Goal: Information Seeking & Learning: Learn about a topic

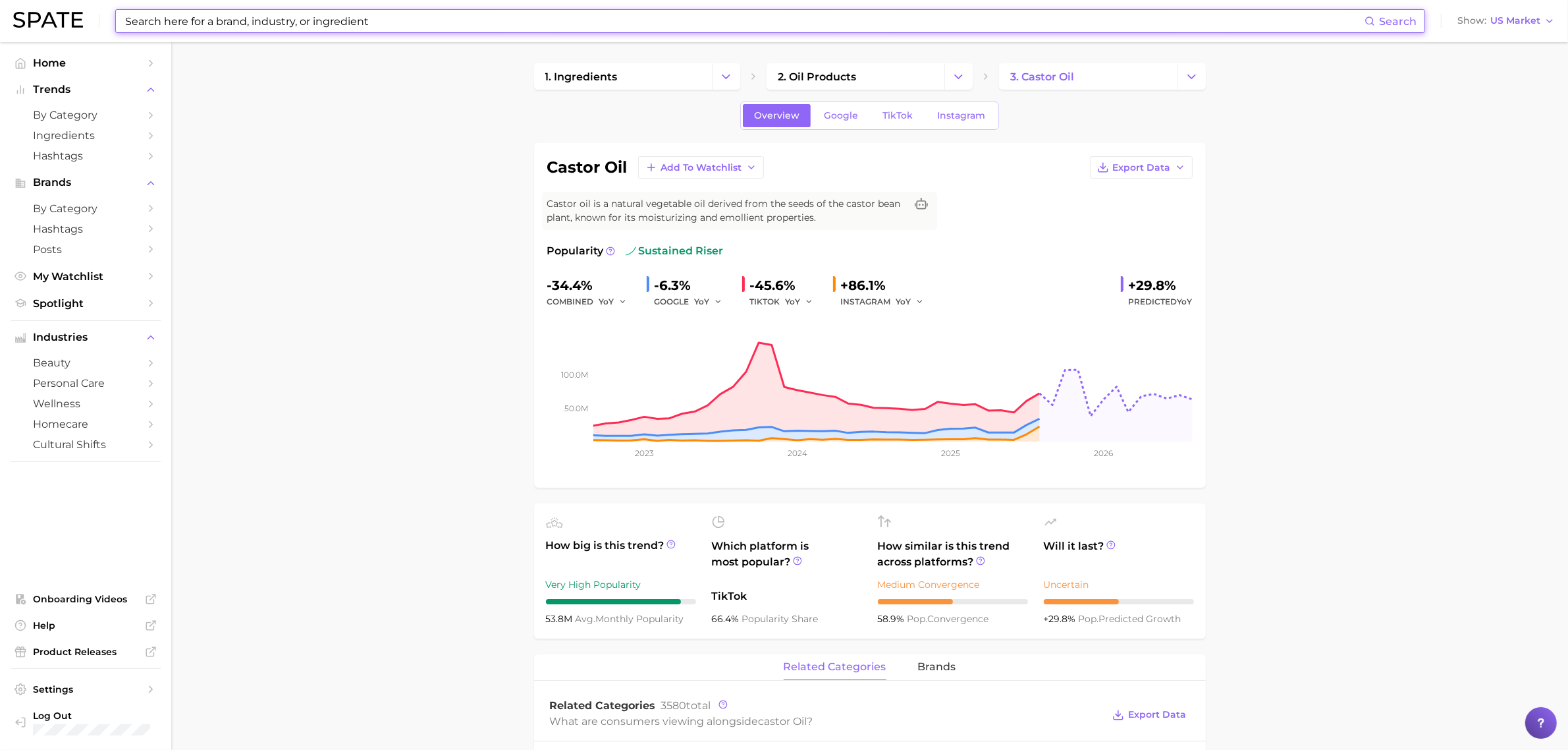
click at [551, 20] on input at bounding box center [745, 21] width 1241 height 22
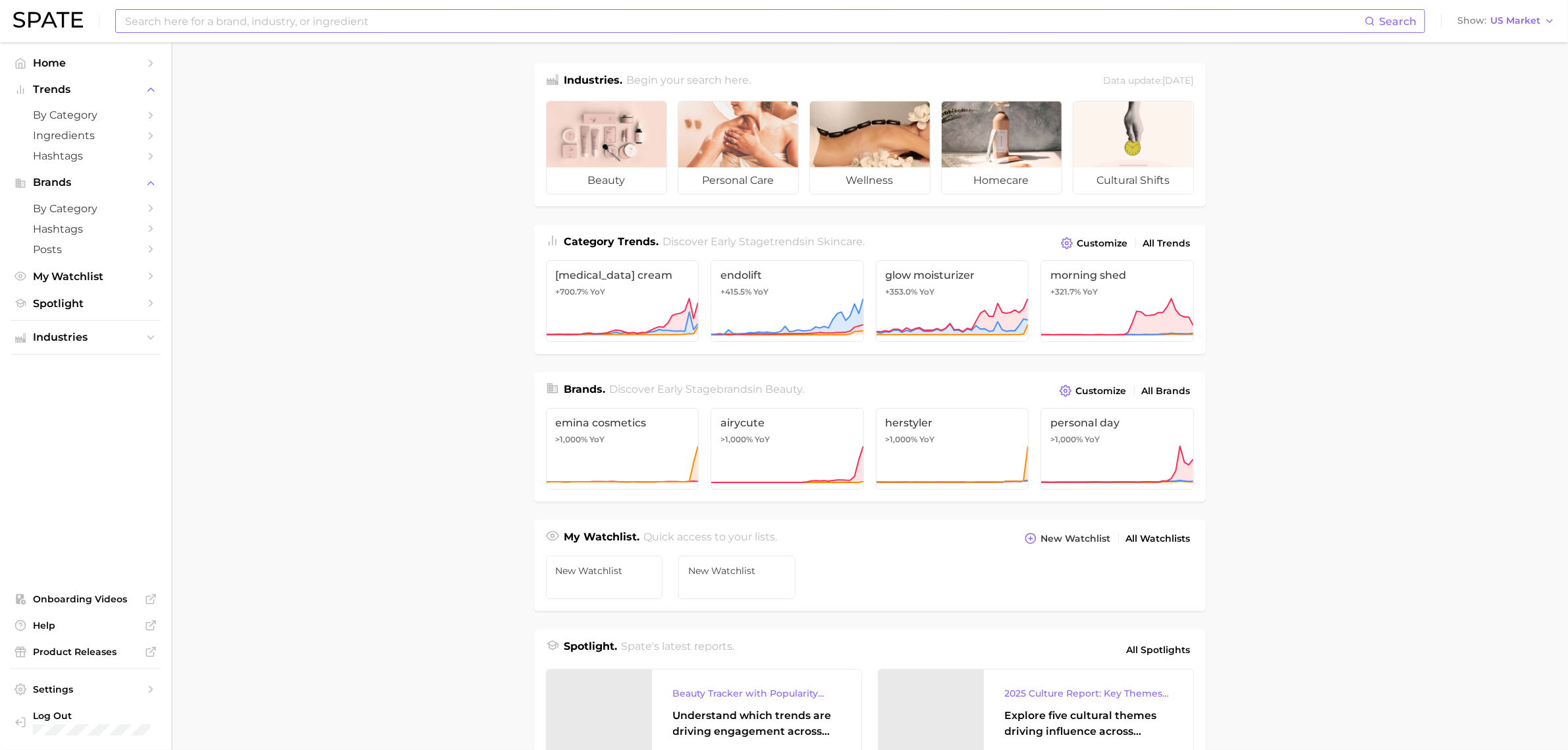
click at [331, 22] on input at bounding box center [745, 21] width 1241 height 22
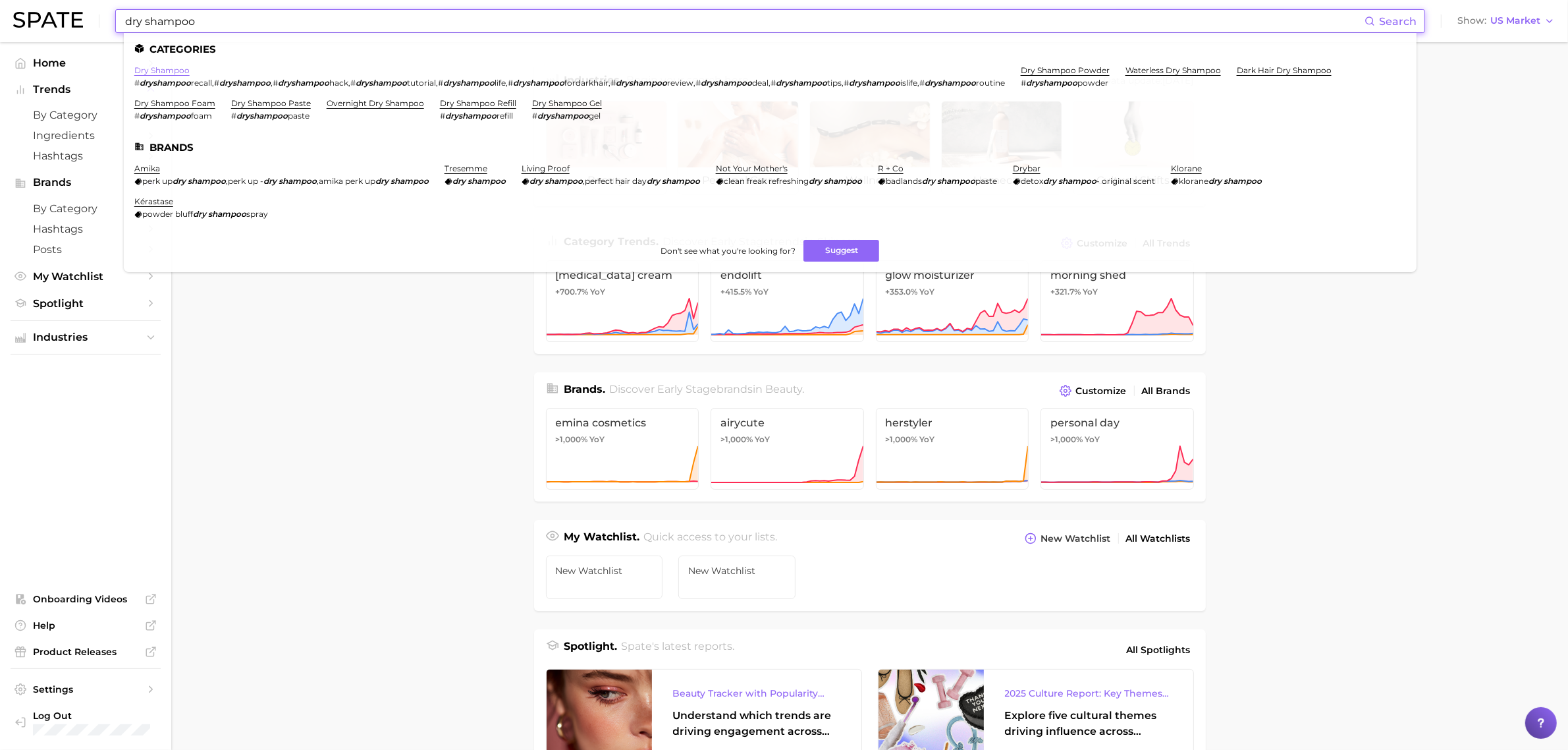
type input "dry shampoo"
click at [182, 72] on link "dry shampoo" at bounding box center [162, 70] width 55 height 9
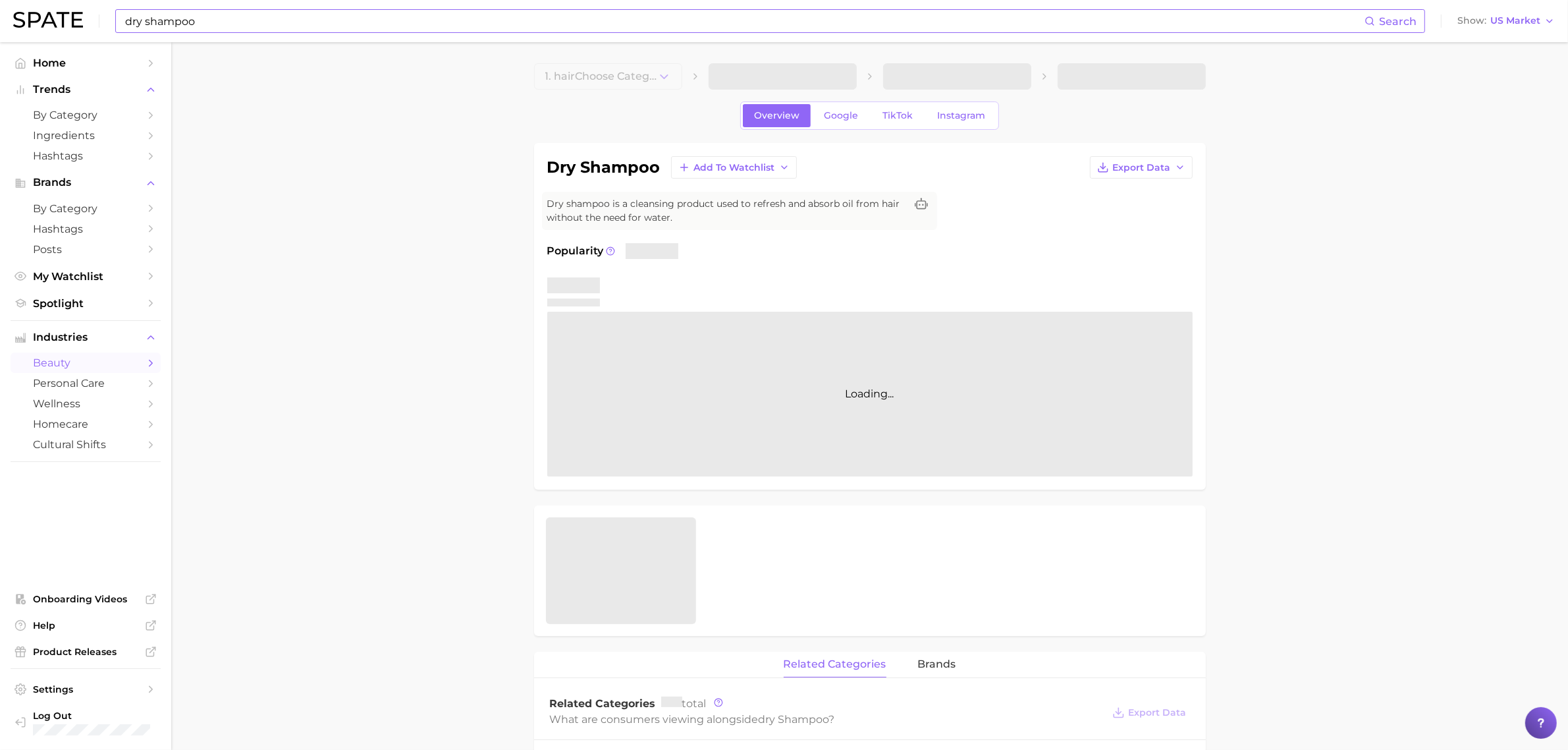
click at [317, 24] on input "dry shampoo" at bounding box center [745, 21] width 1241 height 22
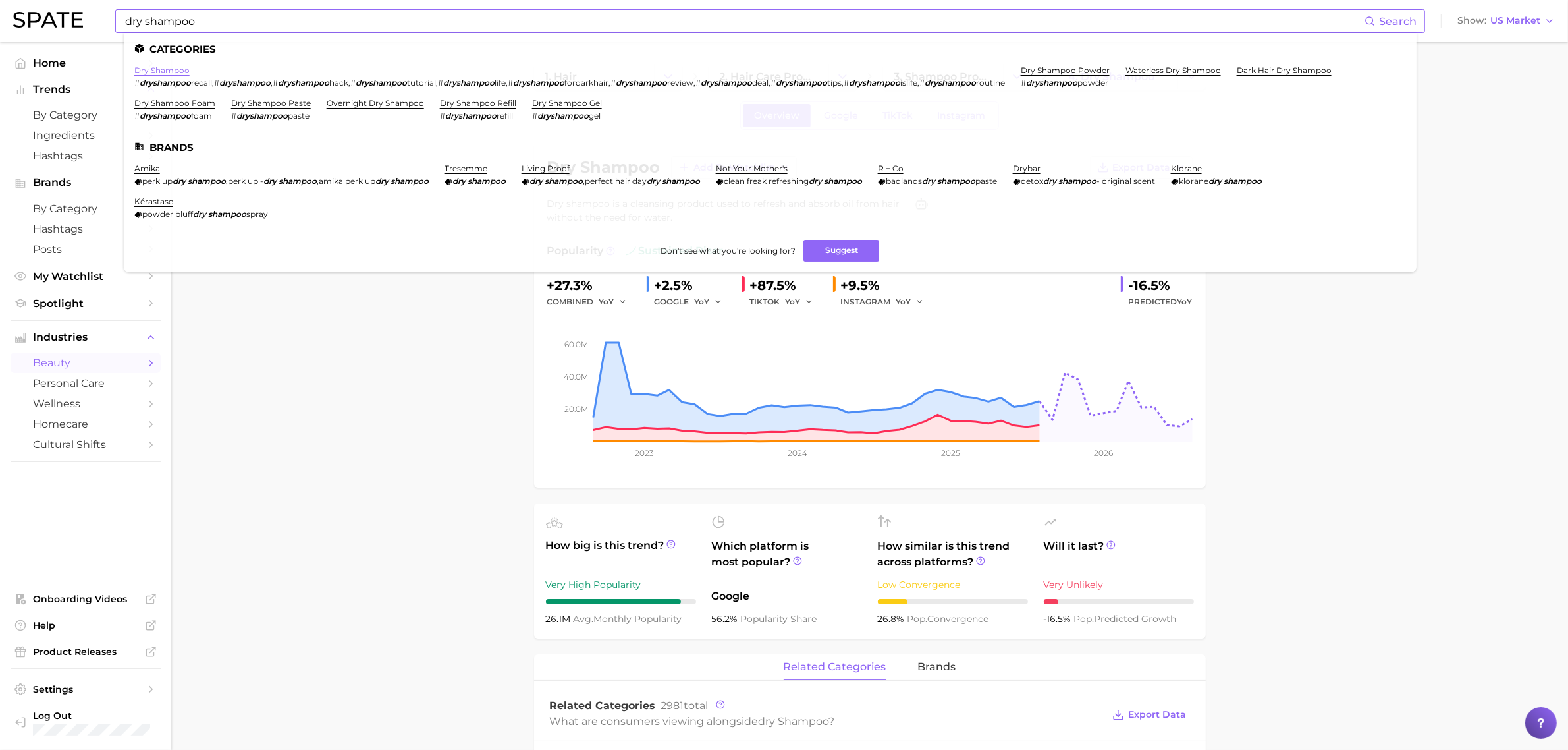
click at [174, 70] on link "dry shampoo" at bounding box center [162, 70] width 55 height 9
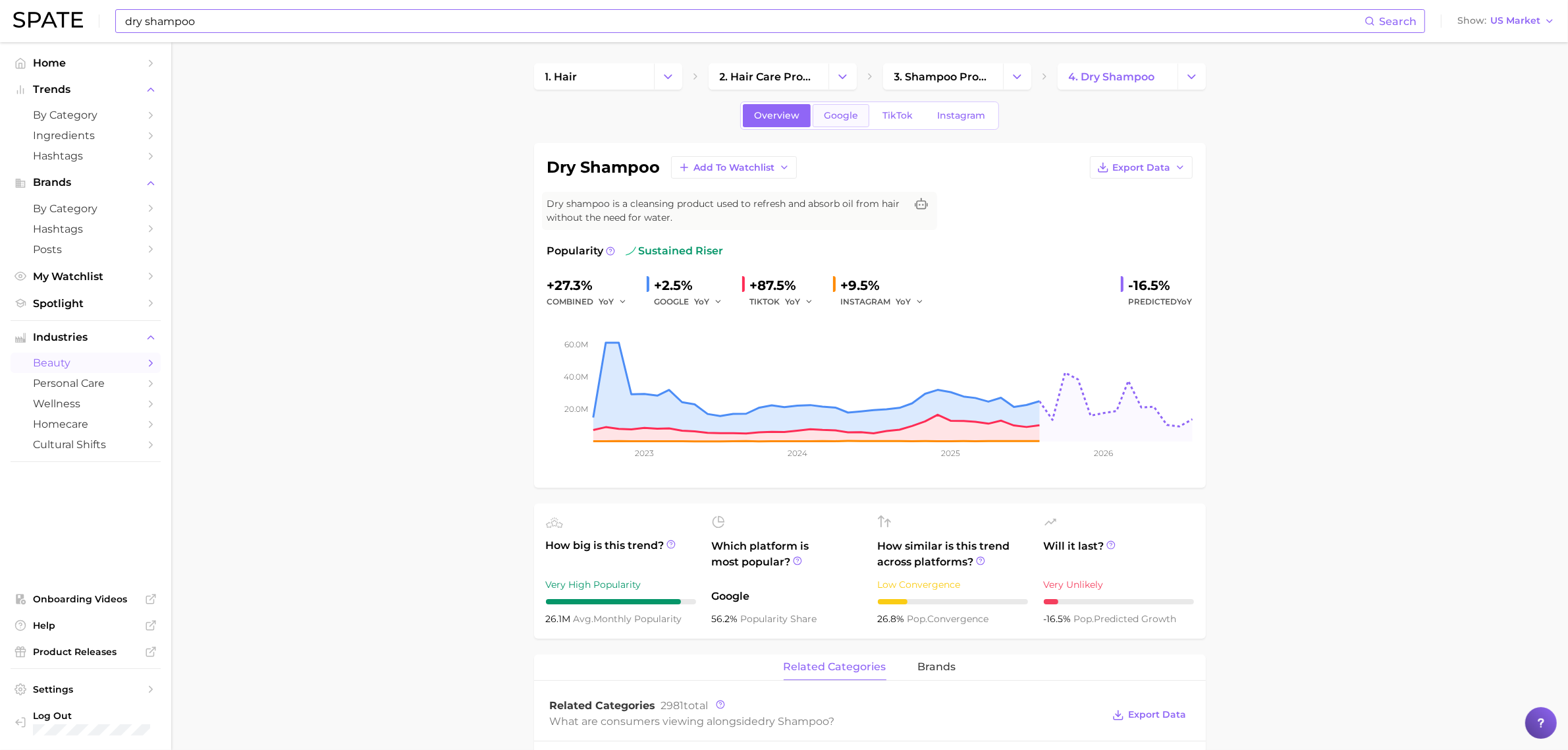
click at [844, 113] on span "Google" at bounding box center [841, 116] width 34 height 11
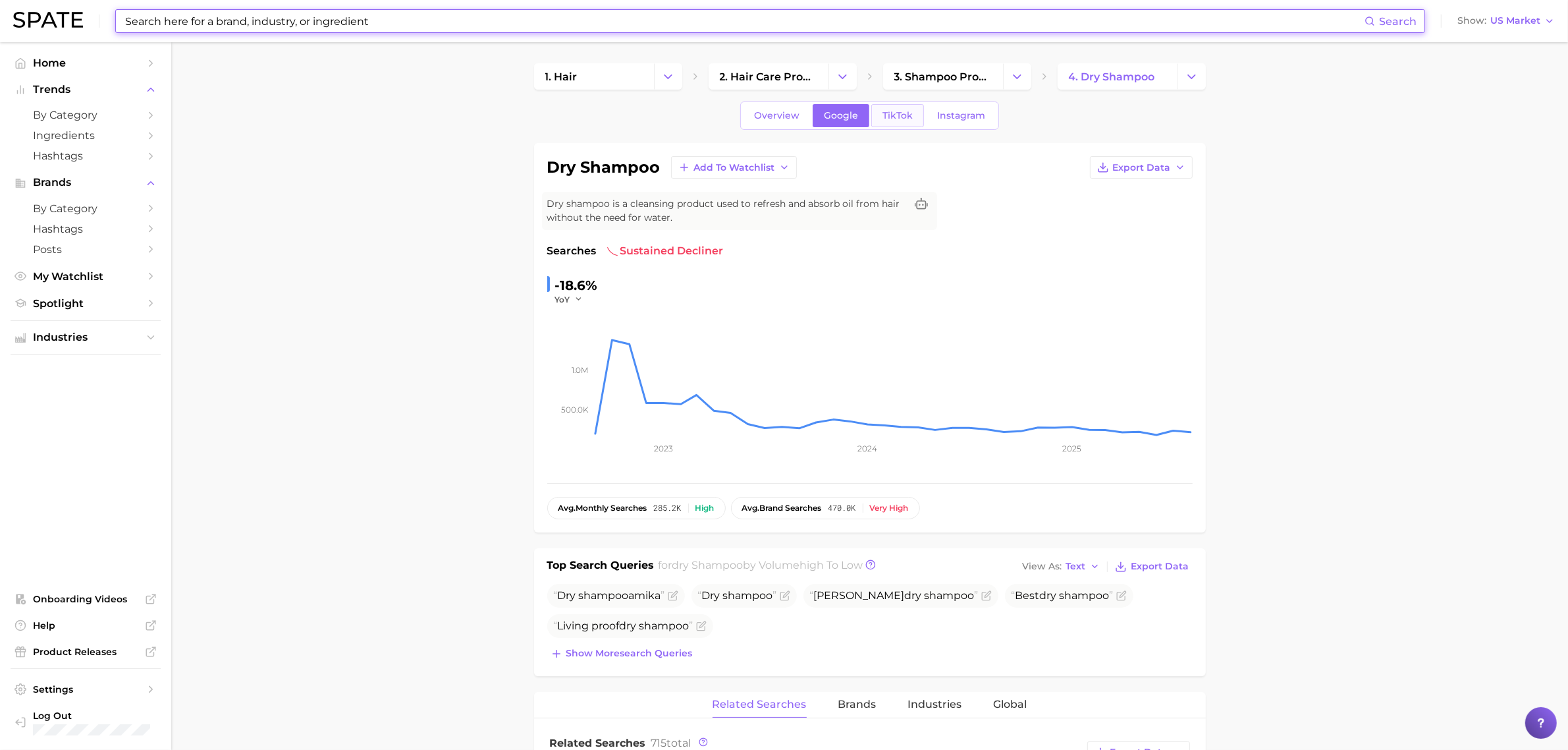
click at [888, 112] on span "TikTok" at bounding box center [897, 116] width 30 height 11
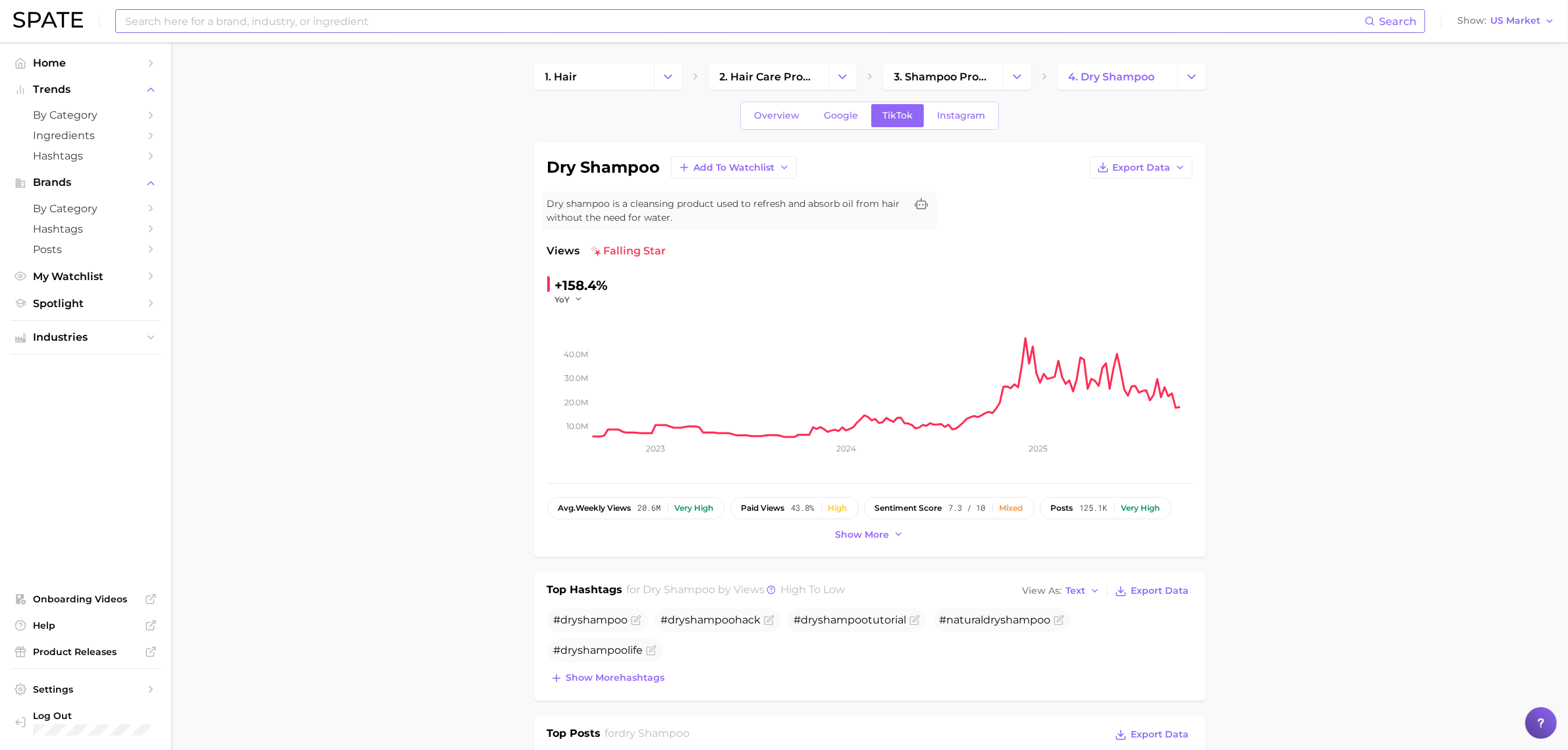
click at [565, 298] on span "YoY" at bounding box center [563, 299] width 16 height 11
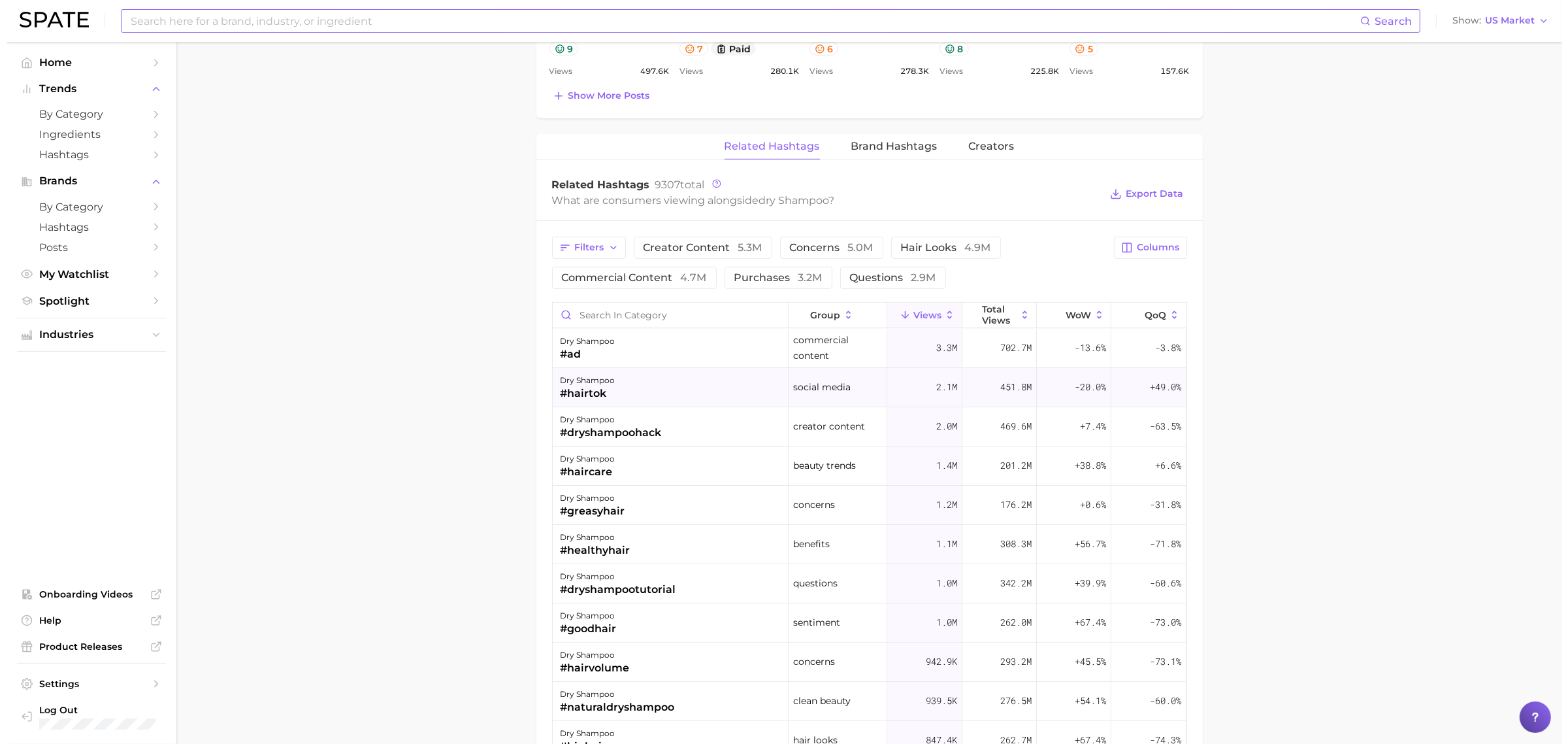
scroll to position [980, 0]
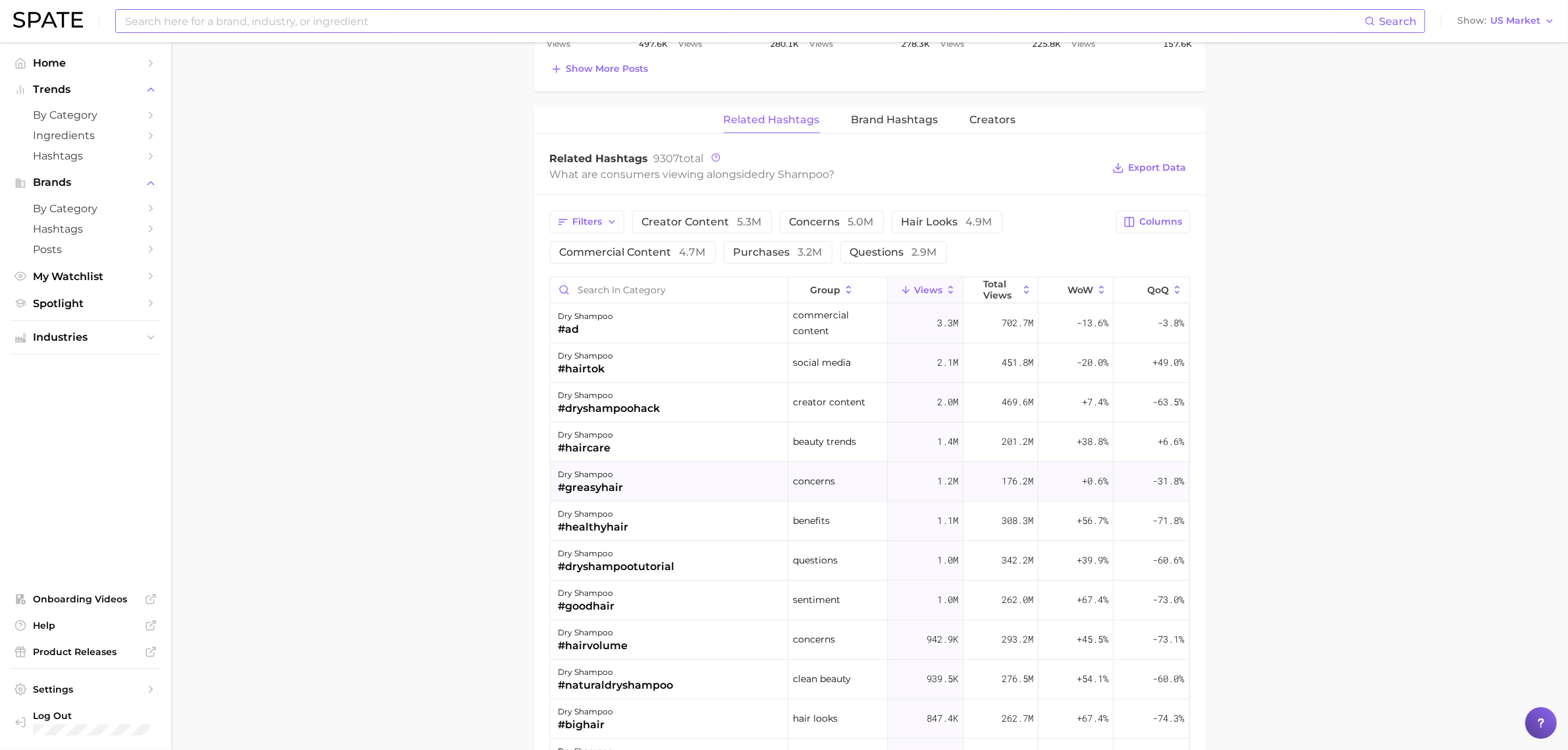
click at [608, 488] on div "#greasyhair" at bounding box center [591, 487] width 66 height 16
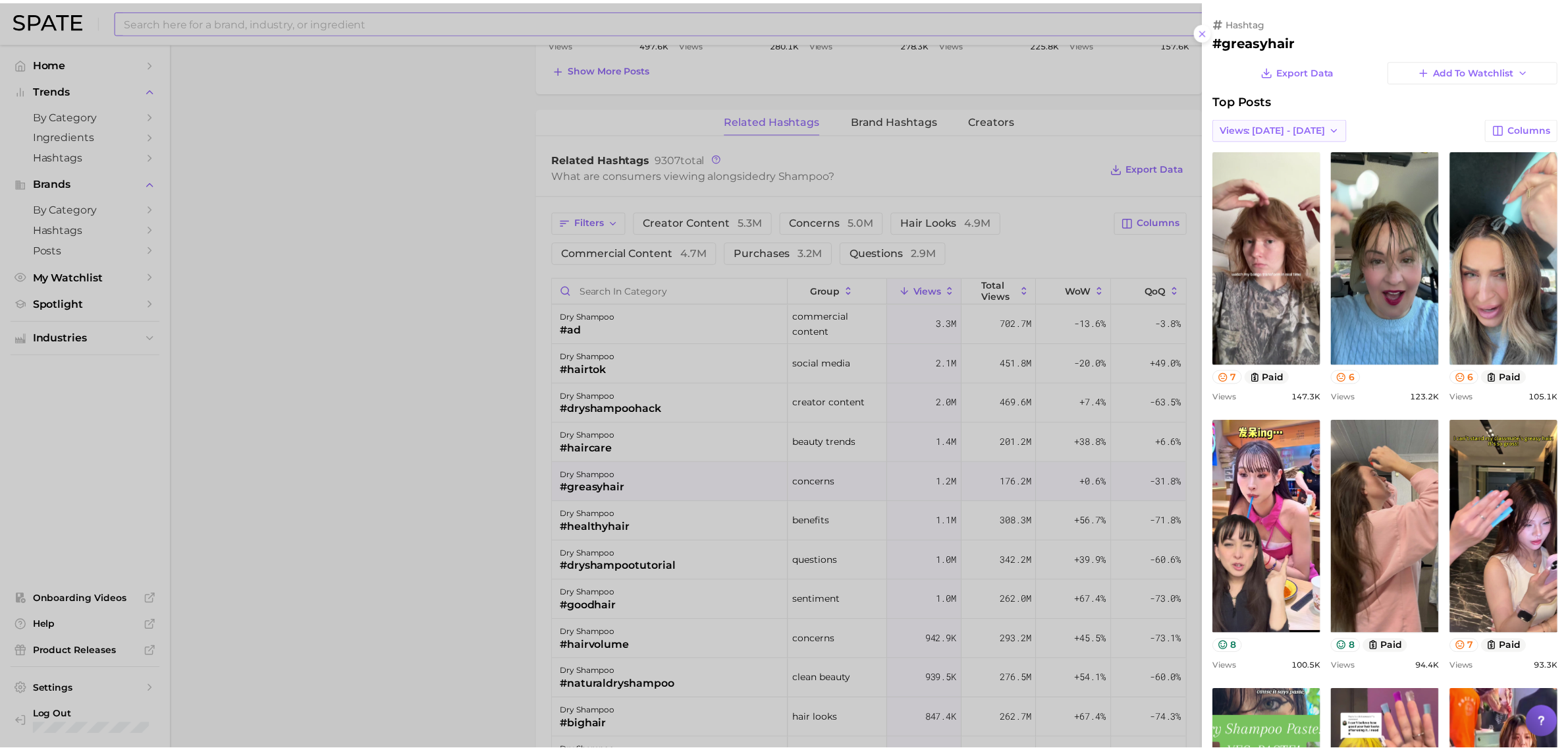
scroll to position [0, 0]
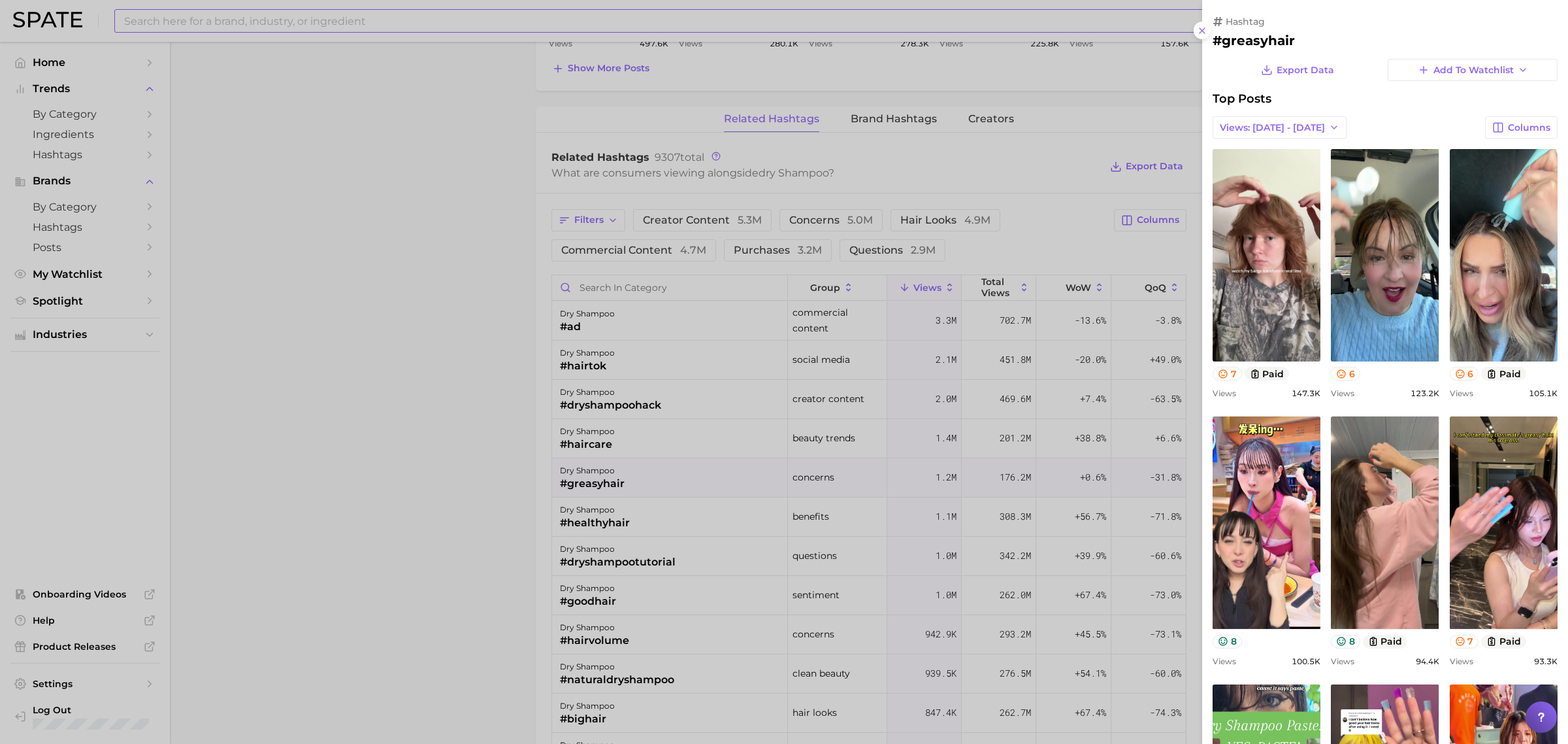
click at [1250, 99] on span "Top Posts" at bounding box center [1241, 98] width 59 height 15
click at [1202, 30] on line at bounding box center [1202, 31] width 5 height 5
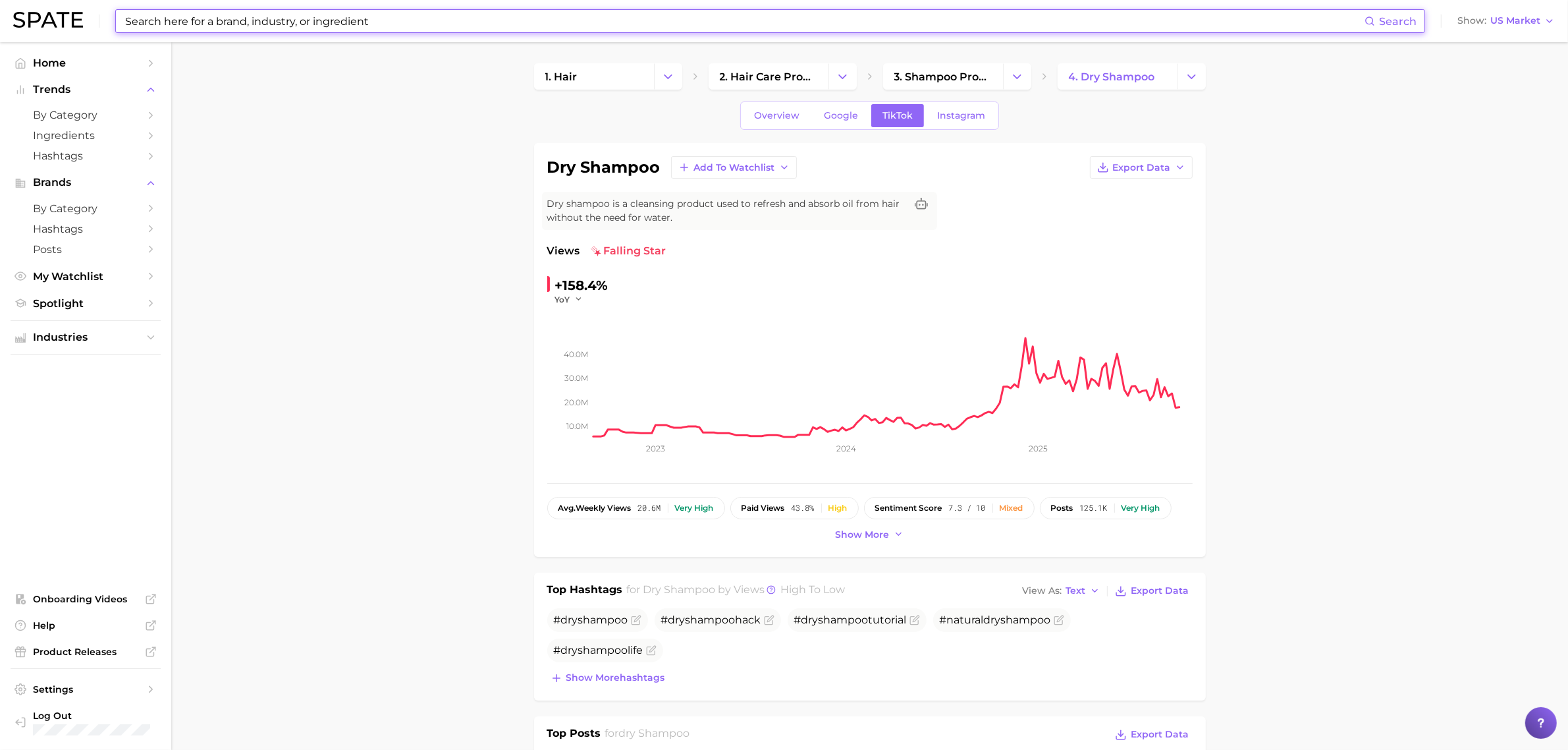
click at [427, 20] on input at bounding box center [745, 21] width 1241 height 22
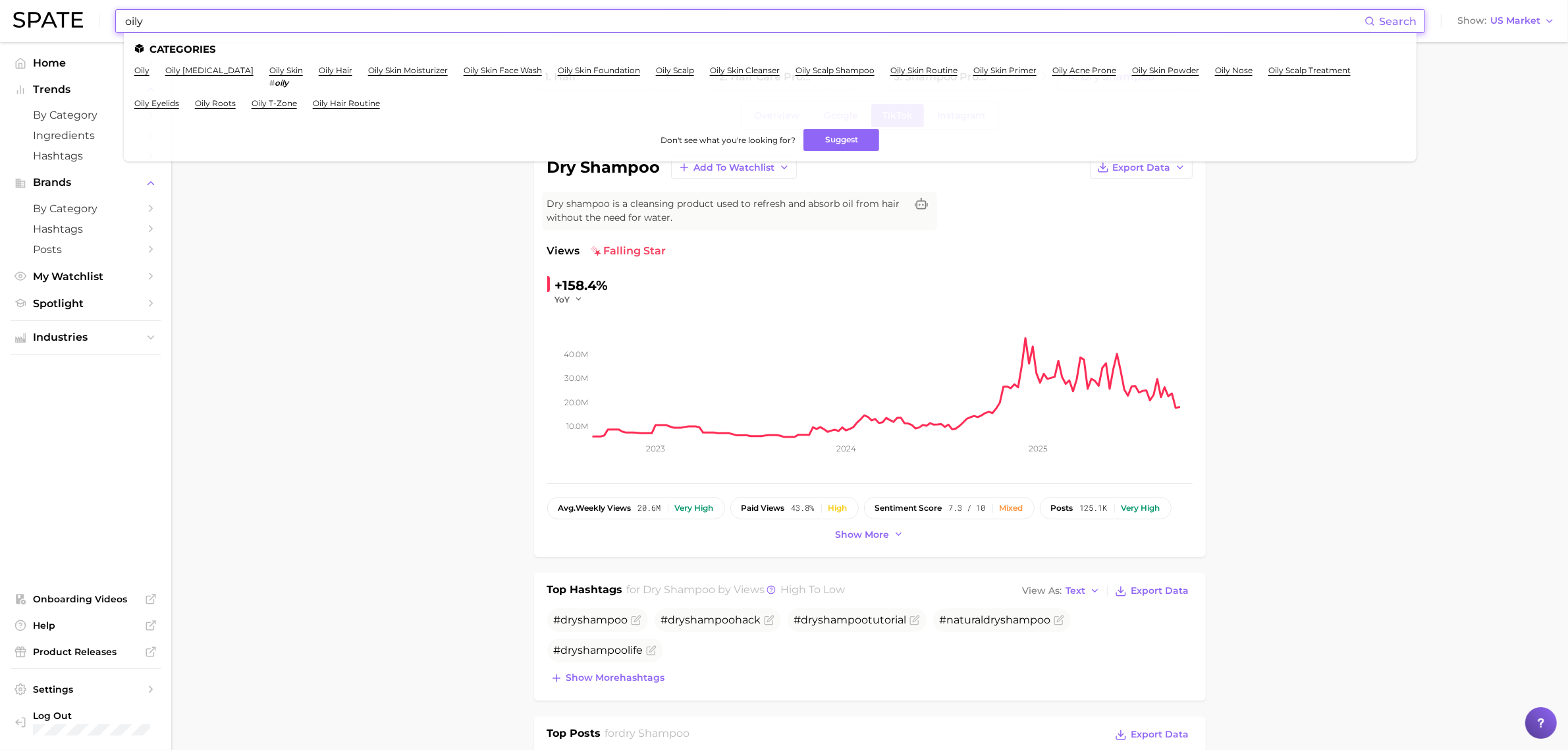
type input "oily"
click at [173, 24] on input "oily" at bounding box center [745, 21] width 1241 height 22
click at [322, 70] on link "oily hair" at bounding box center [335, 70] width 34 height 9
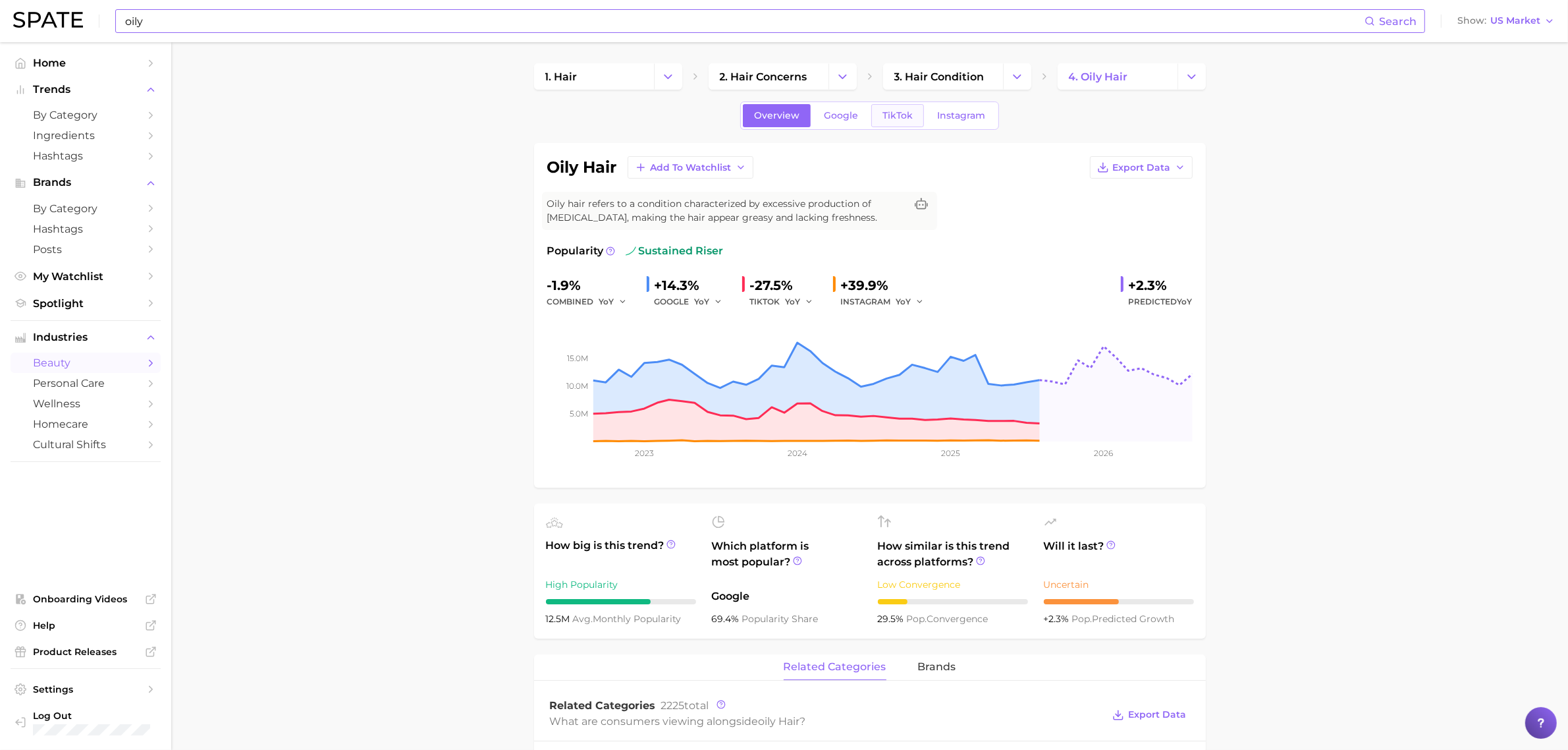
click at [903, 119] on span "TikTok" at bounding box center [897, 116] width 30 height 11
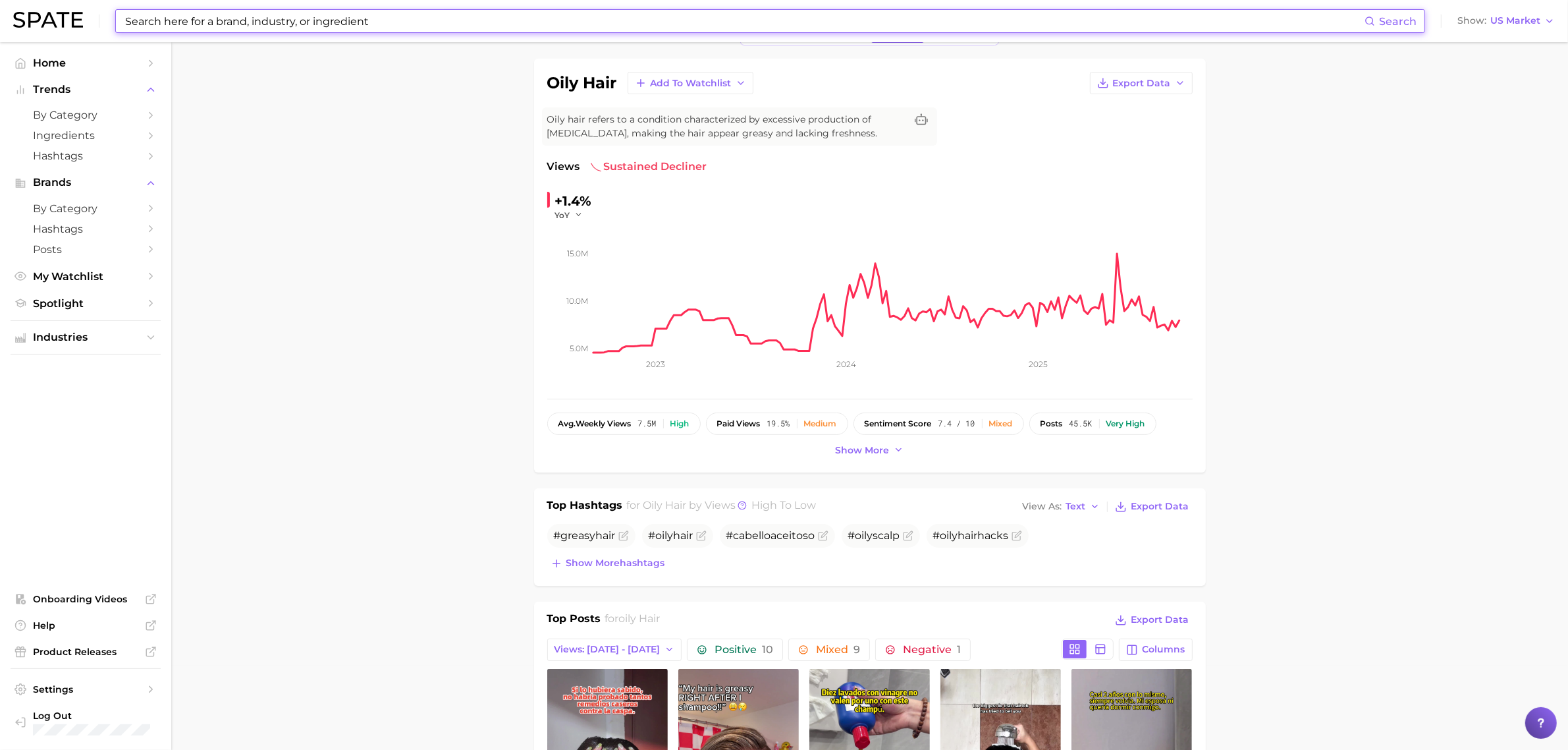
scroll to position [83, 0]
click at [244, 27] on input at bounding box center [745, 21] width 1241 height 22
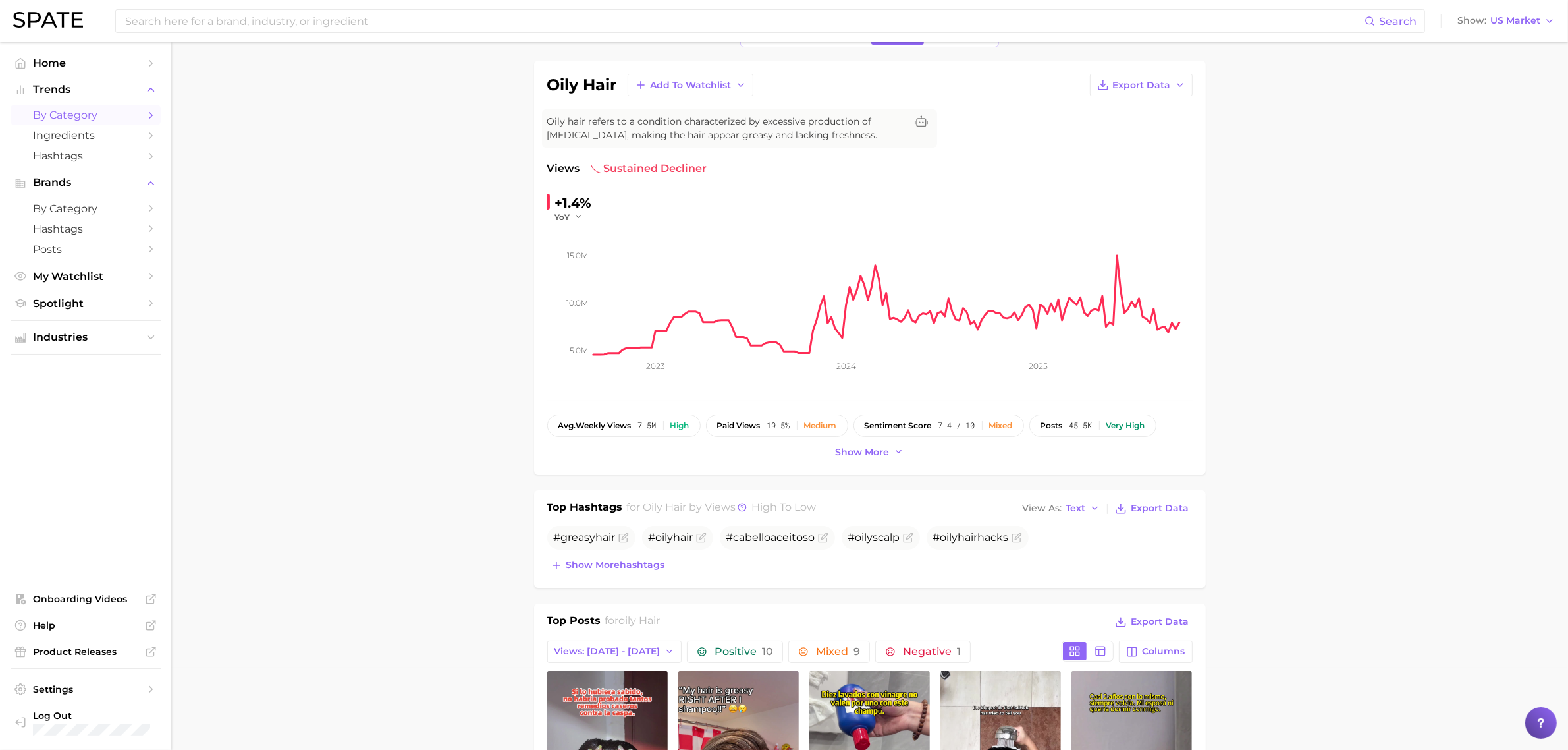
click at [92, 110] on span "by Category" at bounding box center [85, 115] width 105 height 13
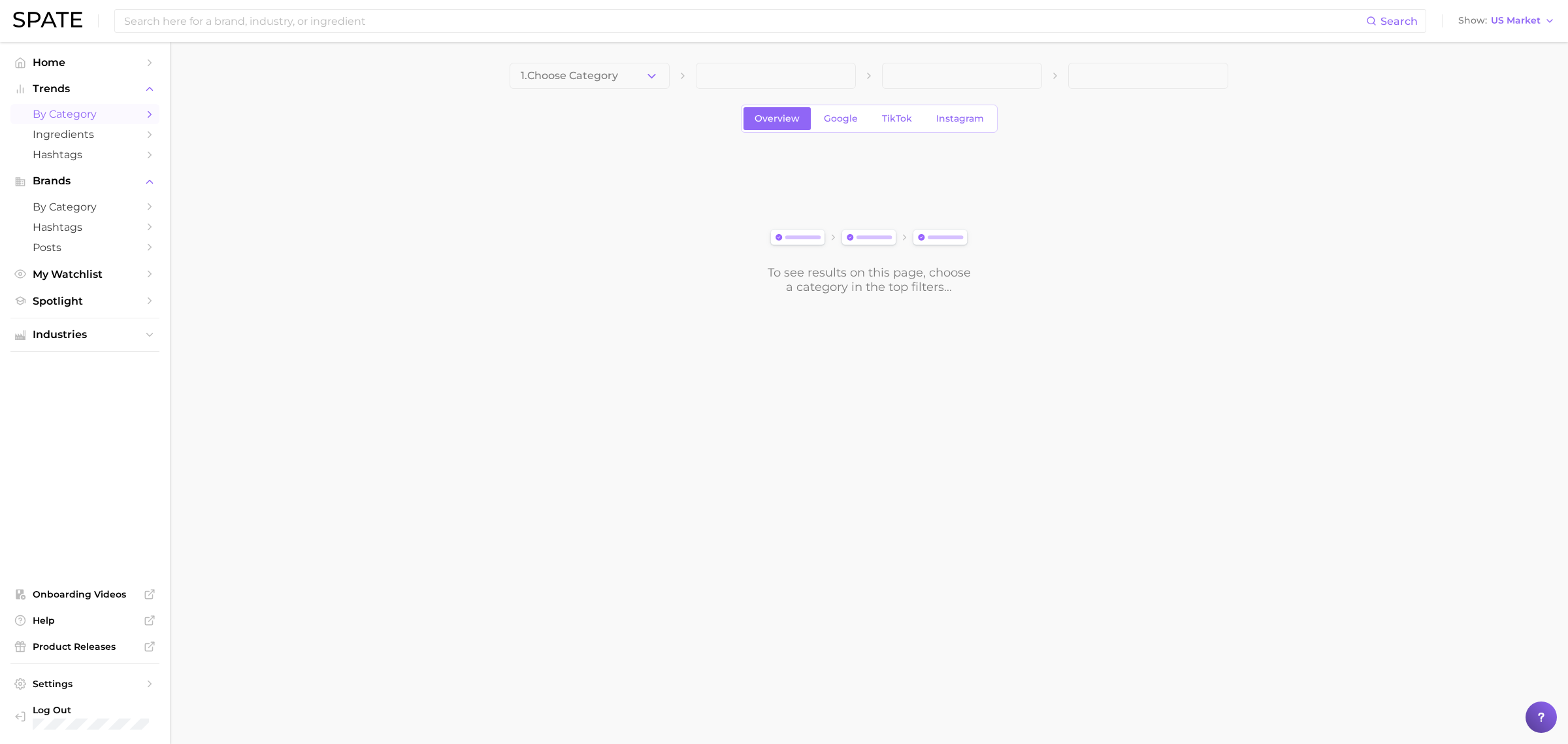
click at [610, 70] on span "1. Choose Category" at bounding box center [569, 76] width 97 height 12
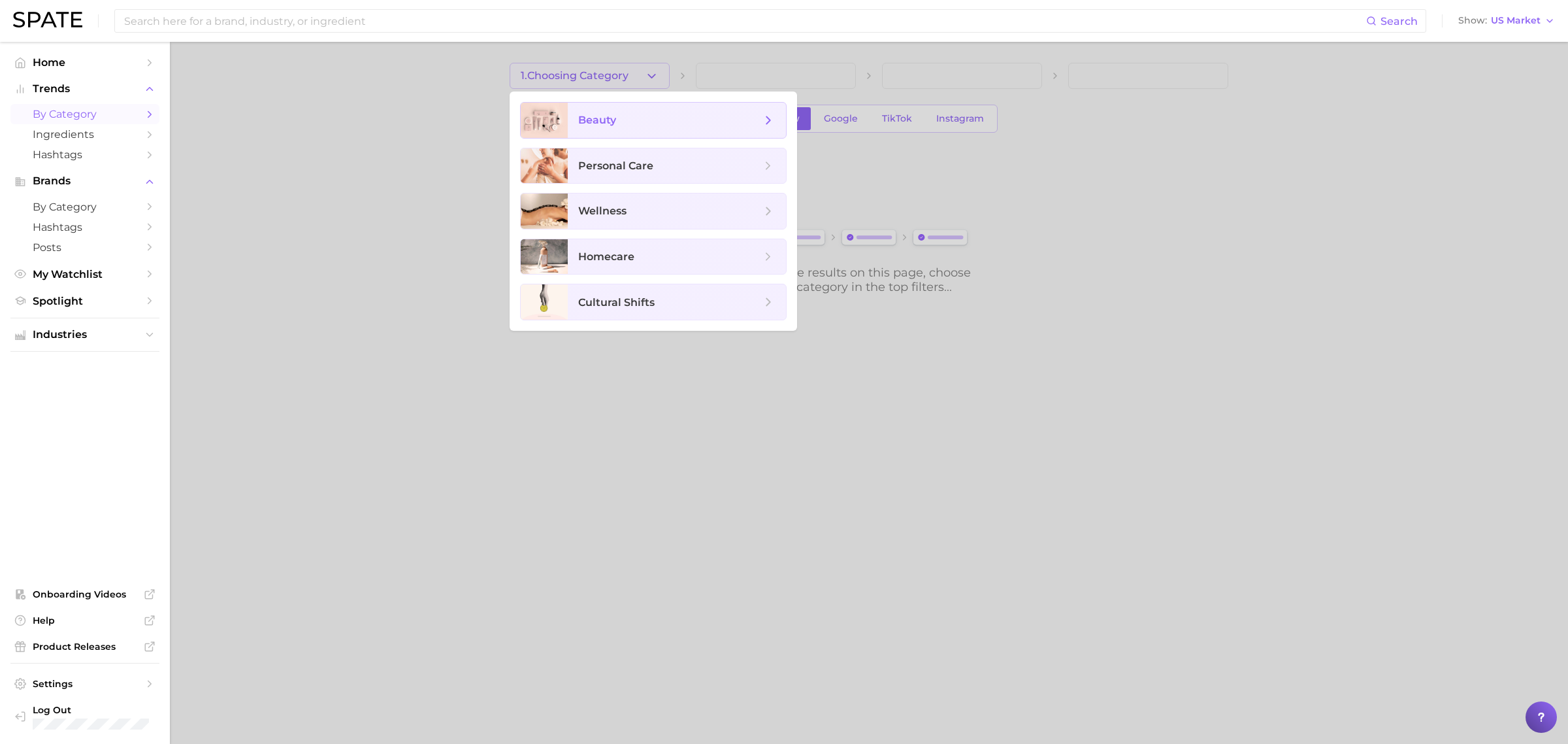
click at [616, 133] on span "beauty" at bounding box center [676, 120] width 218 height 35
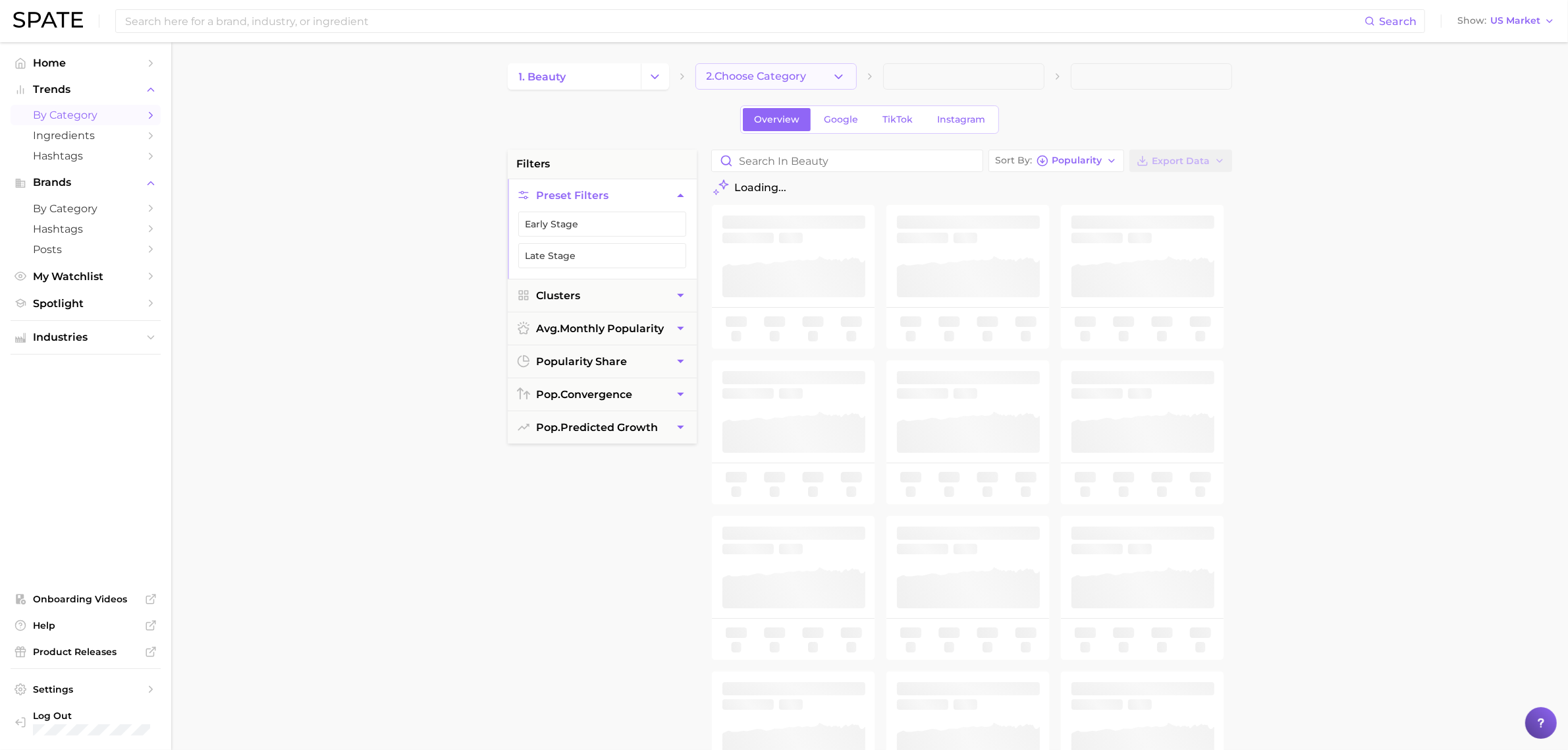
click at [745, 84] on button "2. Choose Category" at bounding box center [776, 76] width 161 height 27
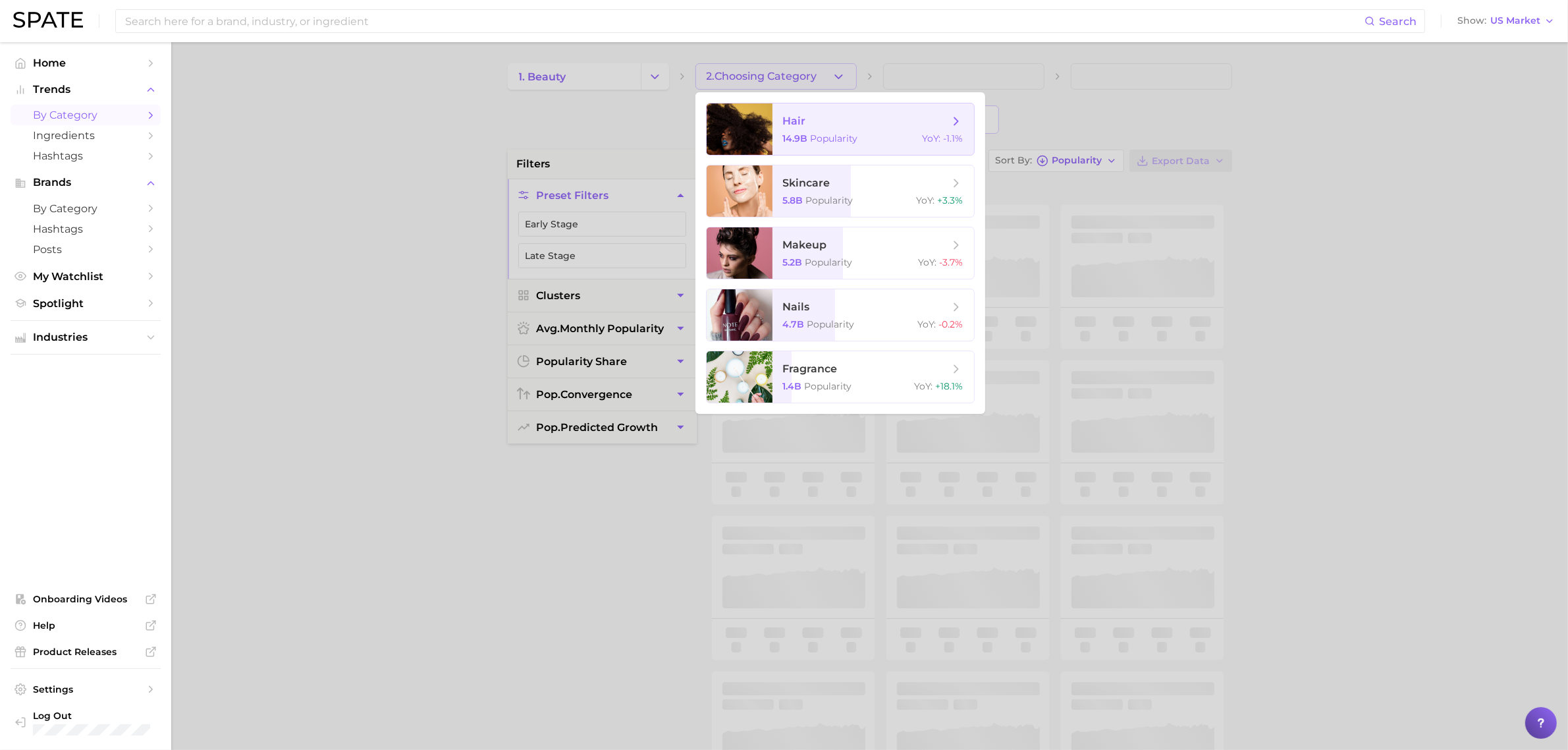
click at [791, 126] on span "hair" at bounding box center [795, 121] width 23 height 13
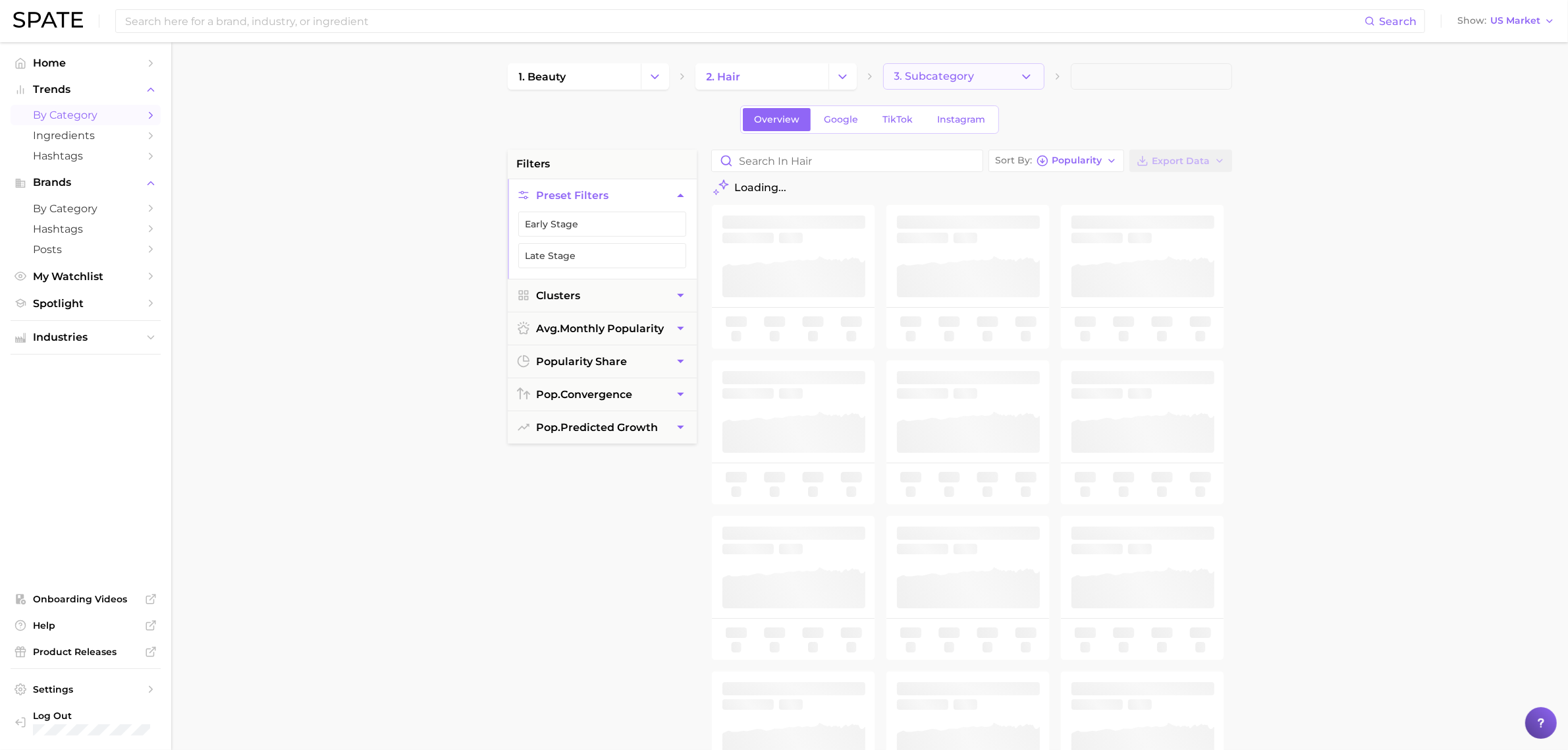
click at [968, 72] on span "3. Subcategory" at bounding box center [934, 77] width 80 height 12
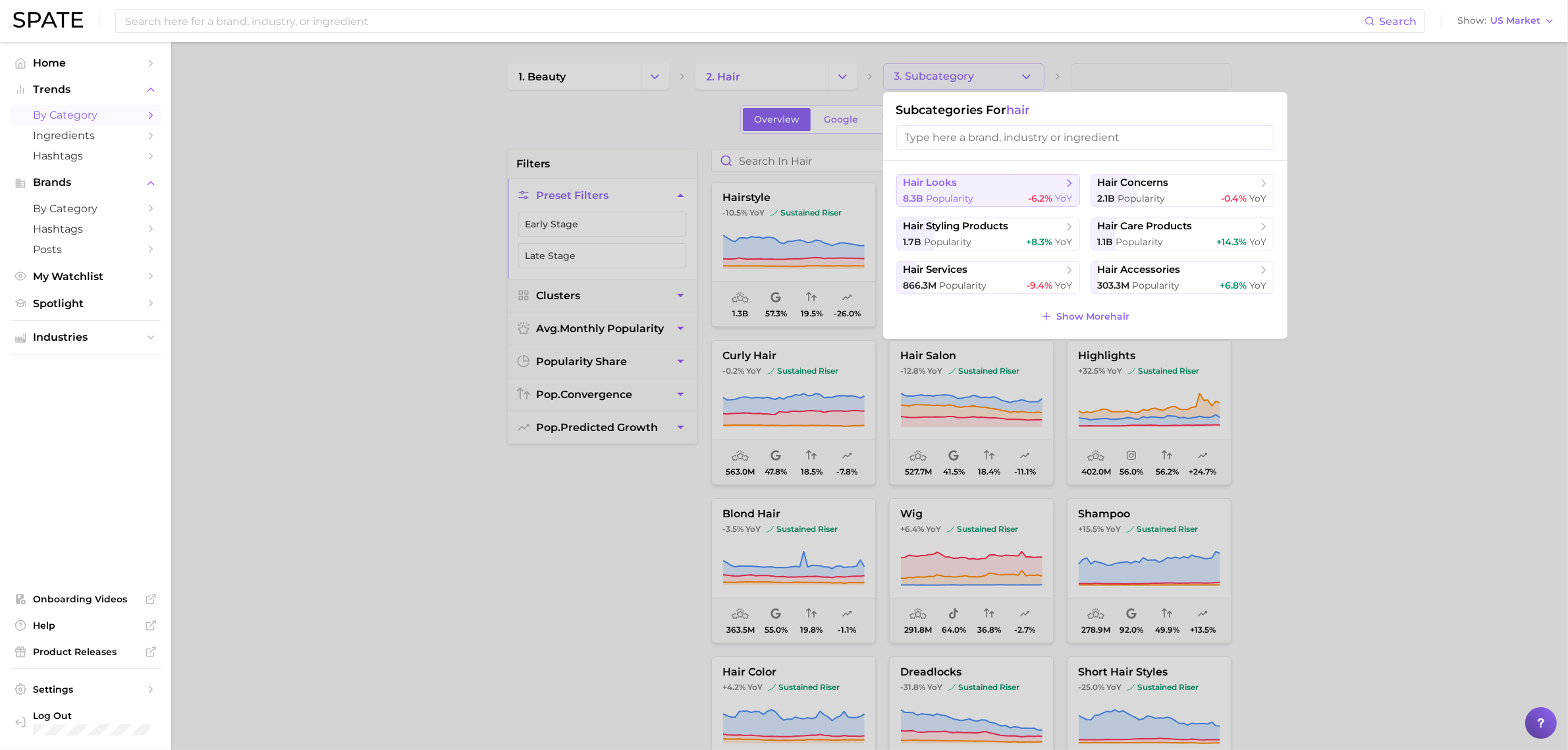
click at [990, 192] on div "8.3b Popularity -6.2% YoY" at bounding box center [988, 198] width 169 height 13
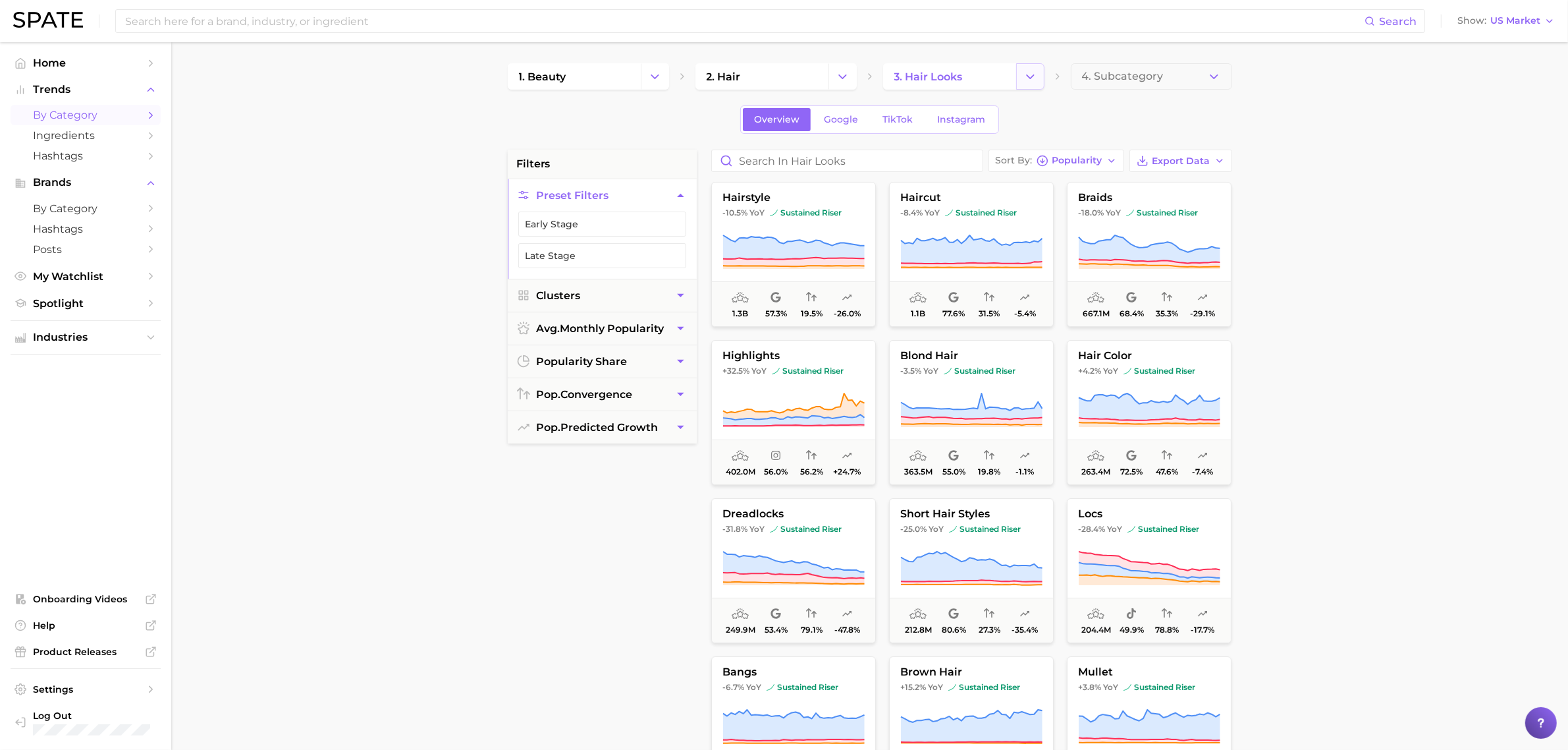
click at [1034, 72] on icon "Change Category" at bounding box center [1030, 77] width 14 height 14
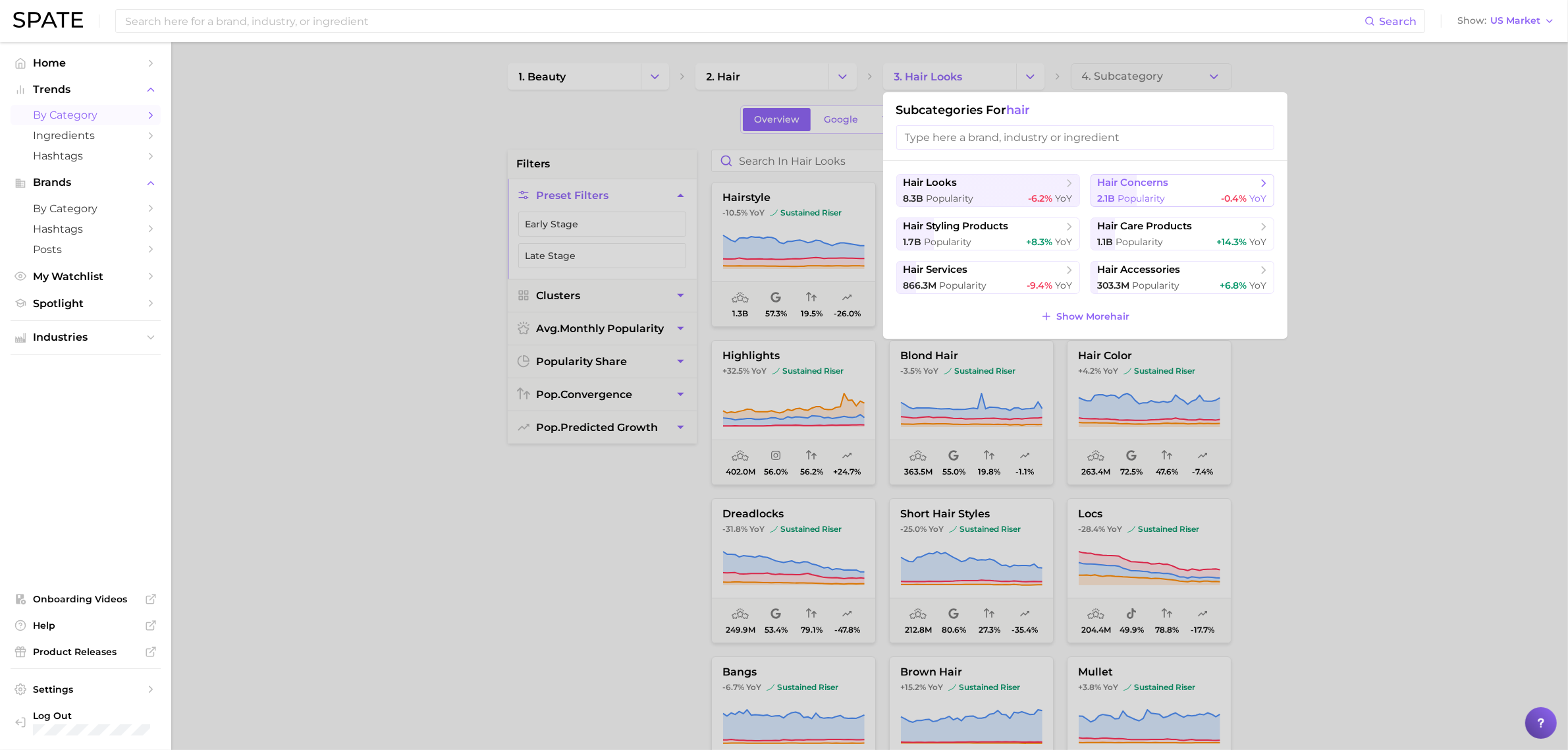
click at [1124, 186] on span "hair concerns" at bounding box center [1134, 183] width 72 height 13
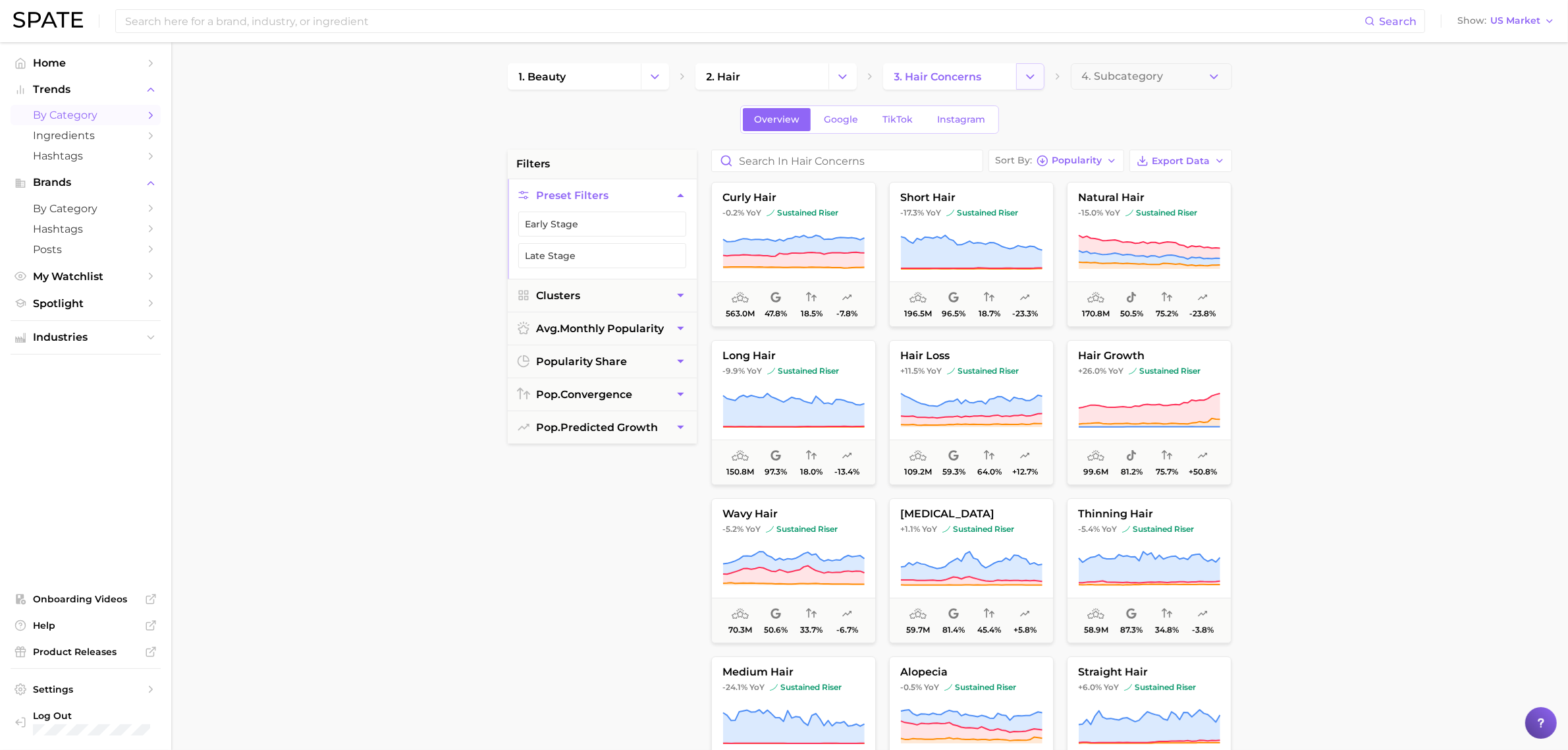
click at [1042, 73] on button "Change Category" at bounding box center [1030, 76] width 28 height 27
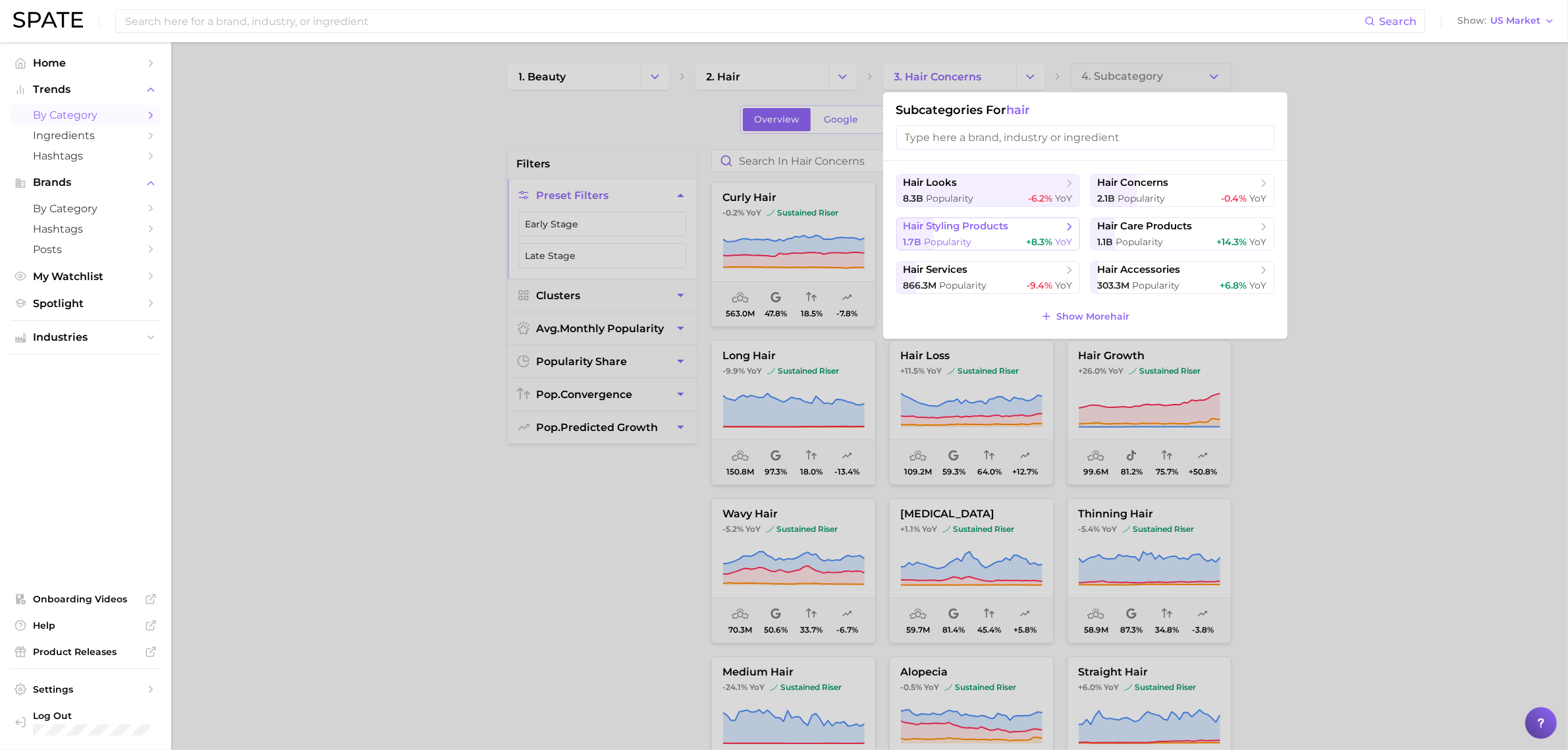
click at [996, 233] on button "hair styling products 1.7b Popularity +8.3% YoY" at bounding box center [988, 234] width 184 height 33
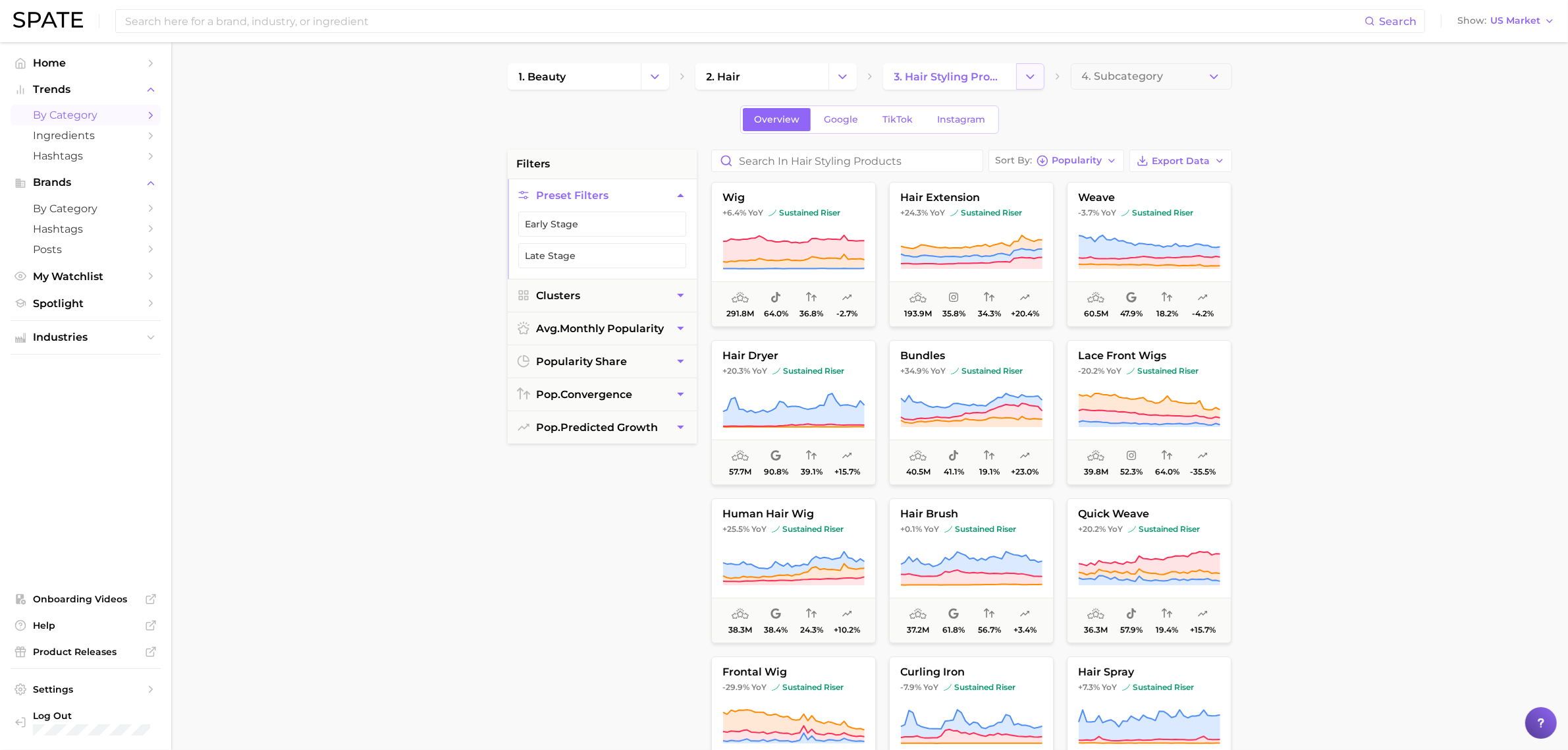
click at [1026, 83] on icon "Change Category" at bounding box center [1030, 77] width 14 height 14
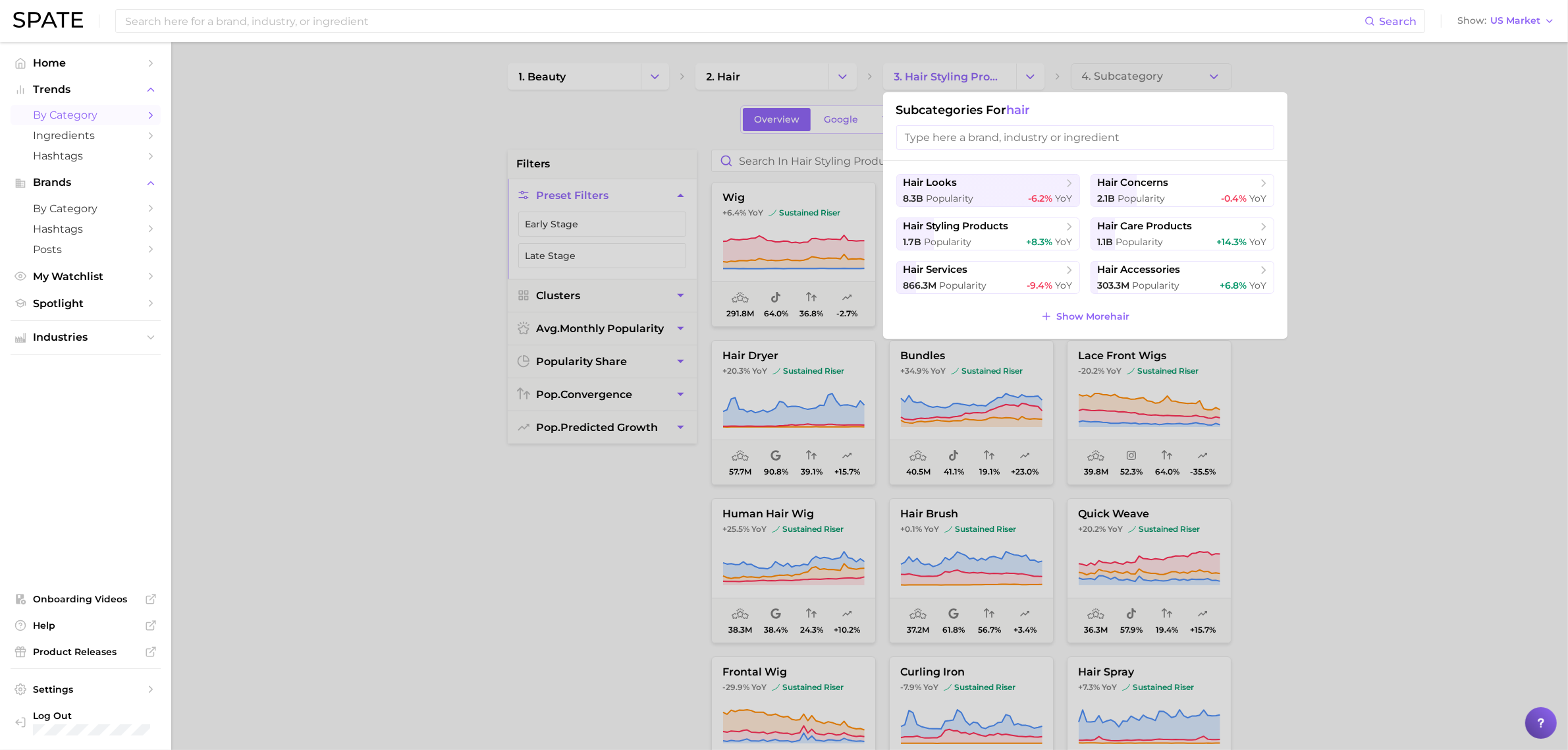
click at [1319, 384] on div at bounding box center [784, 375] width 1568 height 750
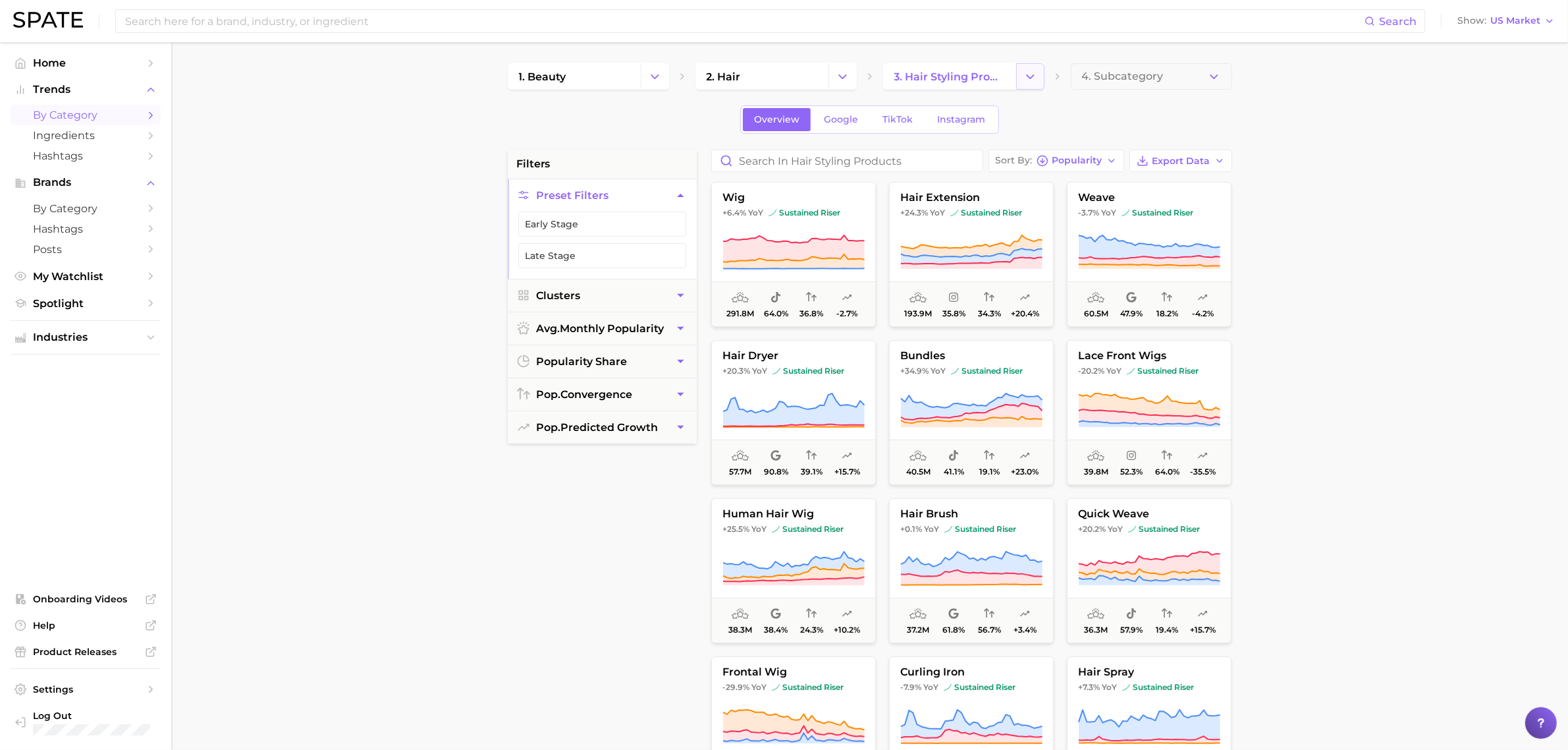
click at [1025, 72] on icon "Change Category" at bounding box center [1030, 77] width 14 height 14
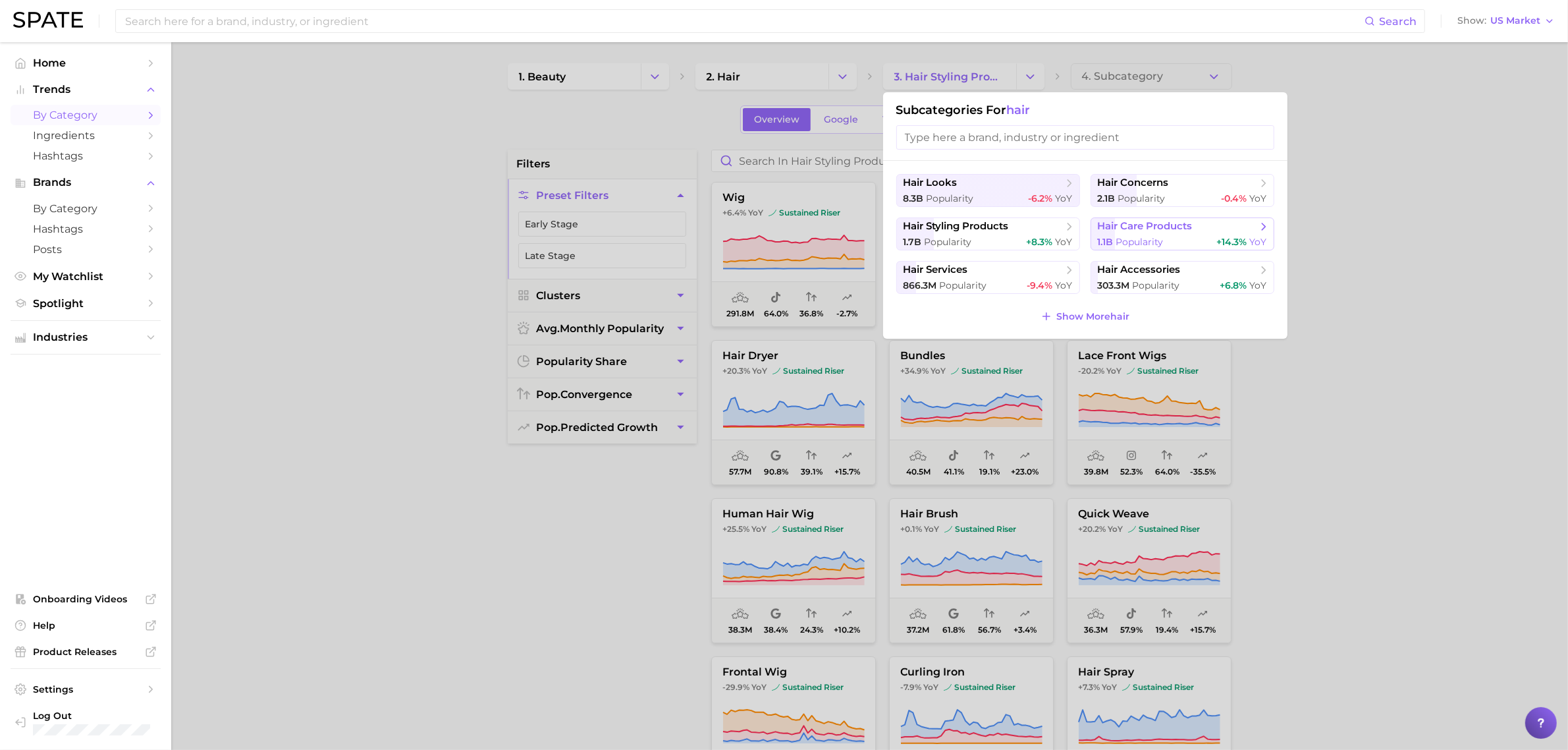
click at [1138, 236] on span "1.1b Popularity" at bounding box center [1131, 242] width 66 height 13
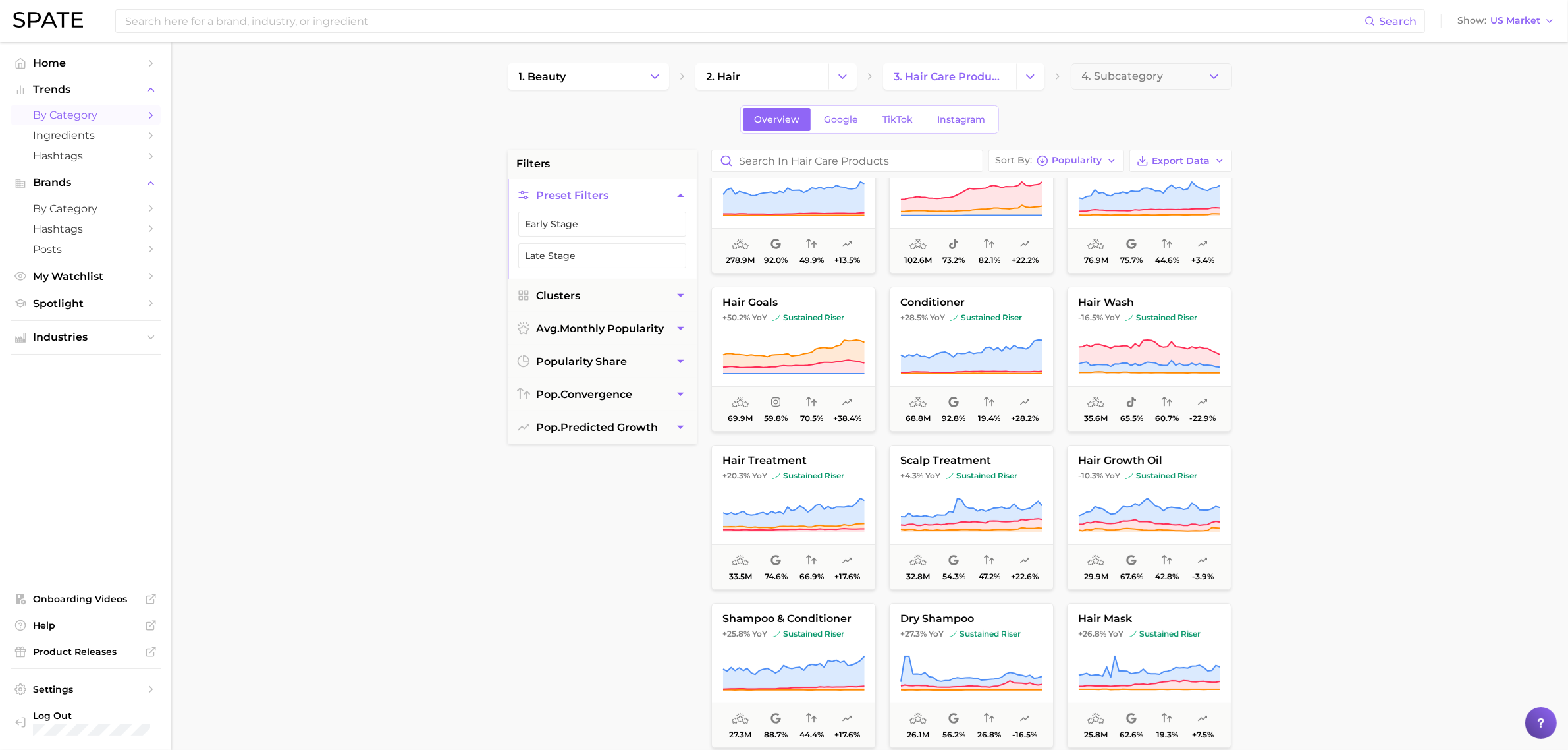
scroll to position [83, 0]
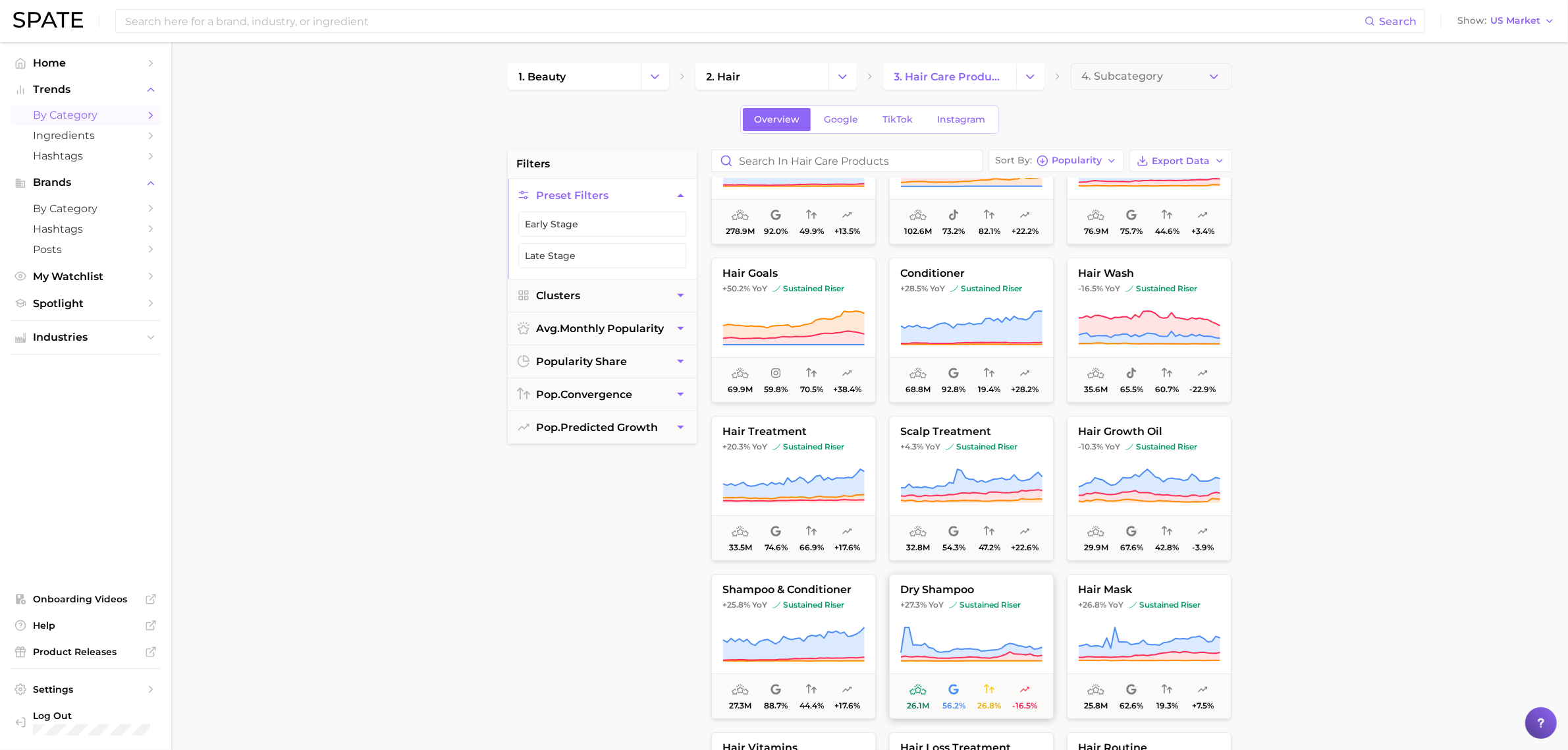
click at [1012, 598] on button "dry shampoo +27.3% YoY sustained riser 26.1m 56.2% 26.8% -16.5%" at bounding box center [971, 647] width 165 height 145
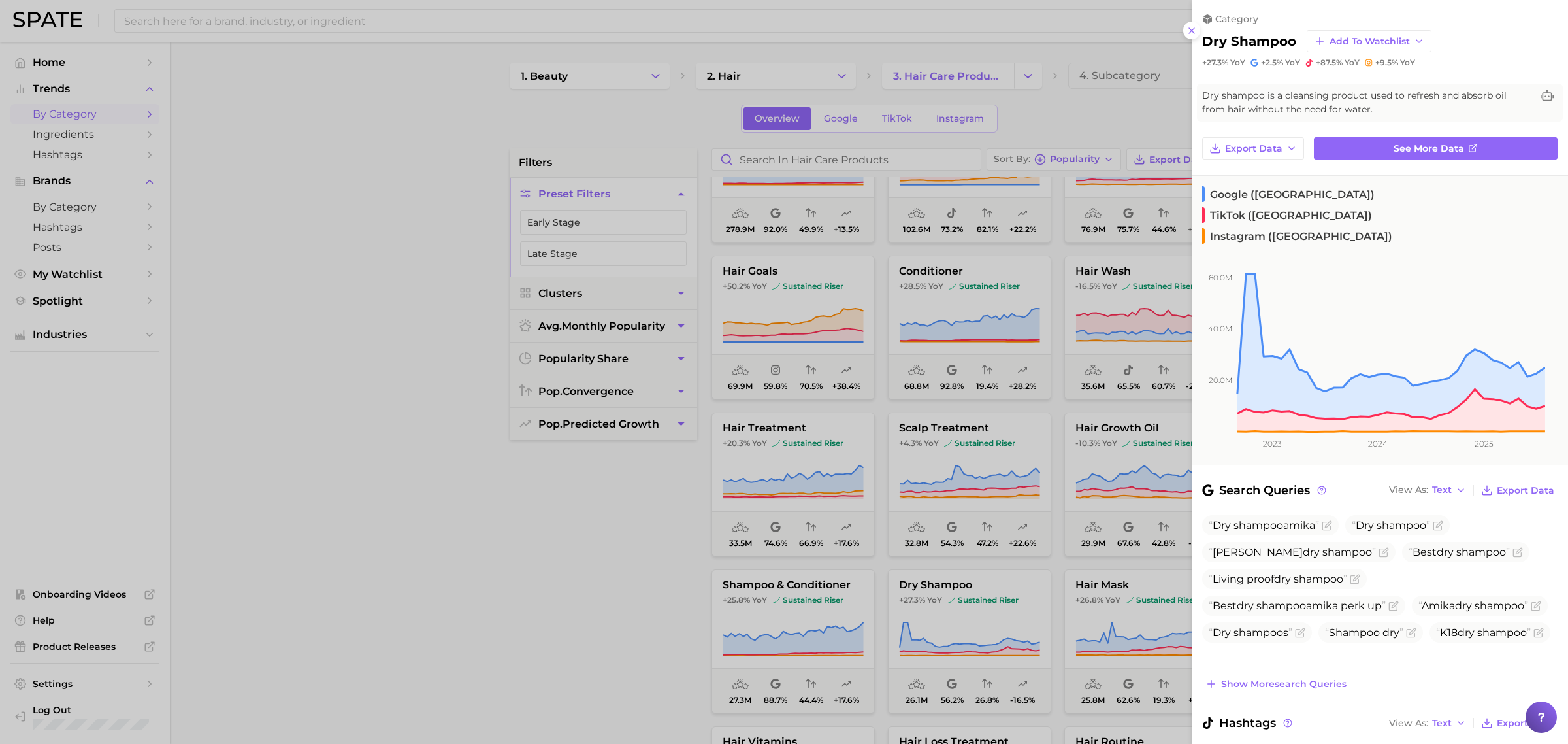
click at [641, 606] on div at bounding box center [784, 372] width 1568 height 744
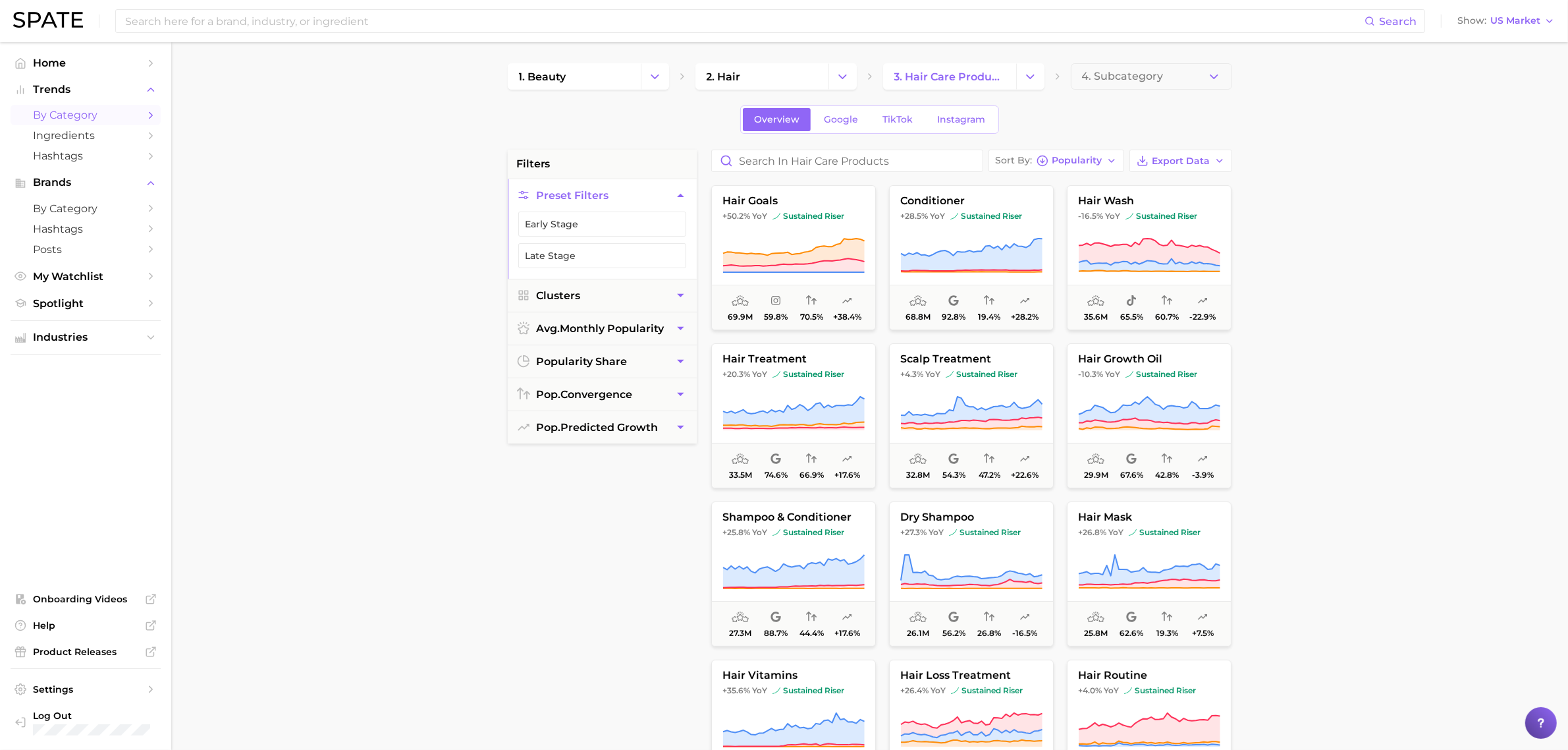
scroll to position [0, 0]
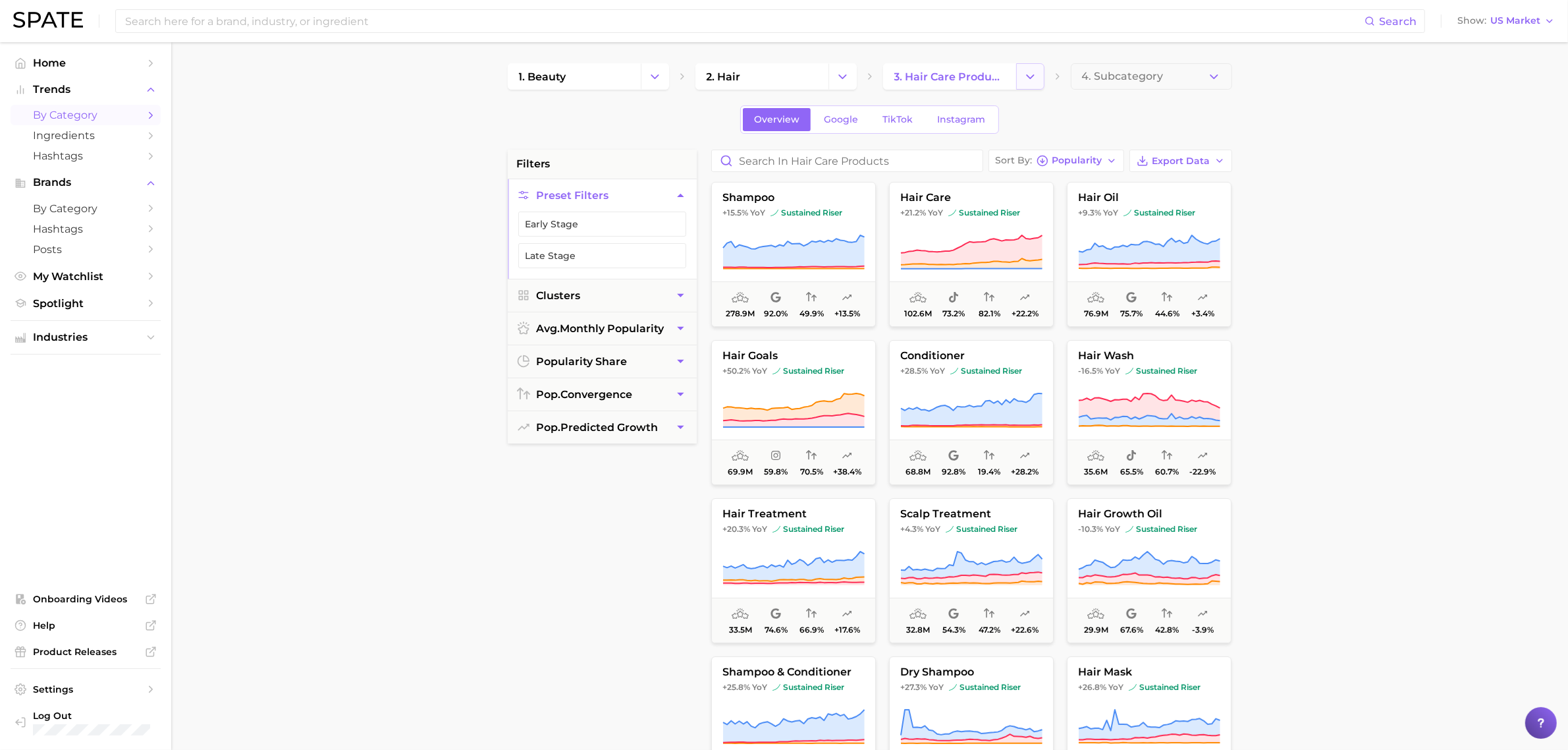
click at [1031, 87] on button "Change Category" at bounding box center [1030, 76] width 28 height 27
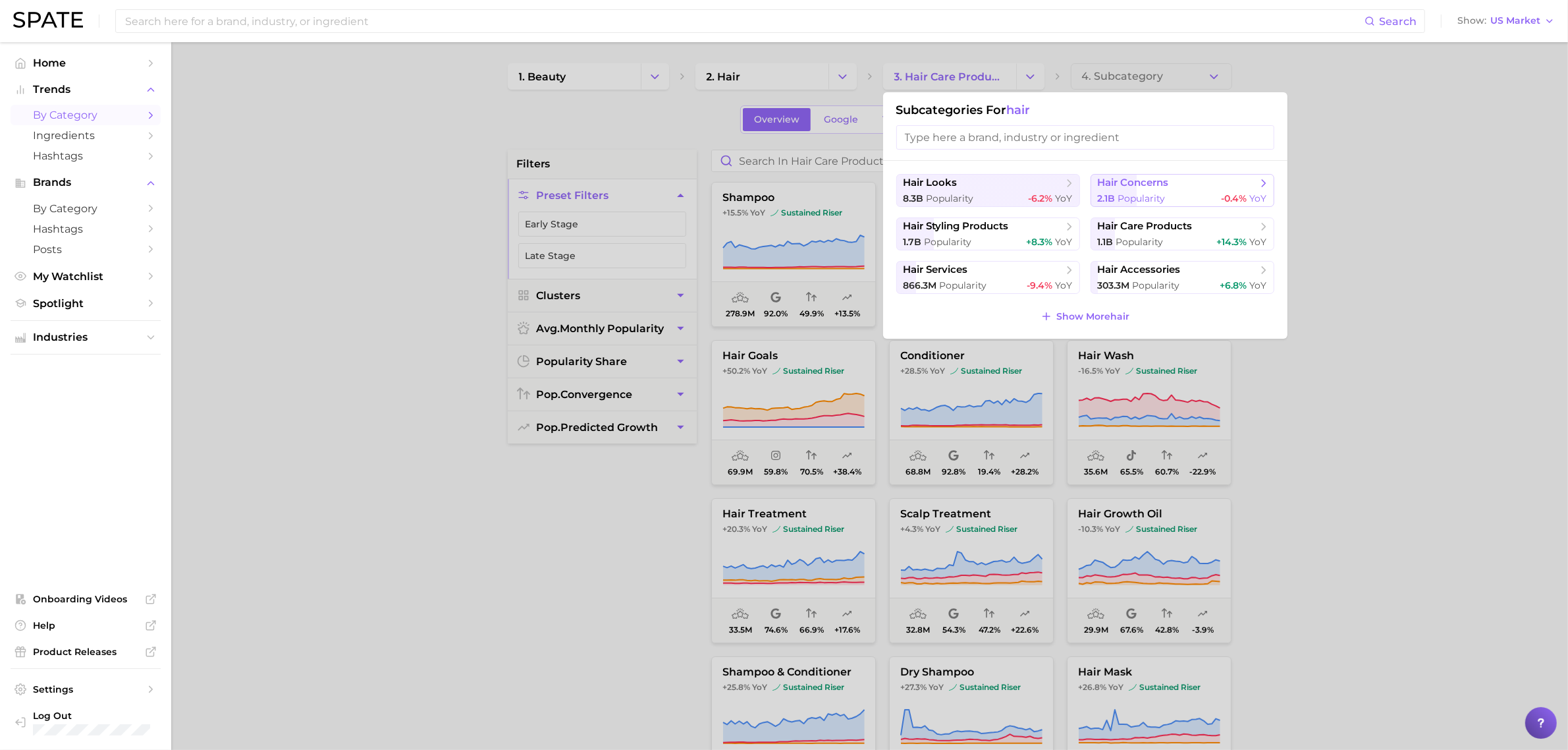
click at [1131, 181] on span "hair concerns" at bounding box center [1134, 183] width 72 height 13
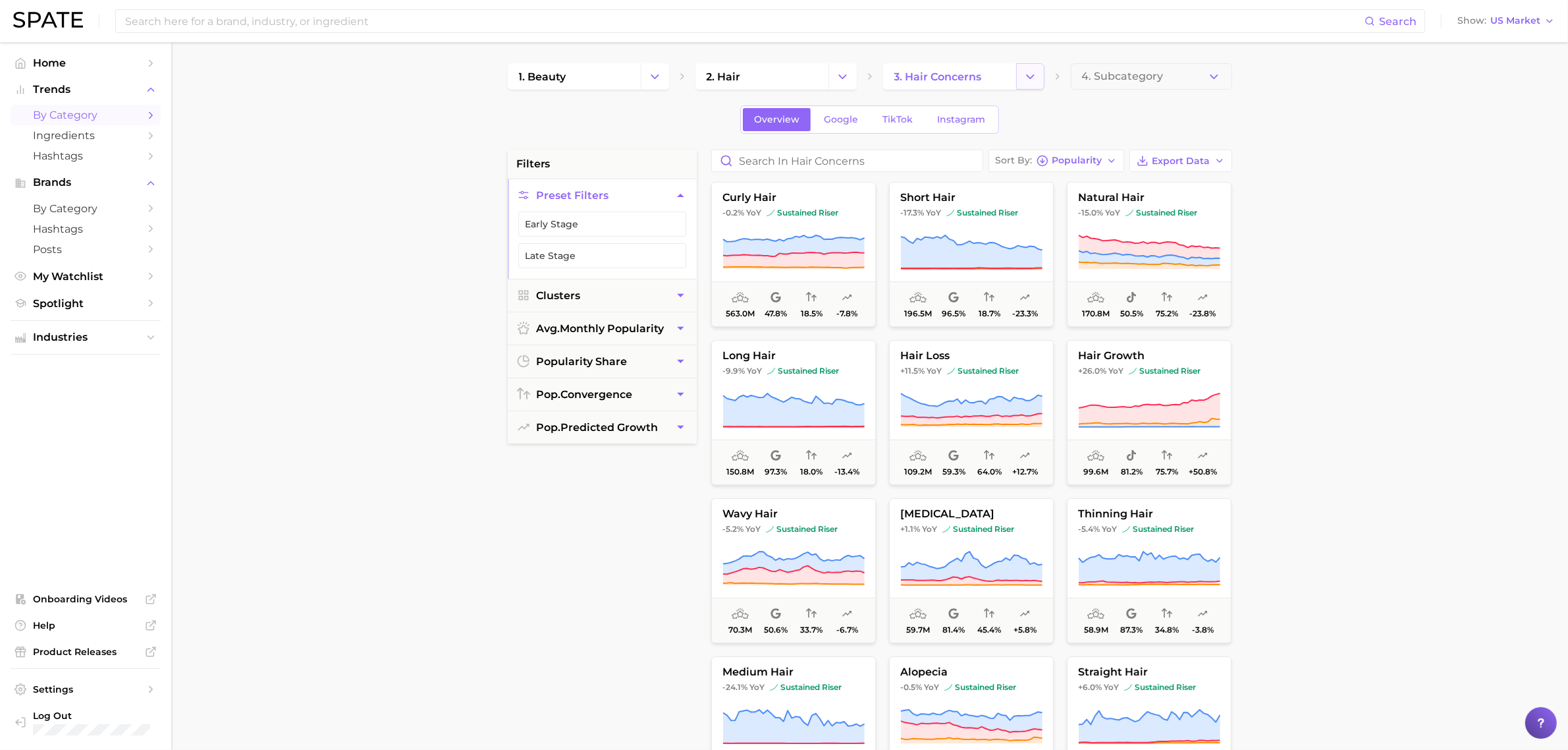
click at [1034, 72] on icon "Change Category" at bounding box center [1030, 77] width 14 height 14
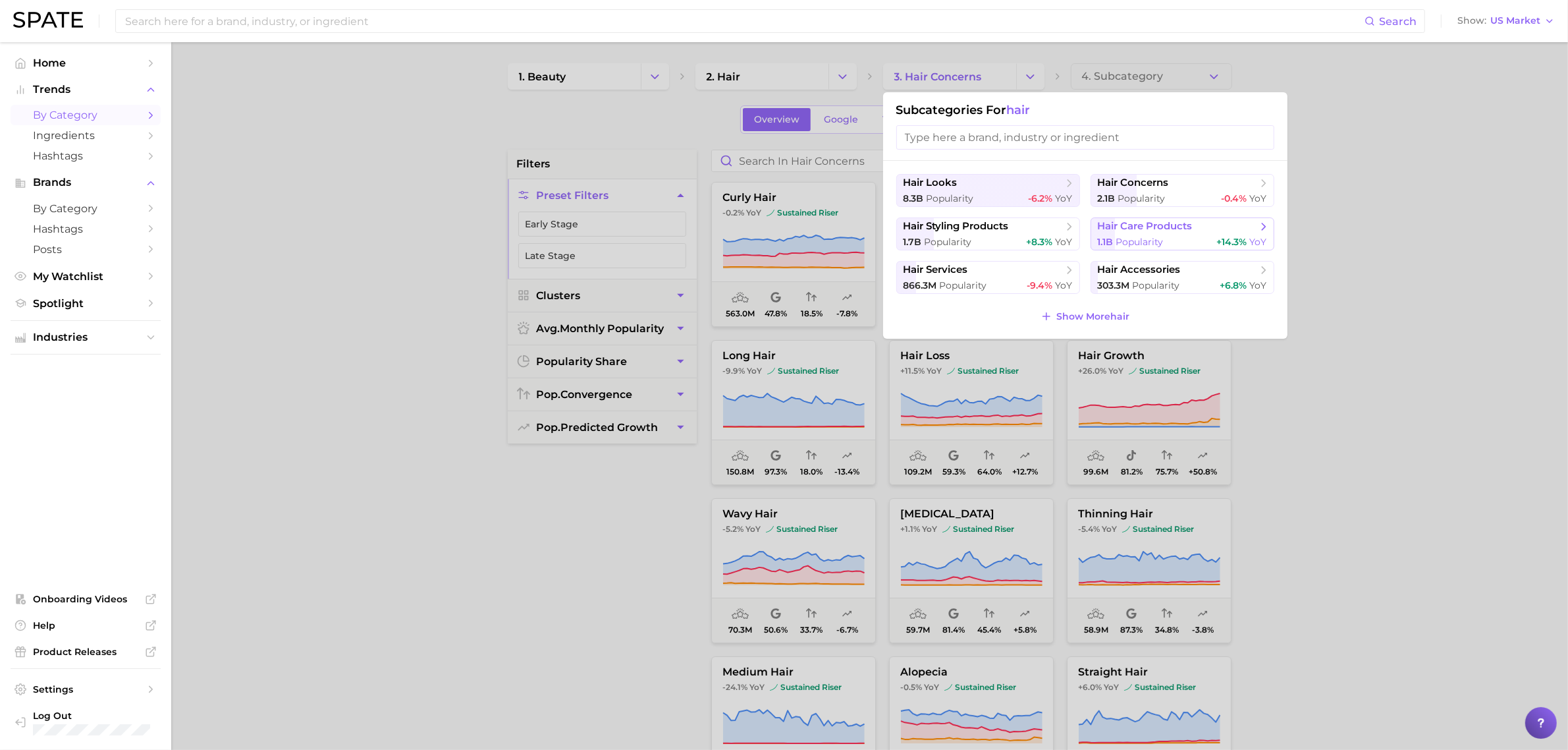
click at [1151, 237] on span "Popularity" at bounding box center [1140, 242] width 47 height 12
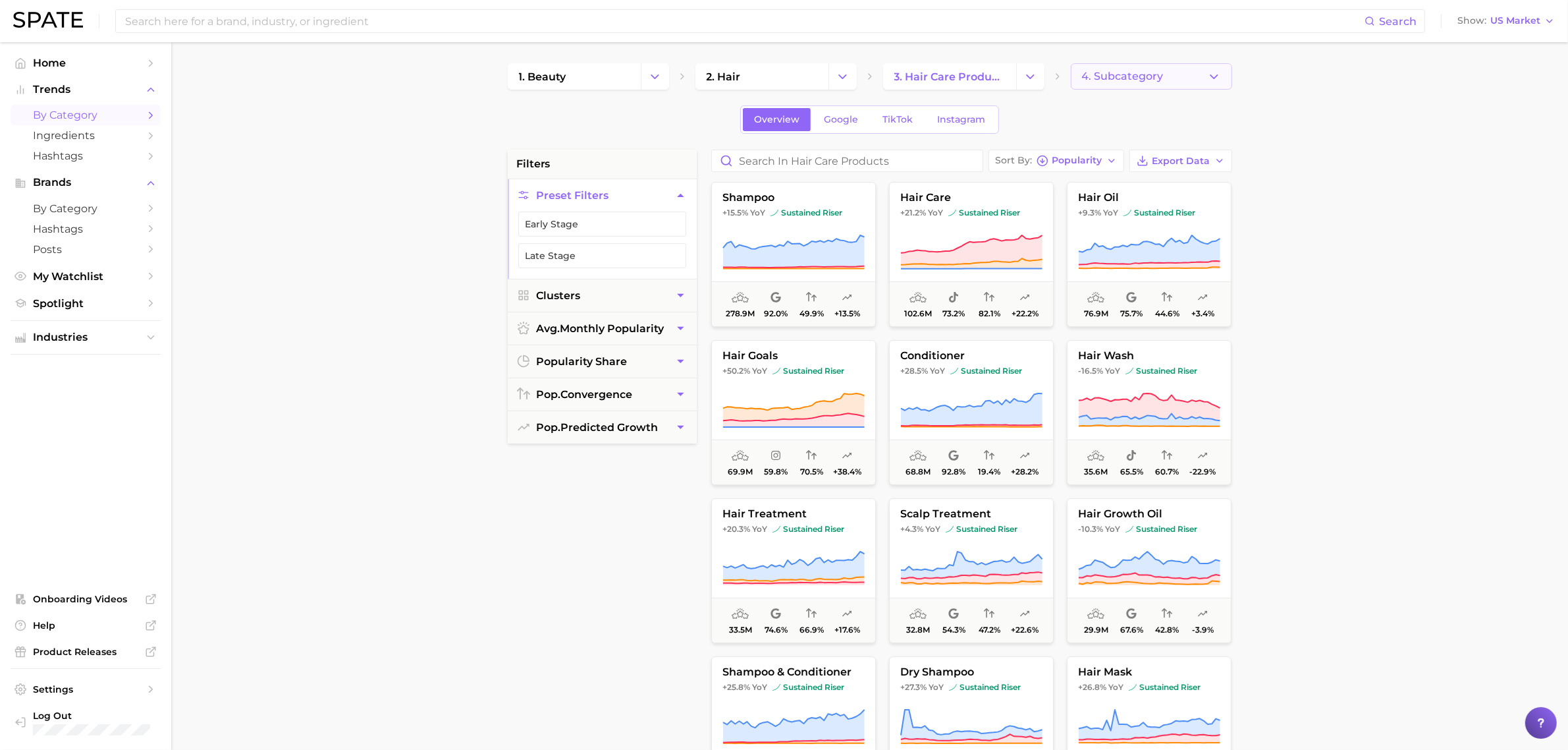
click at [1192, 69] on button "4. Subcategory" at bounding box center [1151, 76] width 161 height 27
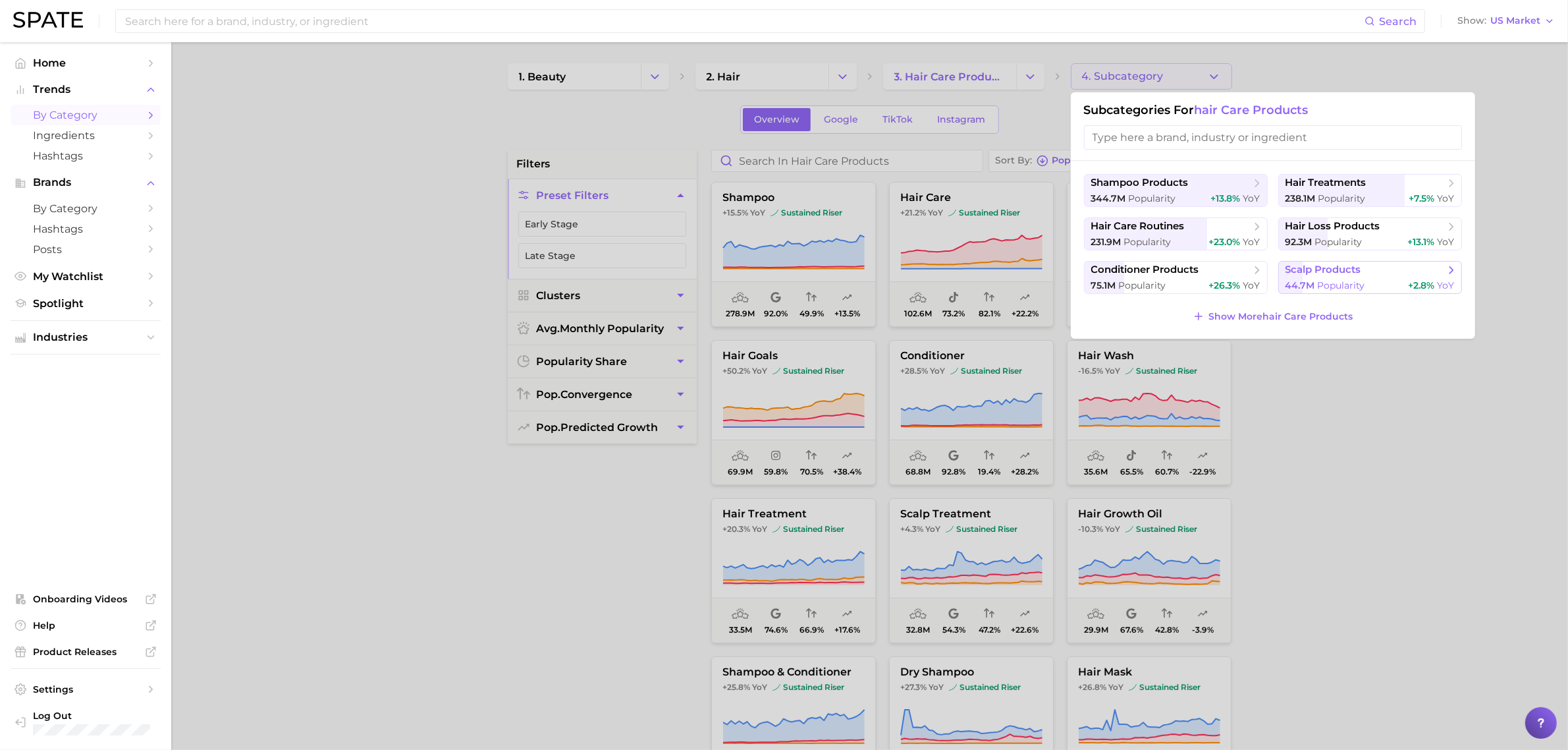
click at [1303, 284] on span "44.7m" at bounding box center [1301, 285] width 29 height 12
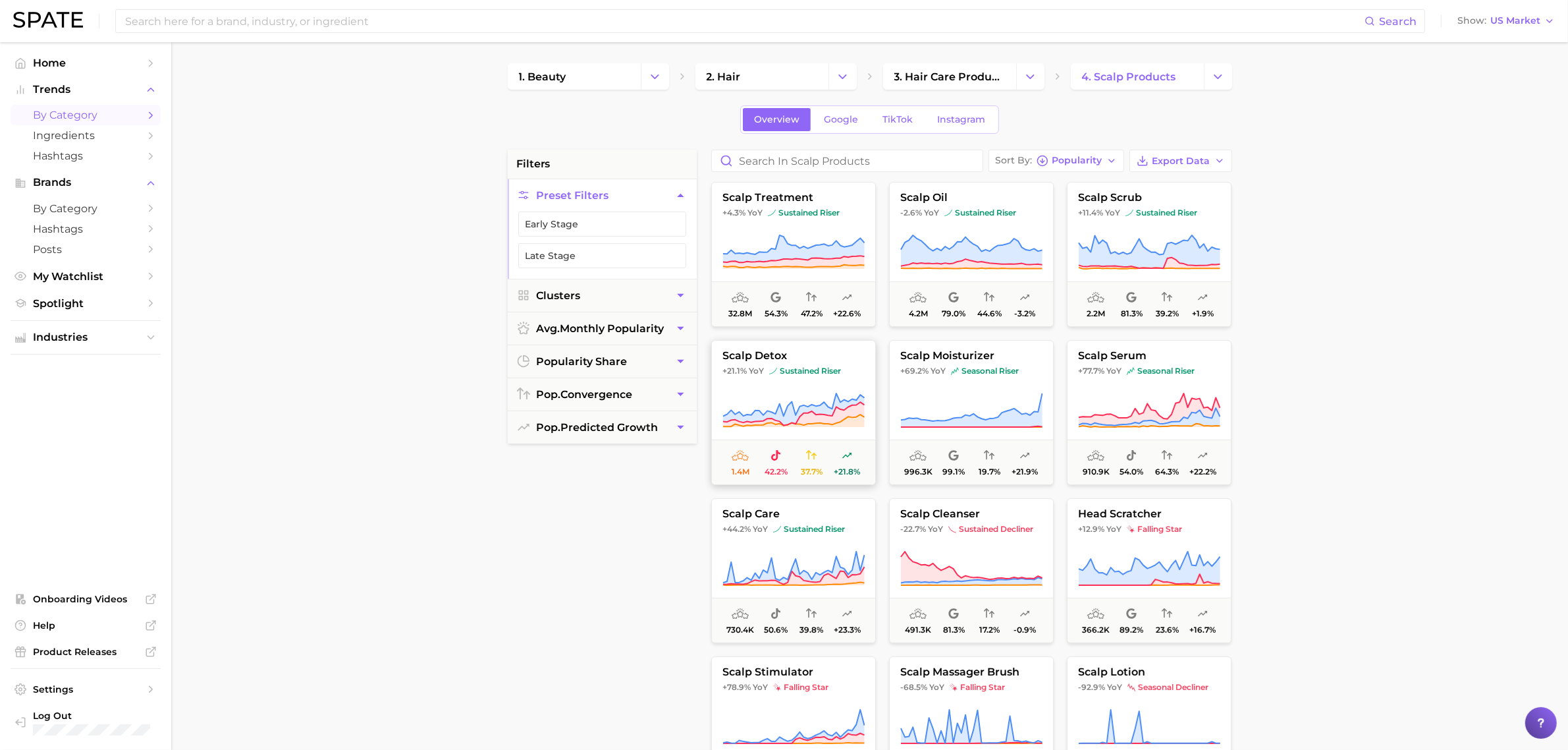
click at [828, 372] on span "sustained riser" at bounding box center [804, 371] width 72 height 10
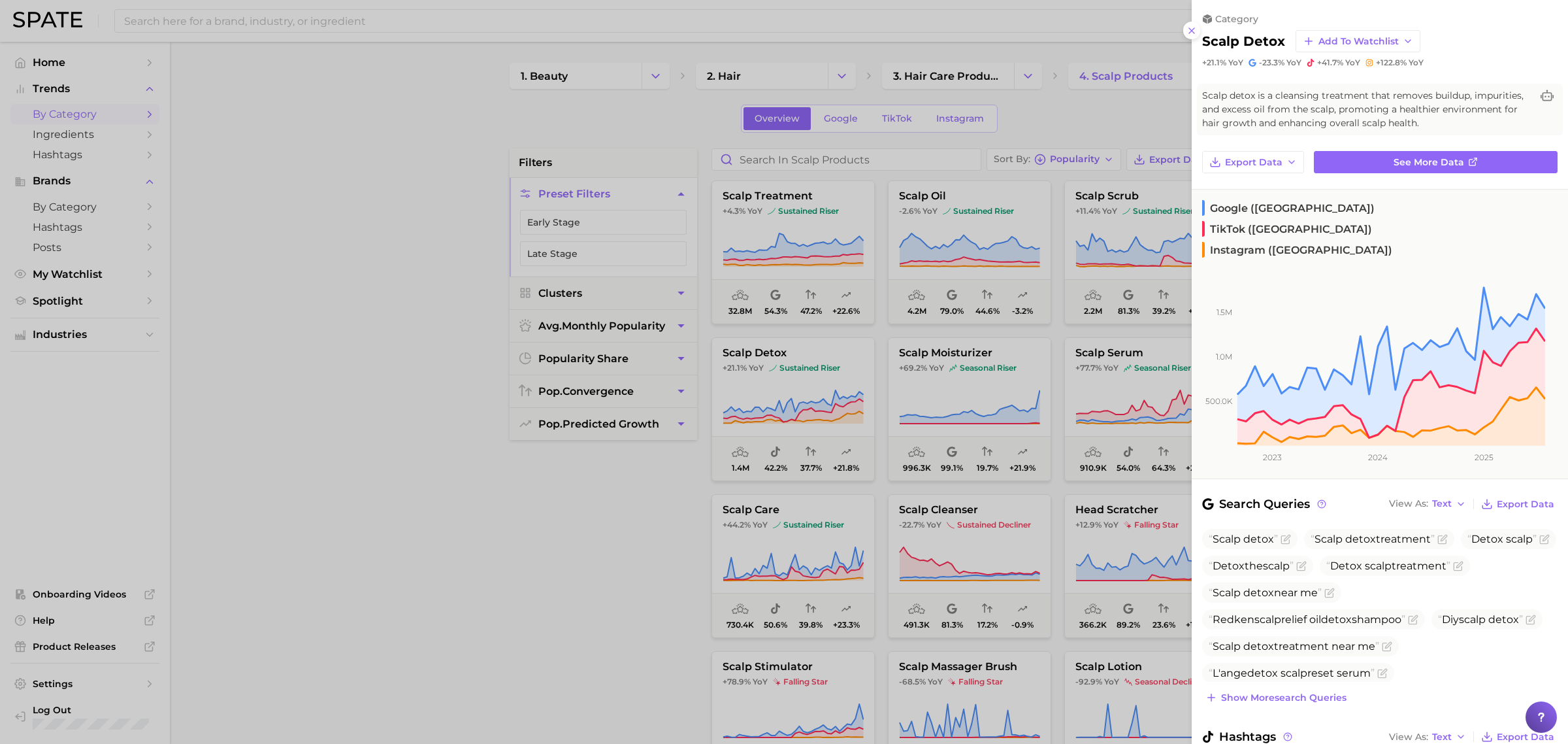
click at [748, 411] on div at bounding box center [784, 372] width 1568 height 744
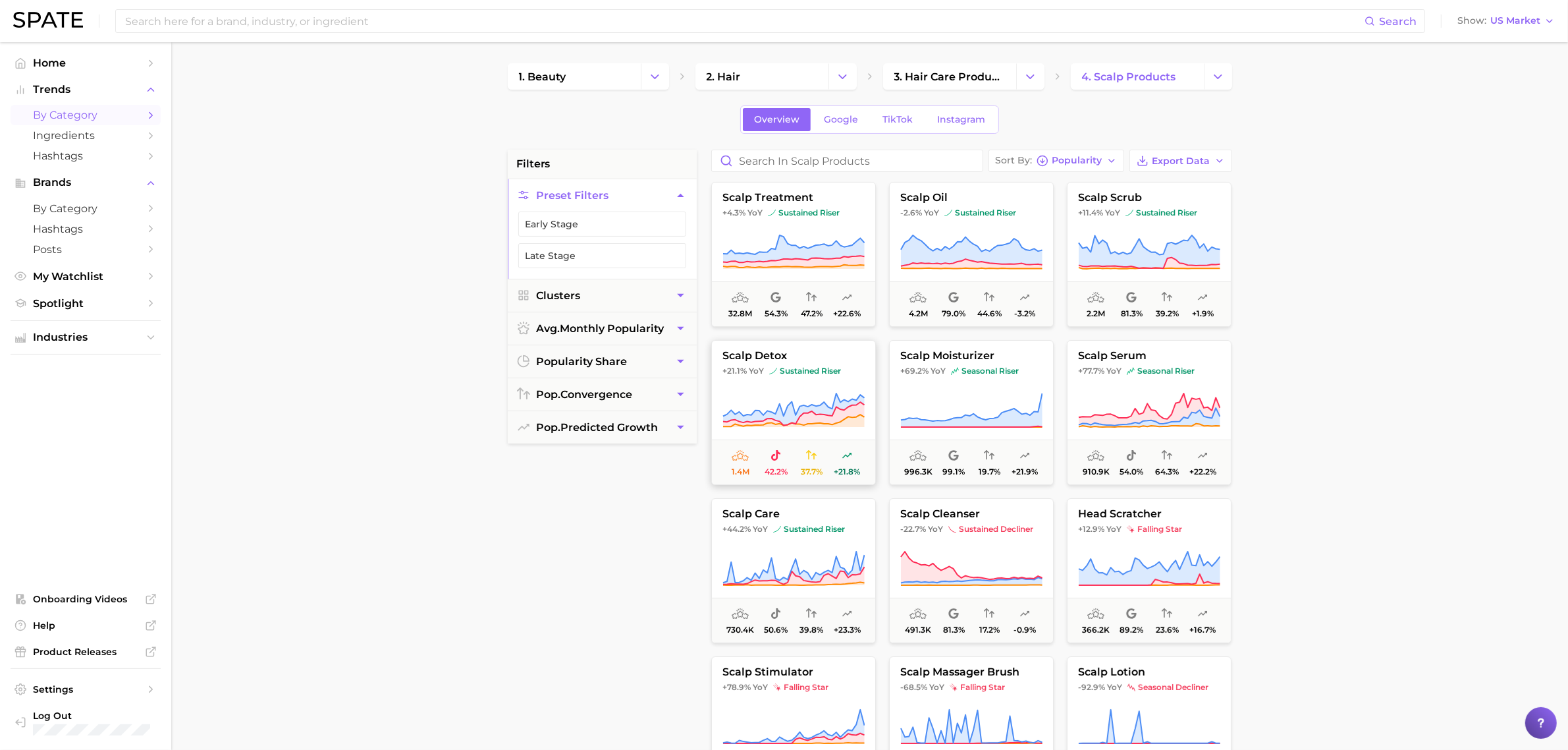
click at [765, 359] on span "scalp detox" at bounding box center [793, 356] width 163 height 12
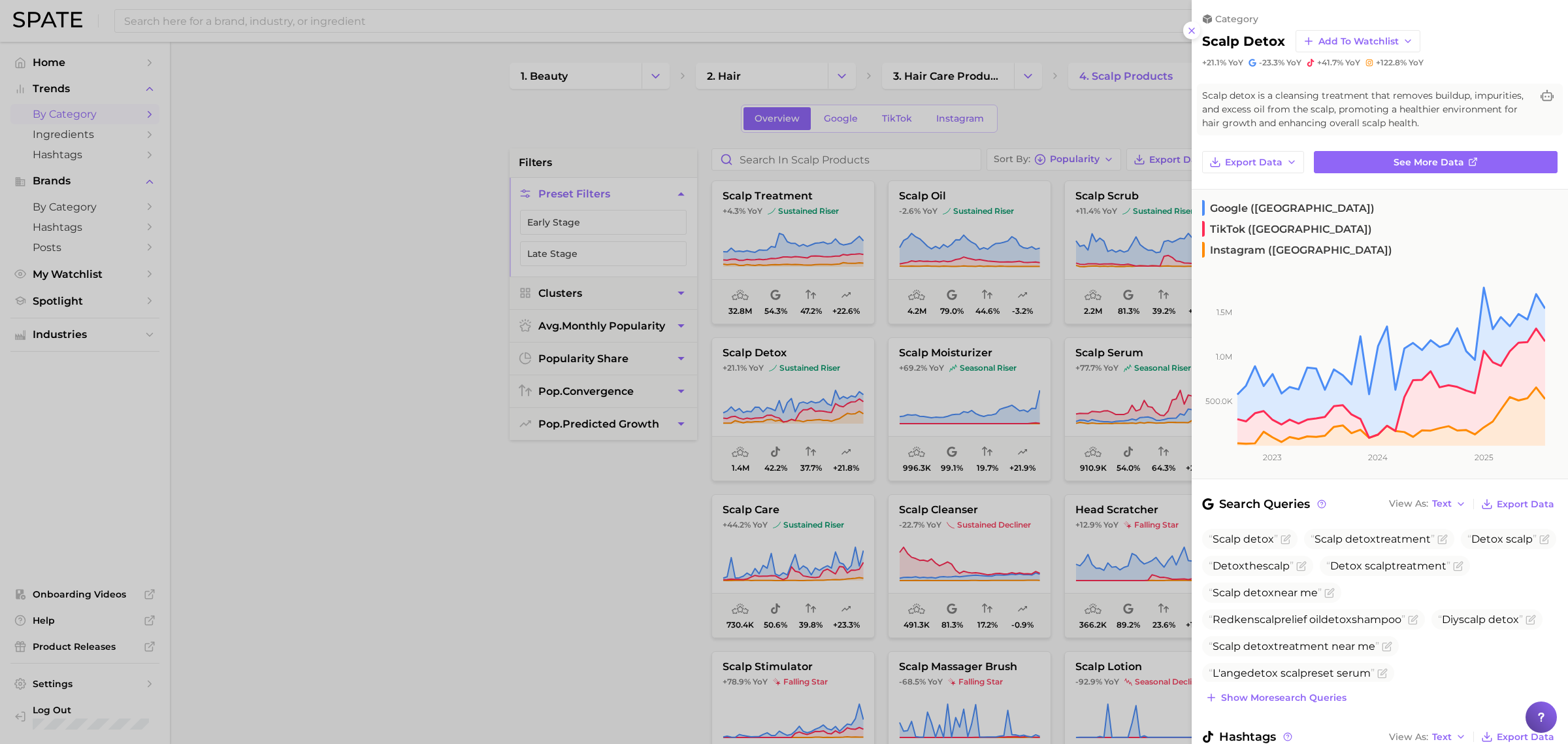
click at [781, 396] on div at bounding box center [784, 372] width 1568 height 744
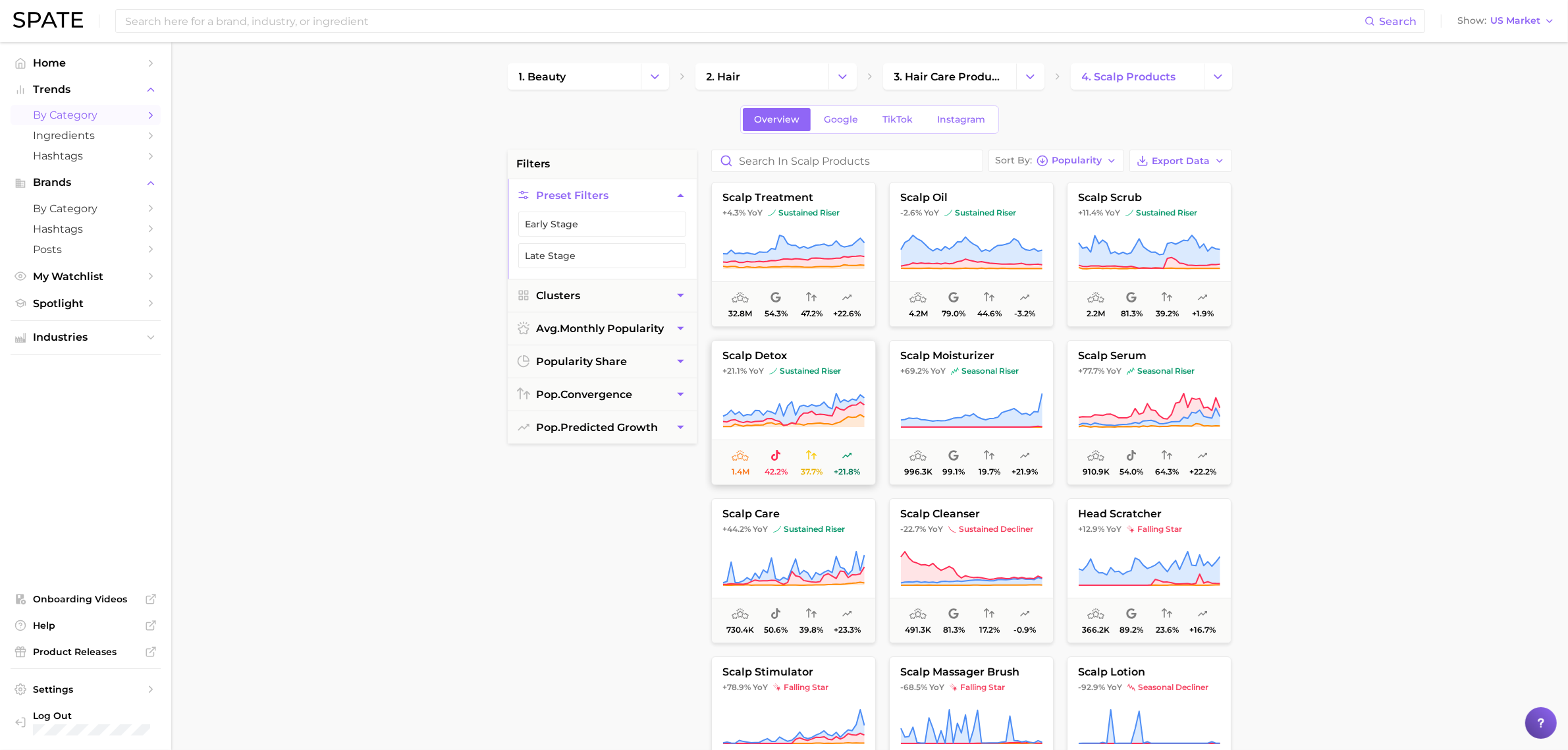
click at [790, 378] on button "scalp detox +21.1% YoY sustained riser 1.4m 42.2% 37.7% +21.8%" at bounding box center [793, 412] width 165 height 145
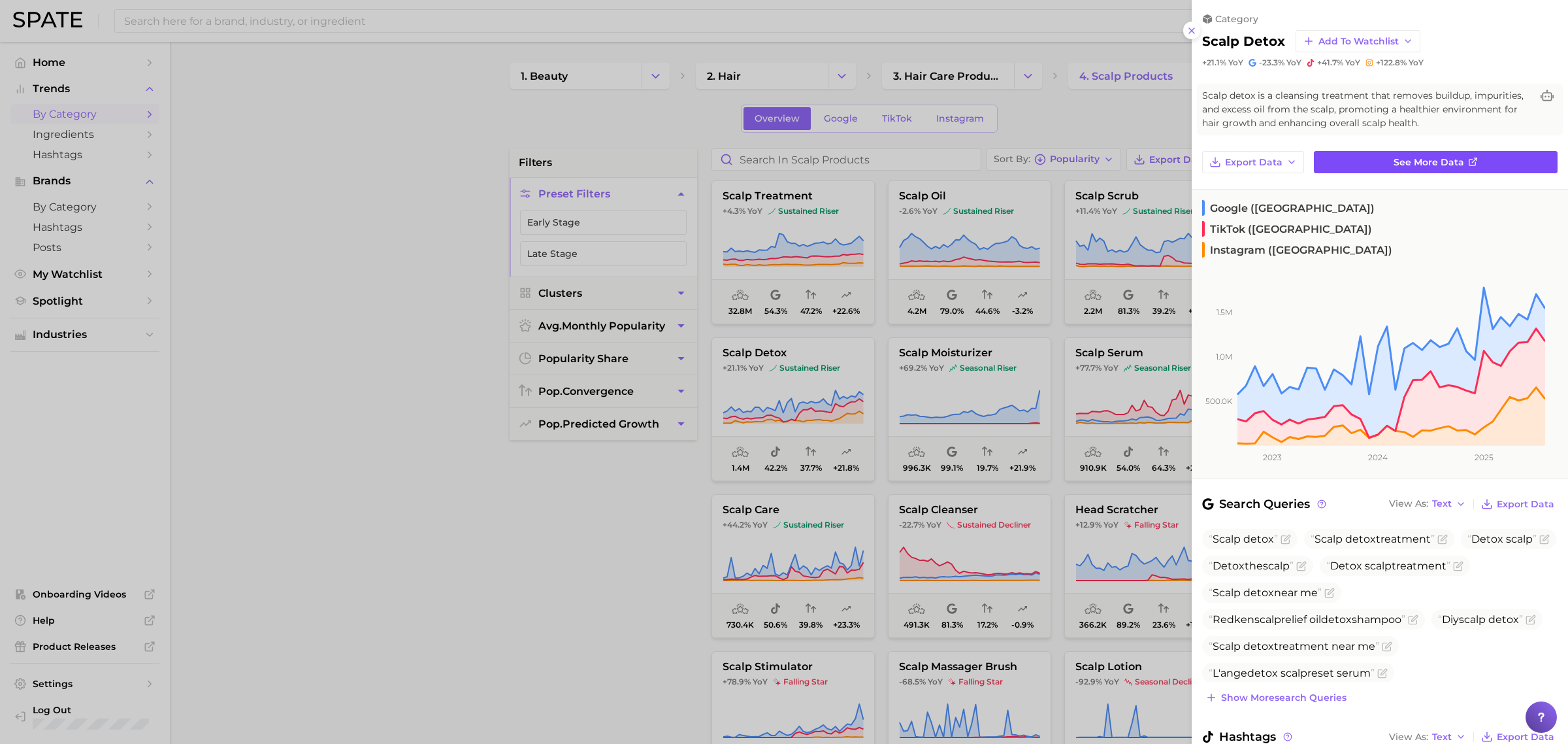
click at [1438, 162] on span "See more data" at bounding box center [1429, 162] width 71 height 11
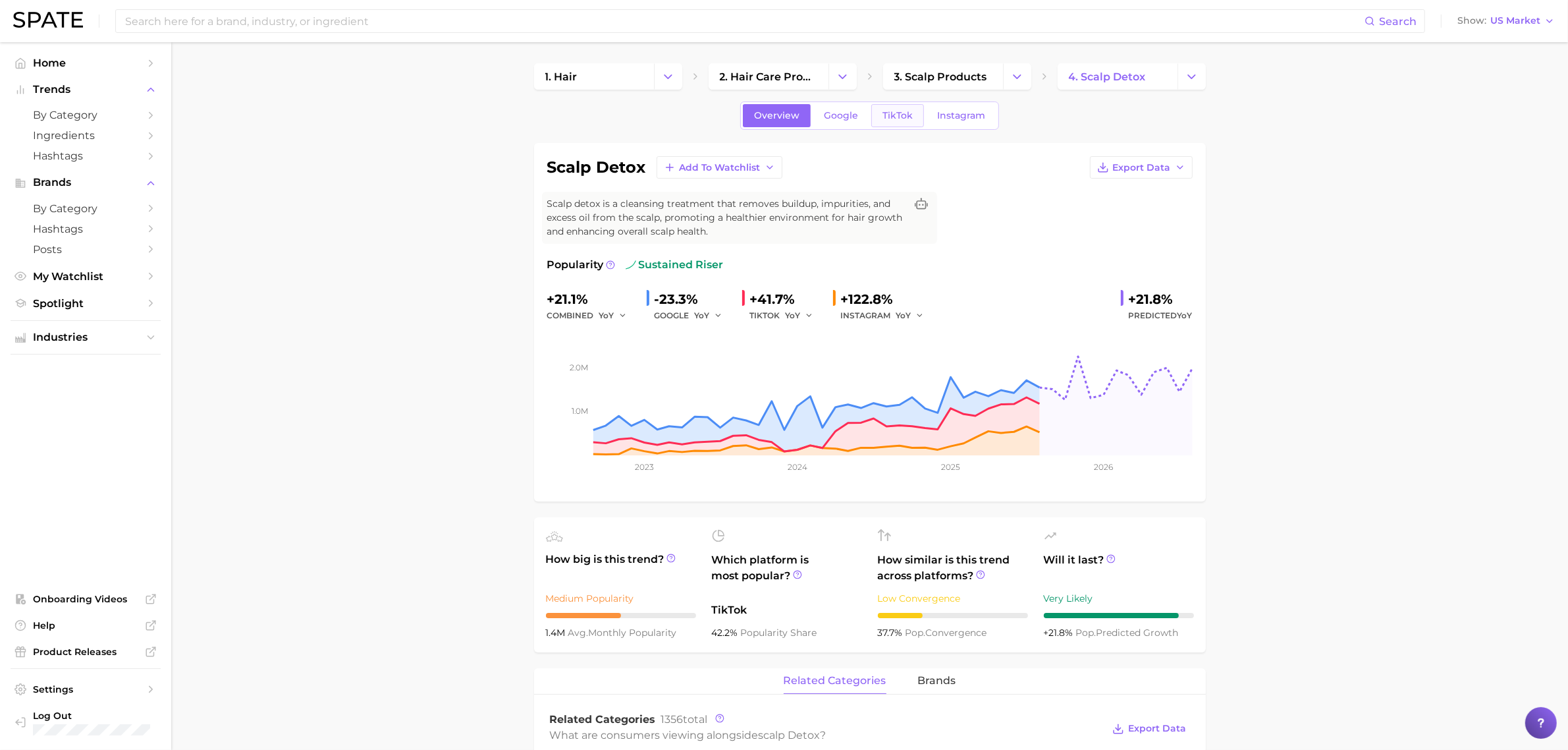
click at [893, 113] on span "TikTok" at bounding box center [897, 116] width 30 height 11
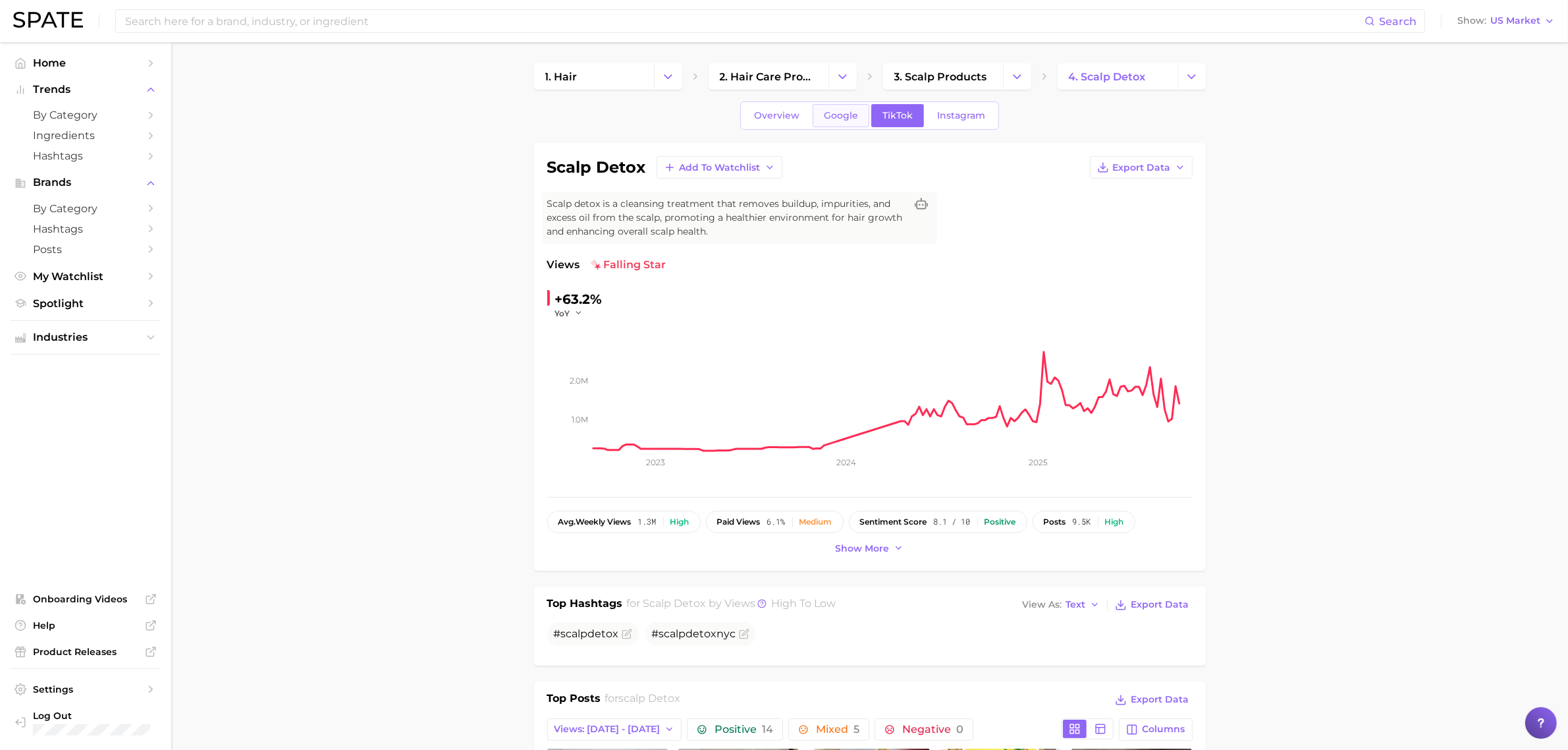
click at [848, 122] on link "Google" at bounding box center [841, 116] width 57 height 23
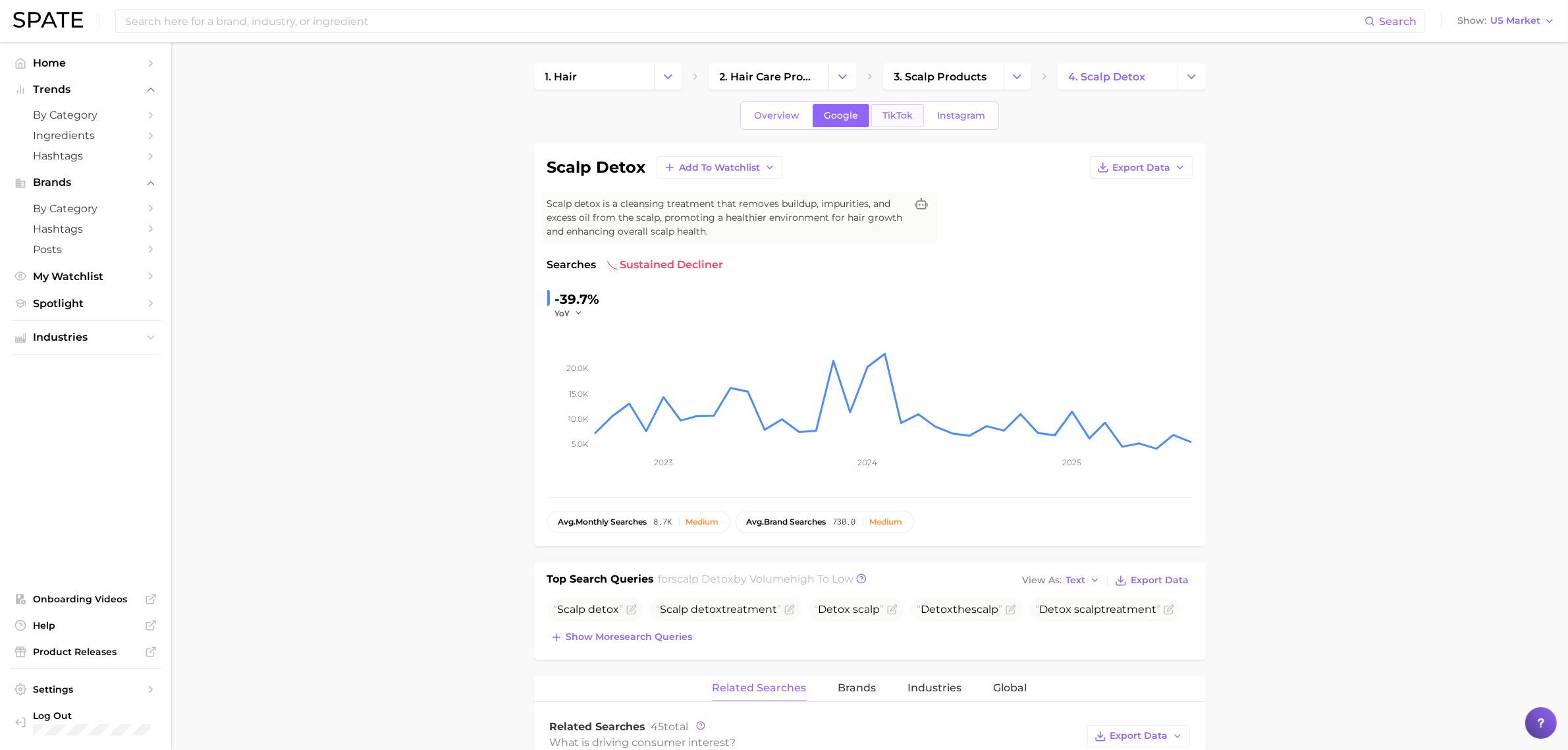
click at [896, 112] on span "TikTok" at bounding box center [897, 116] width 30 height 11
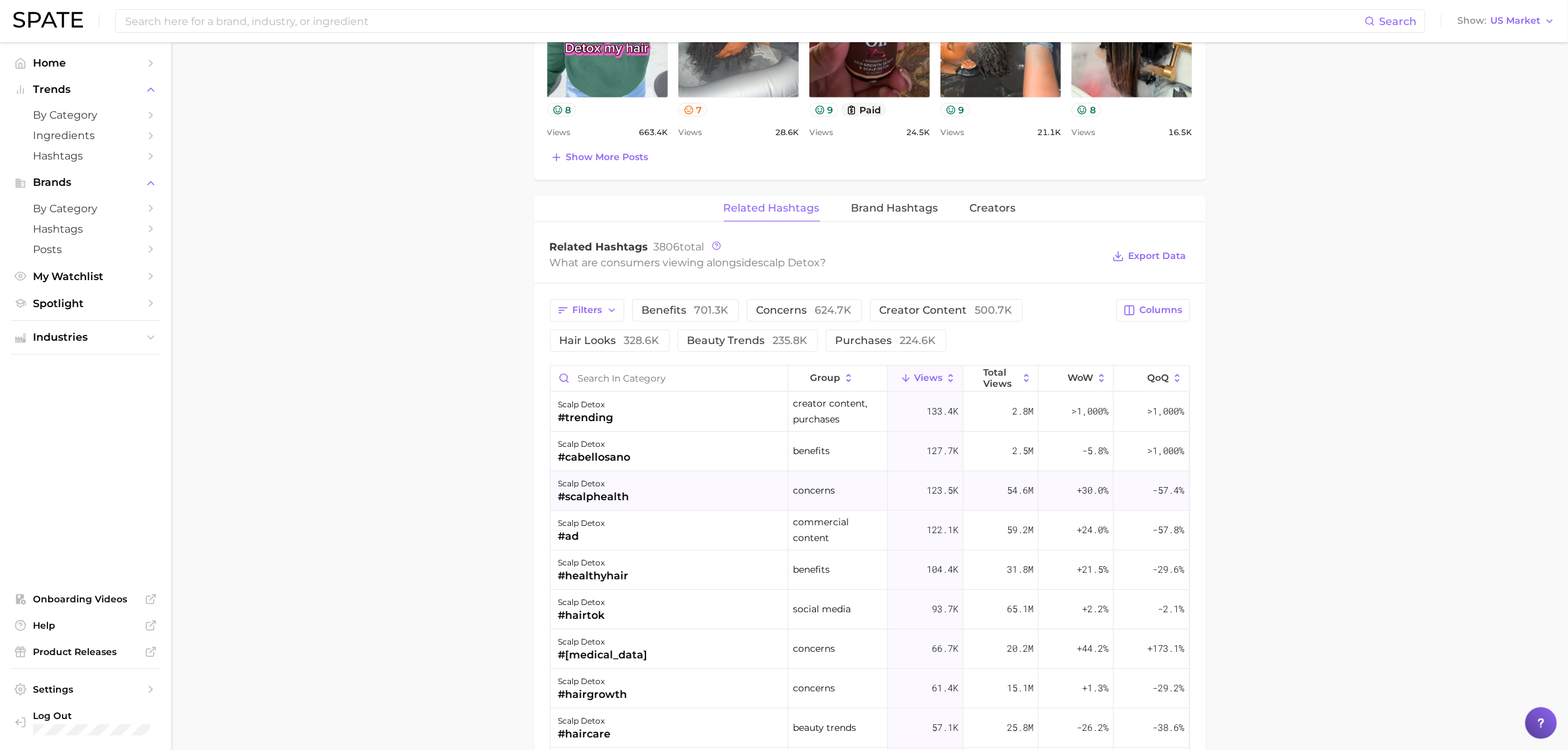
scroll to position [906, 0]
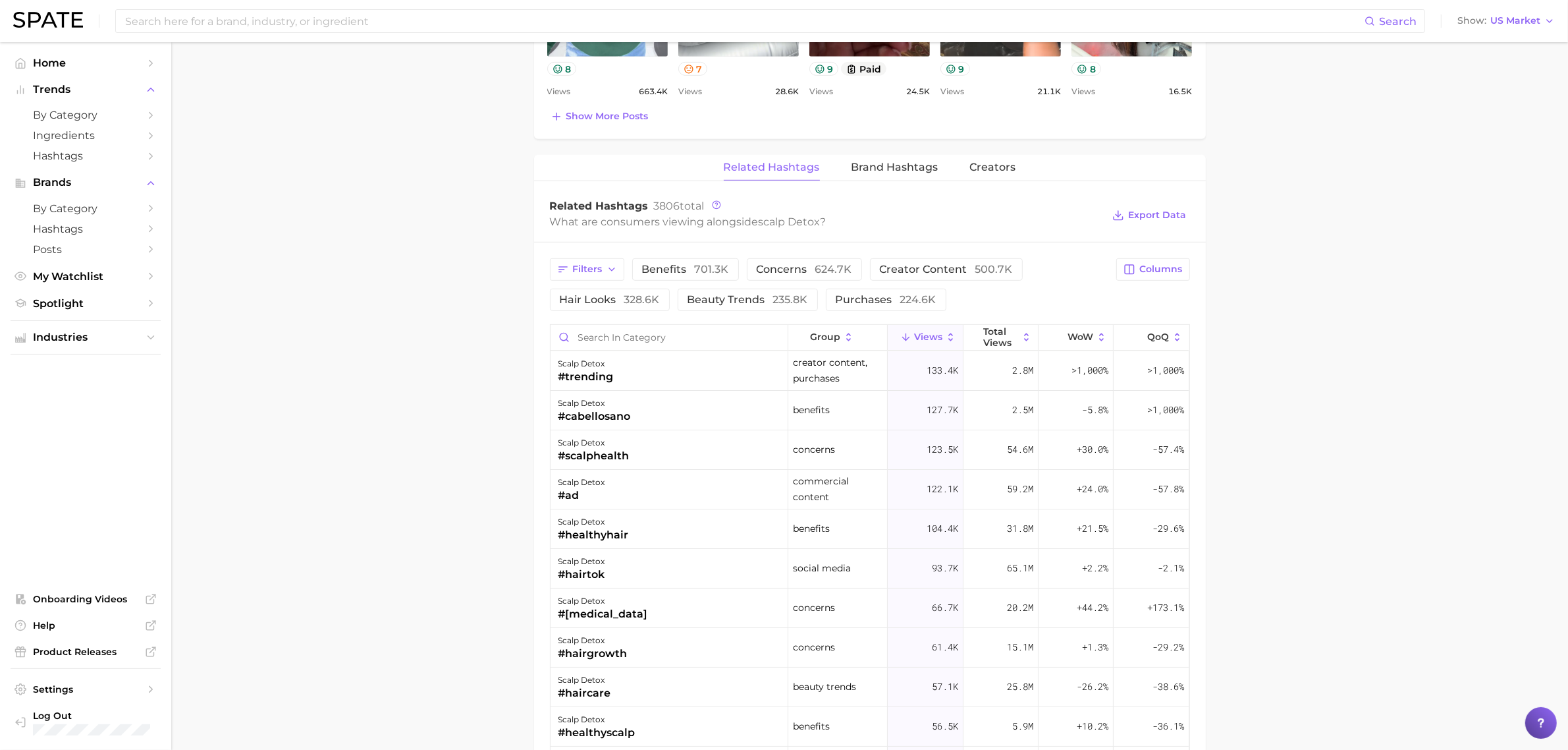
drag, startPoint x: 617, startPoint y: 419, endPoint x: 1325, endPoint y: 432, distance: 708.1
click at [1325, 432] on main "1. hair 2. hair care products 3. scalp products 4. scalp detox Overview Google …" at bounding box center [870, 146] width 1397 height 2019
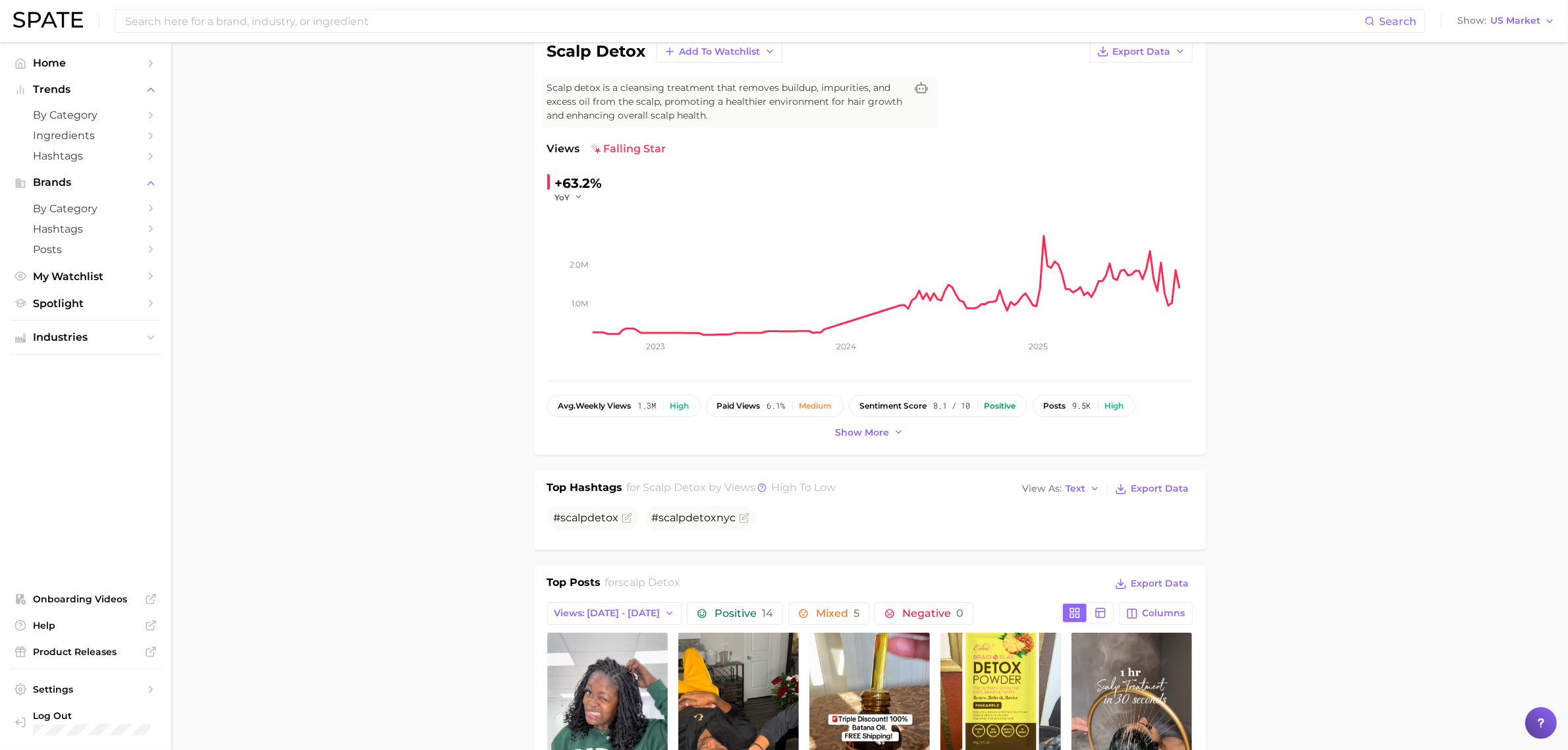
scroll to position [0, 0]
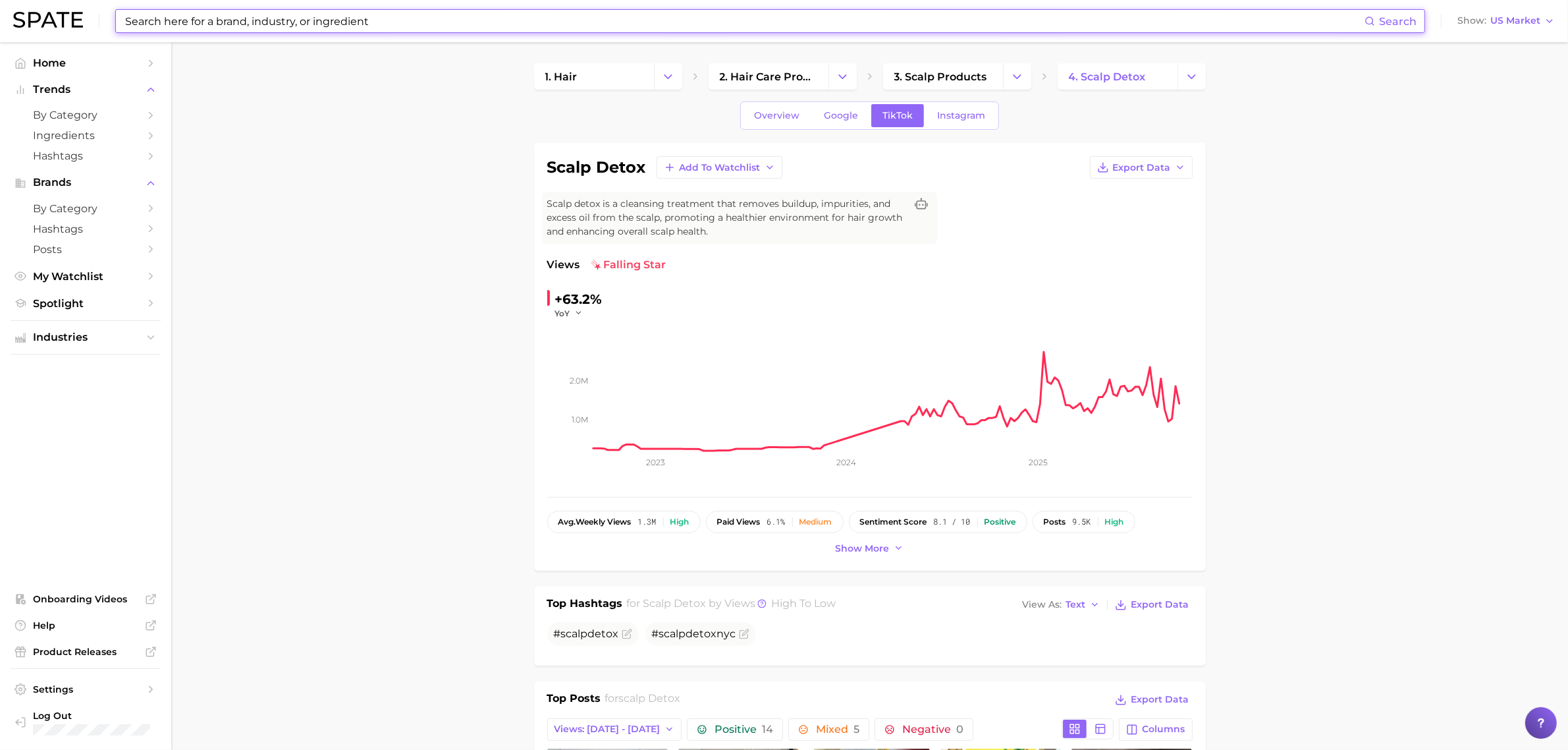
click at [511, 27] on input at bounding box center [745, 21] width 1241 height 22
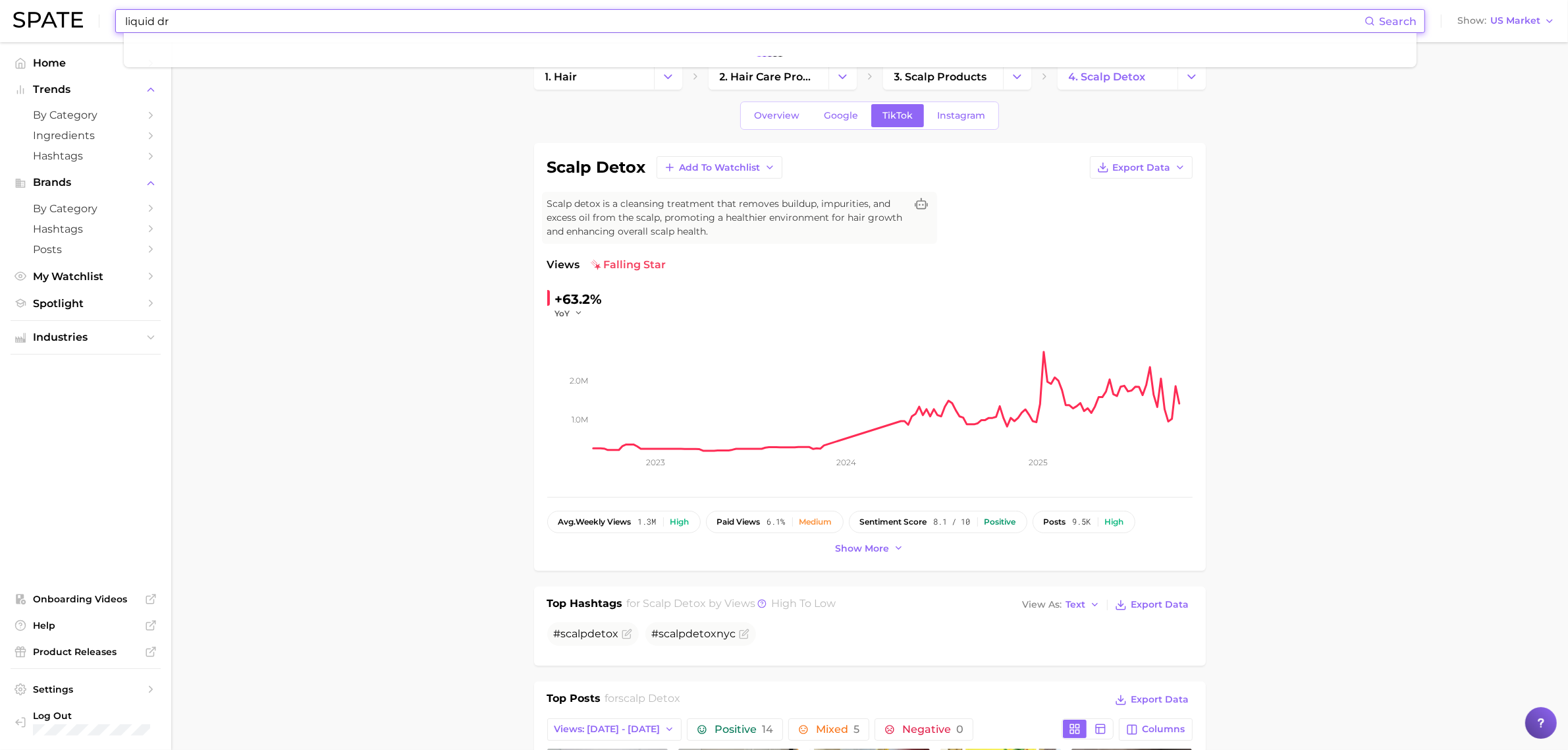
type input "liquid dry"
drag, startPoint x: 163, startPoint y: 21, endPoint x: 67, endPoint y: 14, distance: 96.3
click at [74, 15] on div "liquid dry Search No results for " liquid dry " Suggest Show US Market" at bounding box center [784, 21] width 1542 height 42
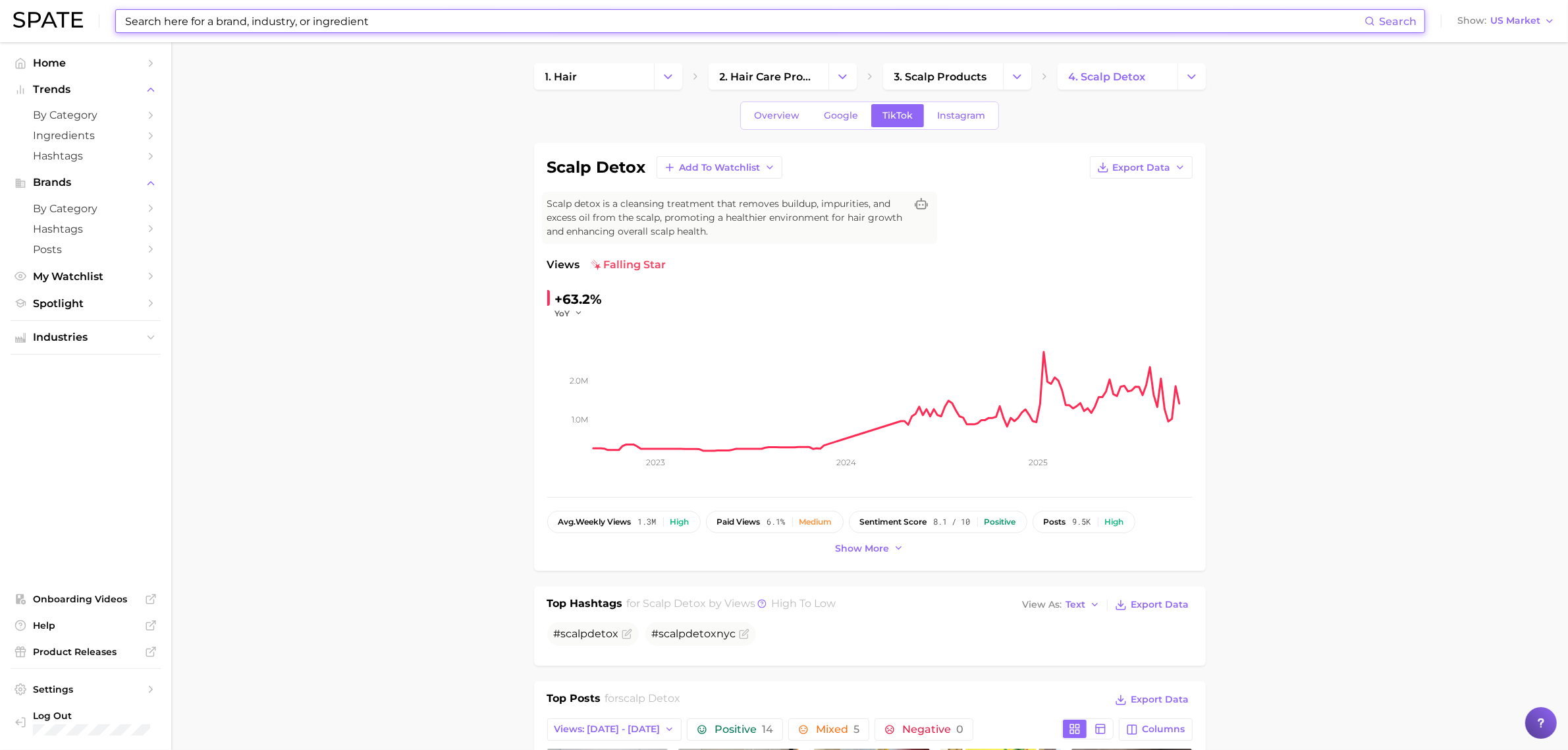
type input "d"
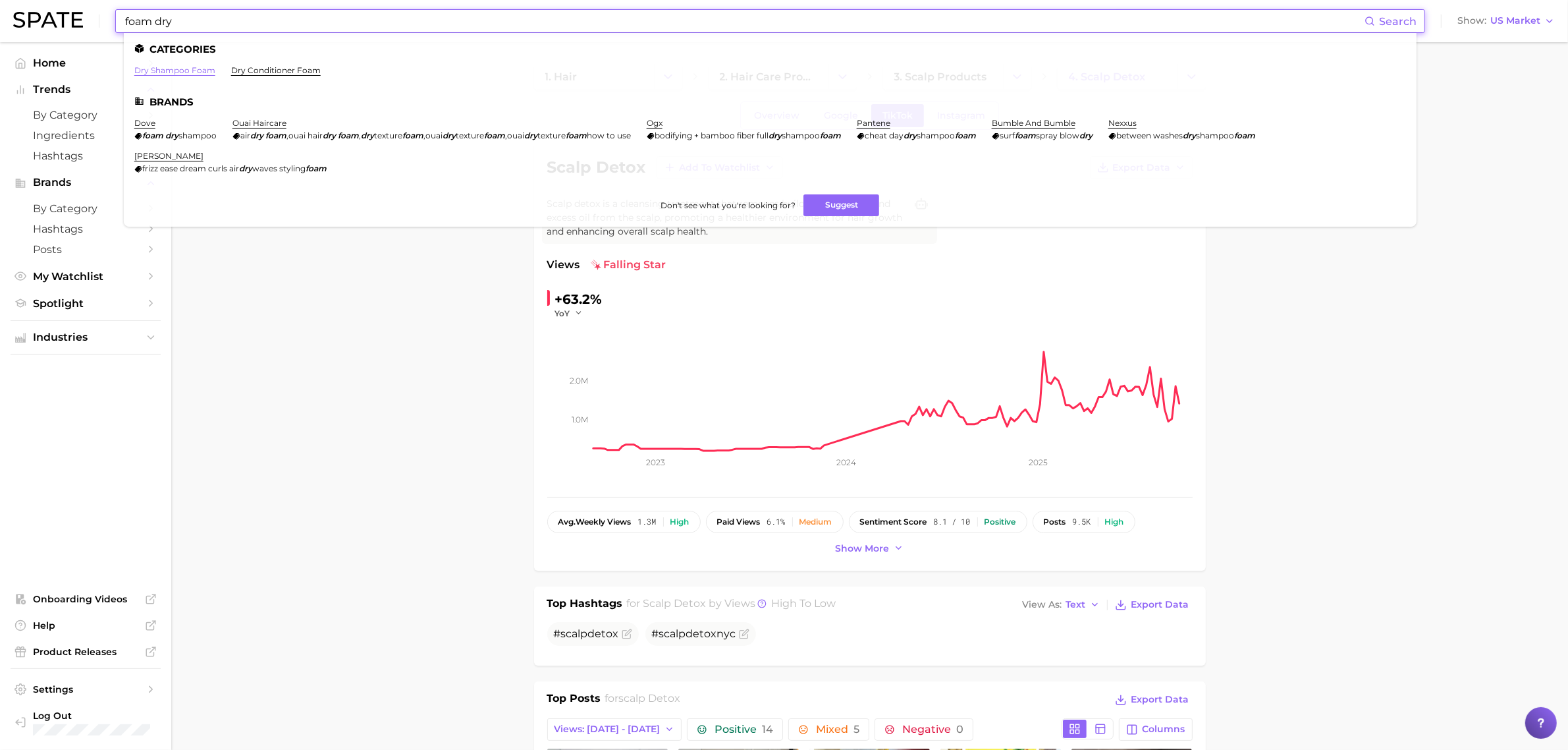
type input "foam dry"
click at [159, 72] on link "dry shampoo foam" at bounding box center [175, 70] width 81 height 9
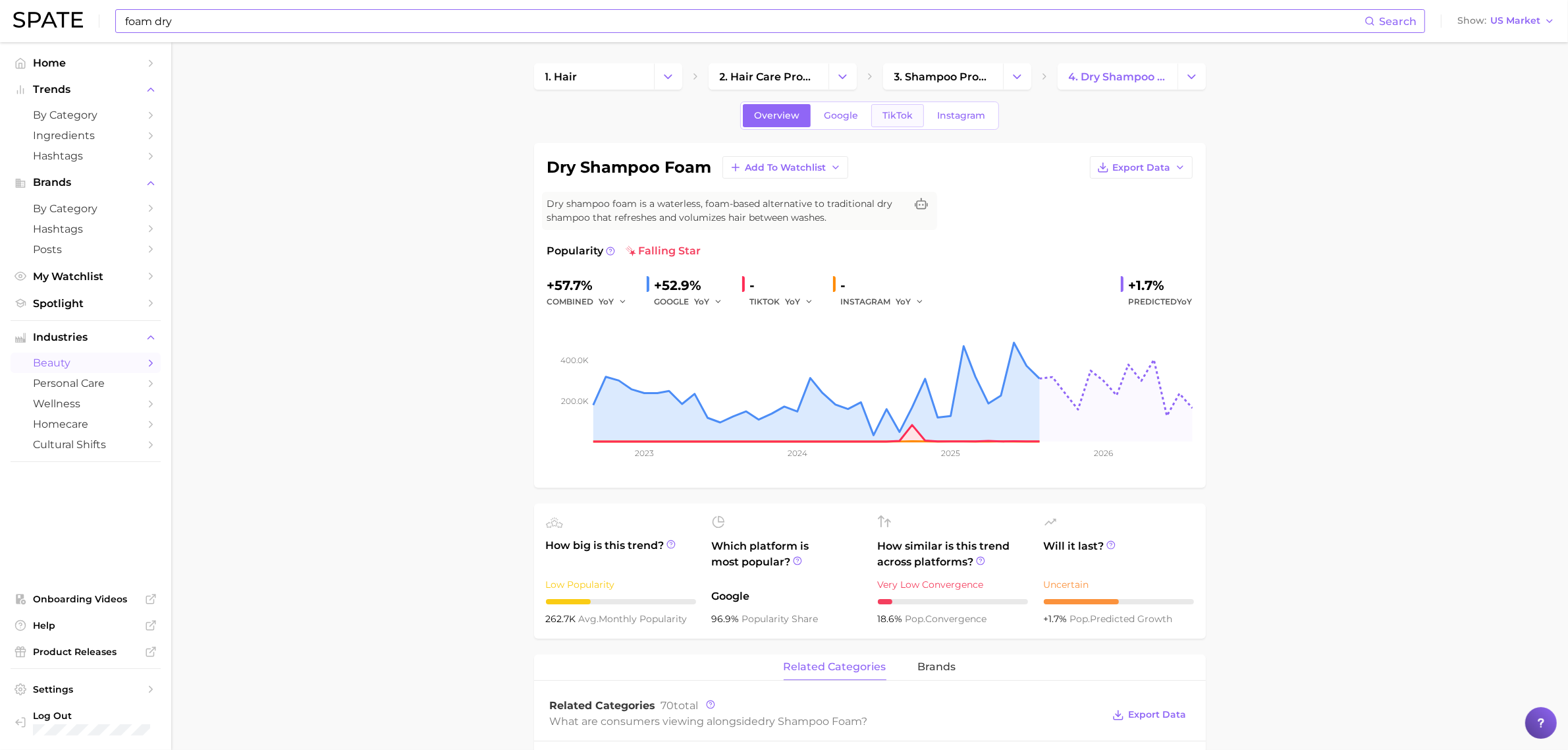
click at [896, 120] on span "TikTok" at bounding box center [897, 116] width 30 height 11
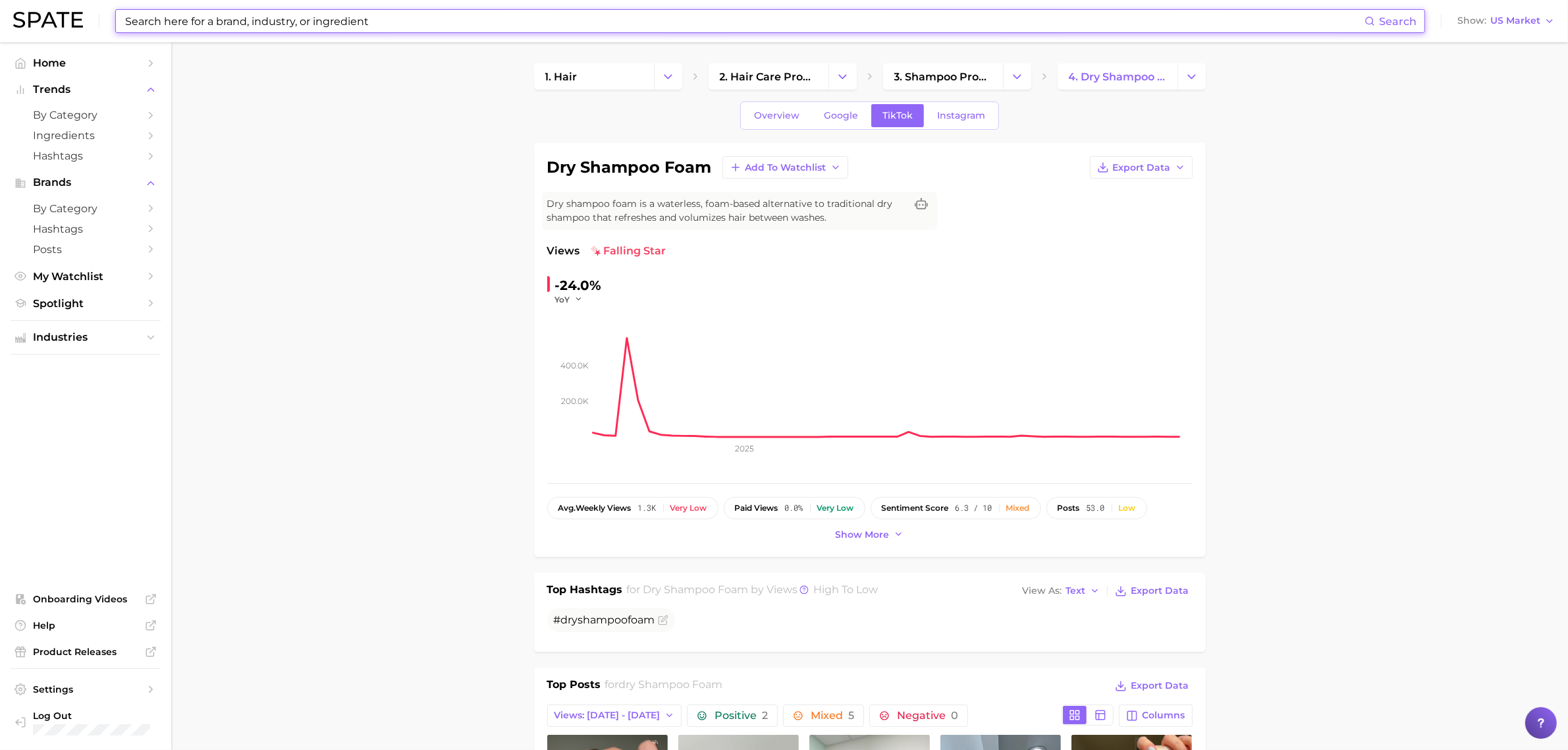
drag, startPoint x: 534, startPoint y: 27, endPoint x: 541, endPoint y: 25, distance: 7.3
click at [534, 27] on input at bounding box center [745, 21] width 1241 height 22
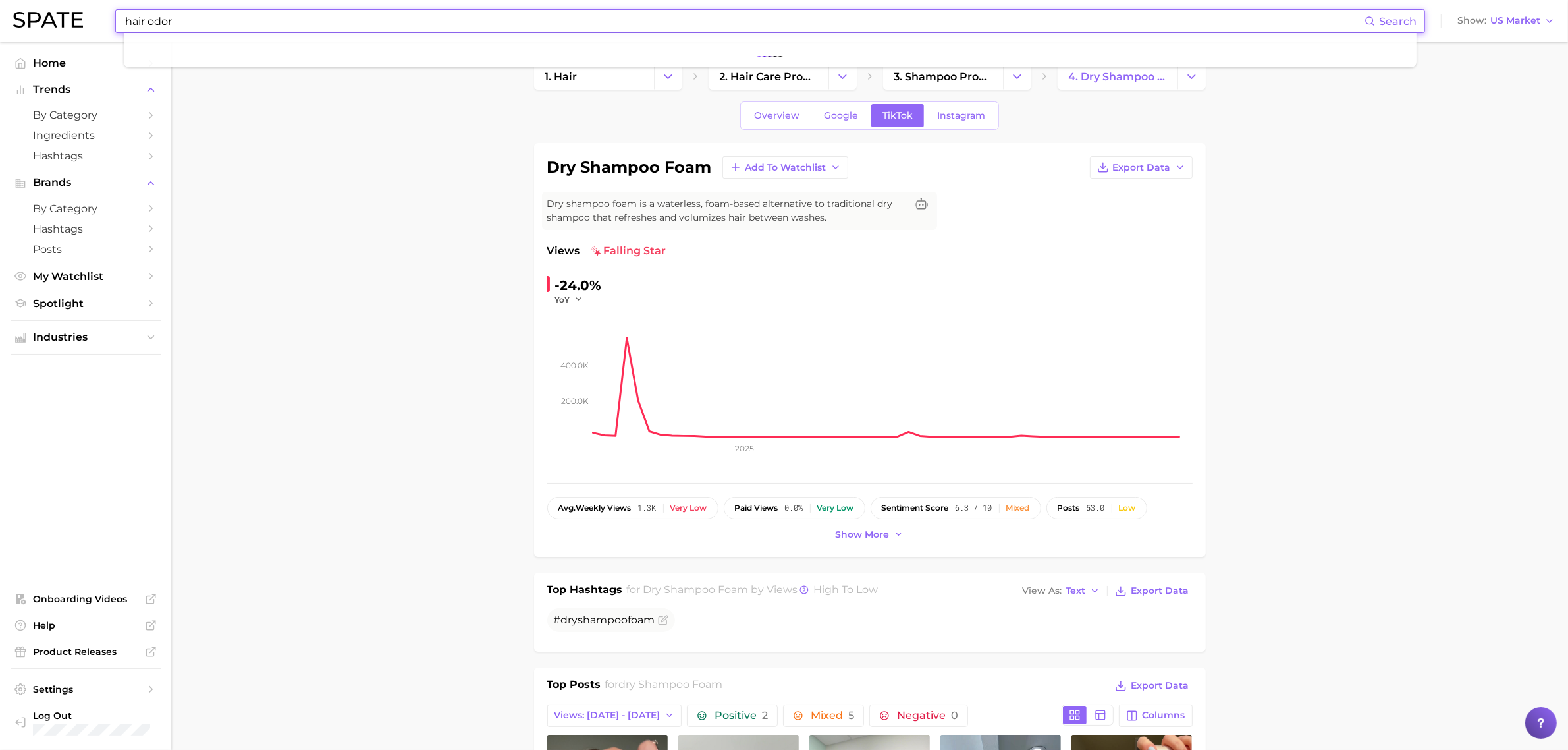
type input "hair odor"
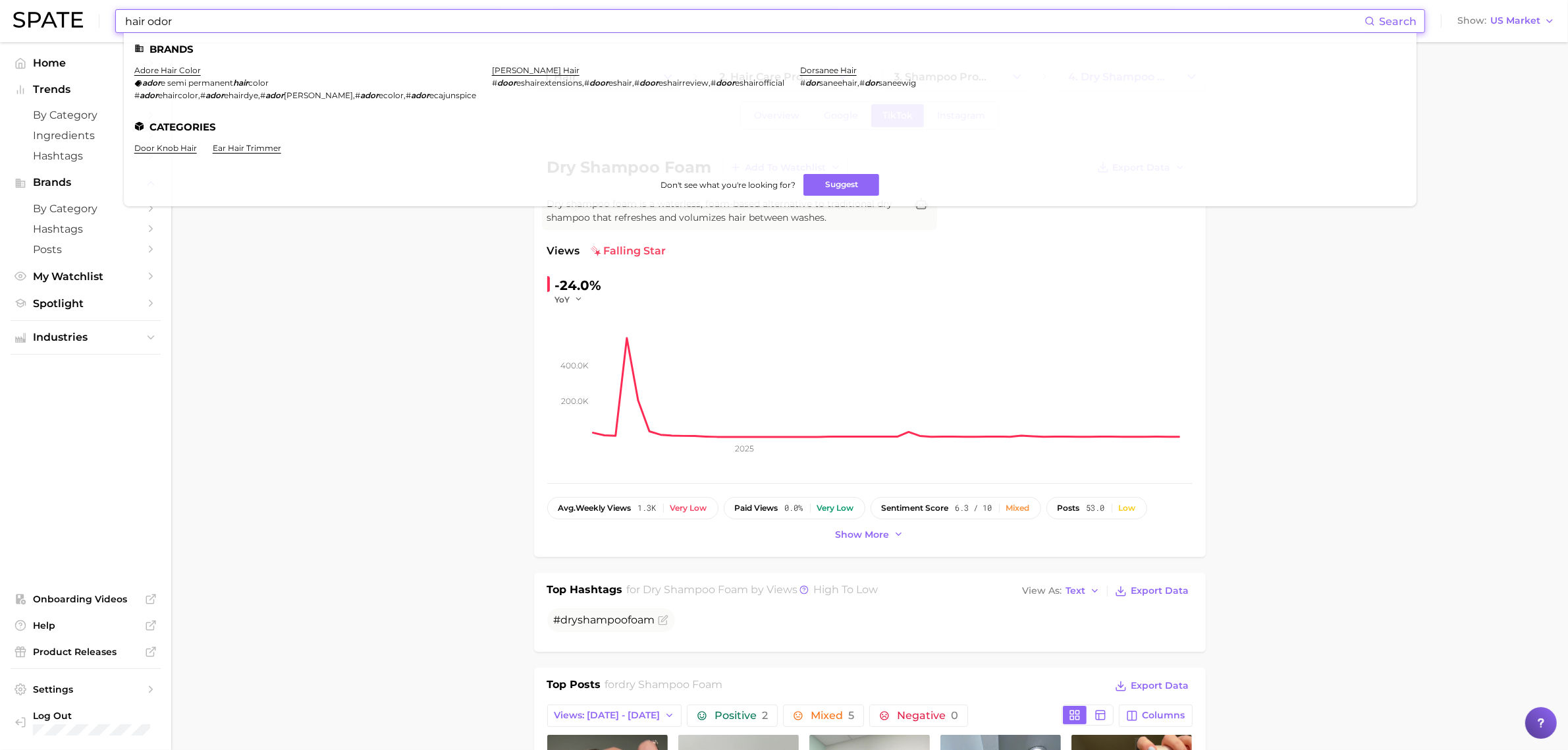
drag, startPoint x: 185, startPoint y: 21, endPoint x: 104, endPoint y: 12, distance: 81.5
click at [105, 12] on div "hair odor Search Brands adore hair color ador e semi permanent hair color # ado…" at bounding box center [784, 21] width 1542 height 42
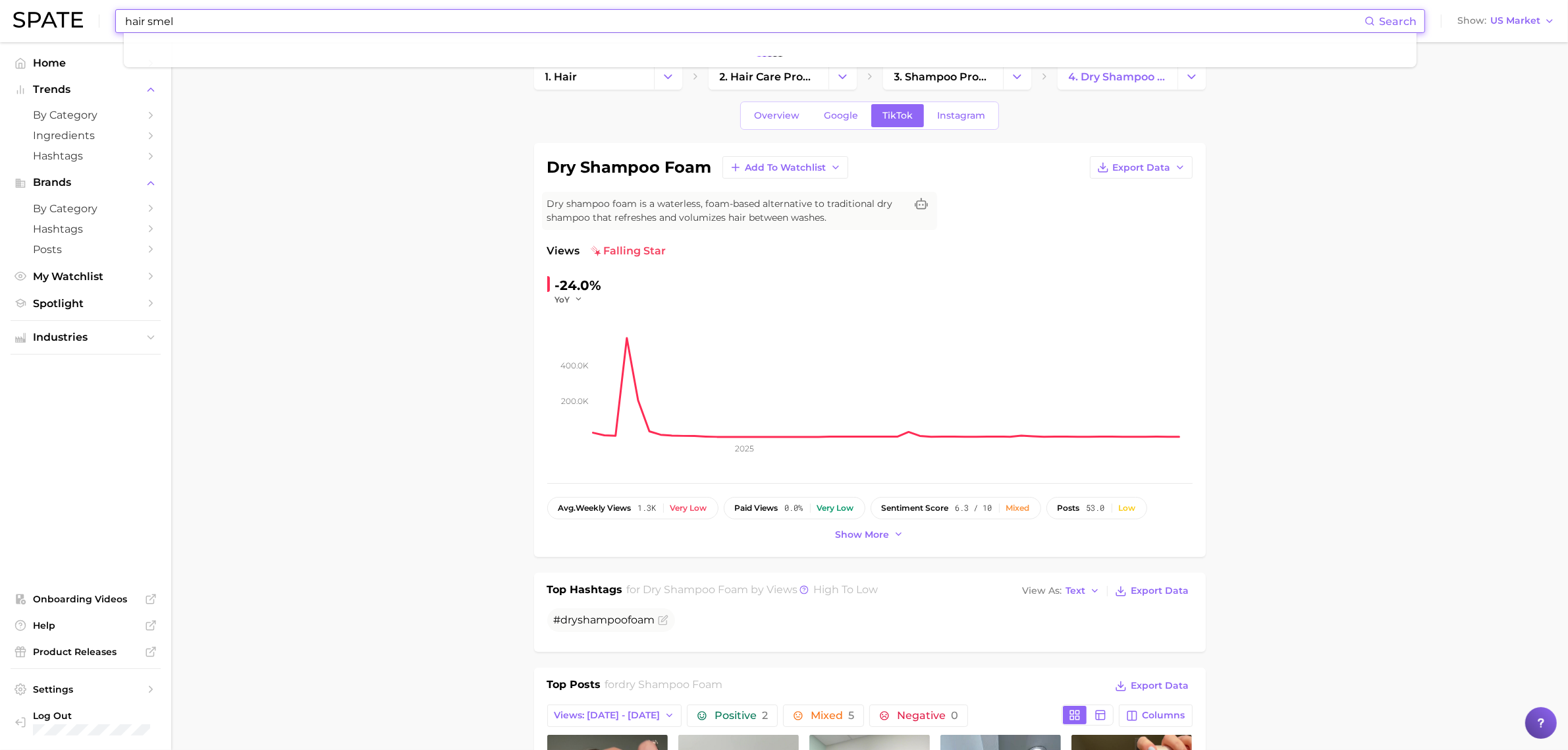
type input "hair smell"
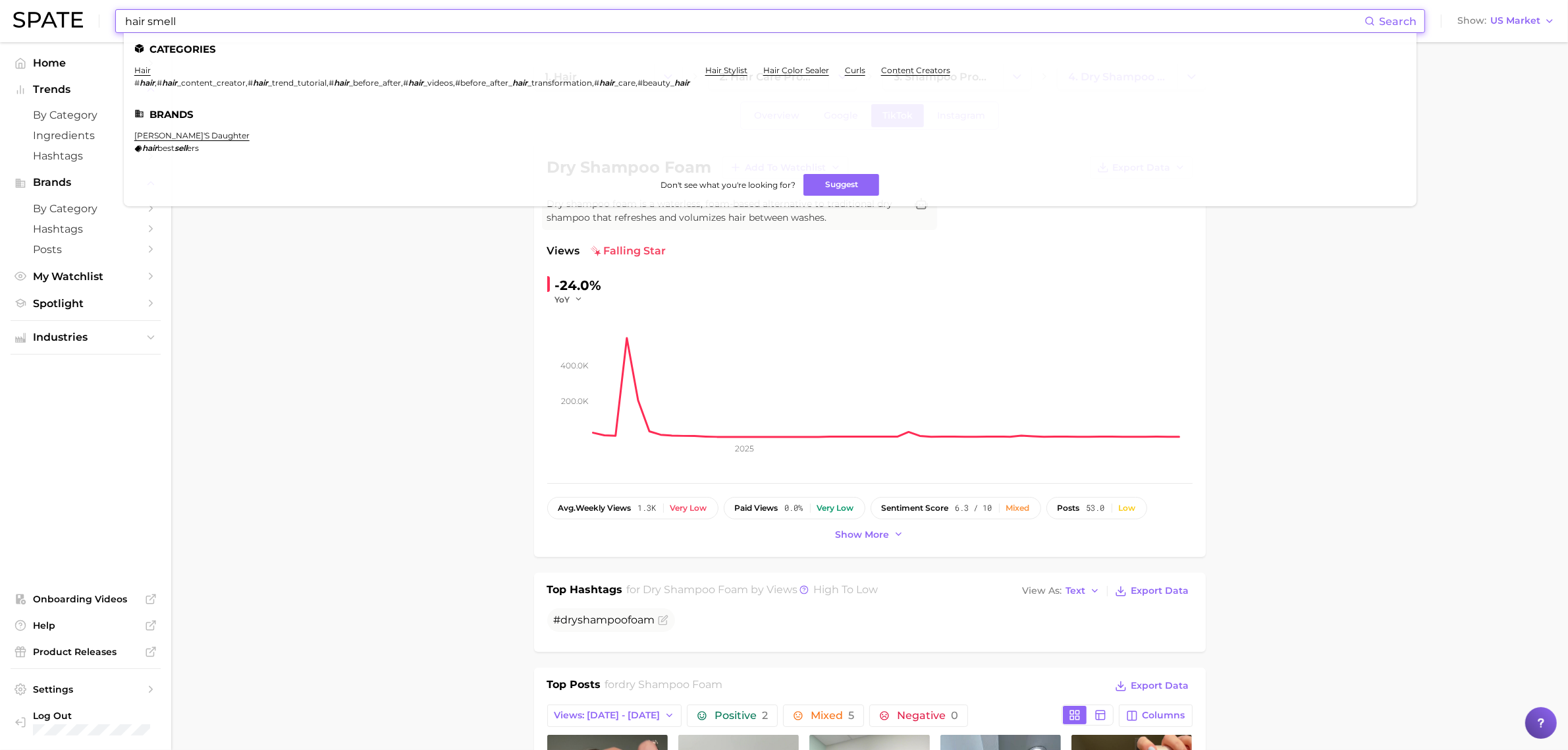
drag, startPoint x: 209, startPoint y: 22, endPoint x: 52, endPoint y: 4, distance: 158.0
click at [47, 7] on div "hair smell Search Categories hair # hair , # hair _content_creator , # hair _tr…" at bounding box center [784, 21] width 1542 height 42
